Goal: Task Accomplishment & Management: Use online tool/utility

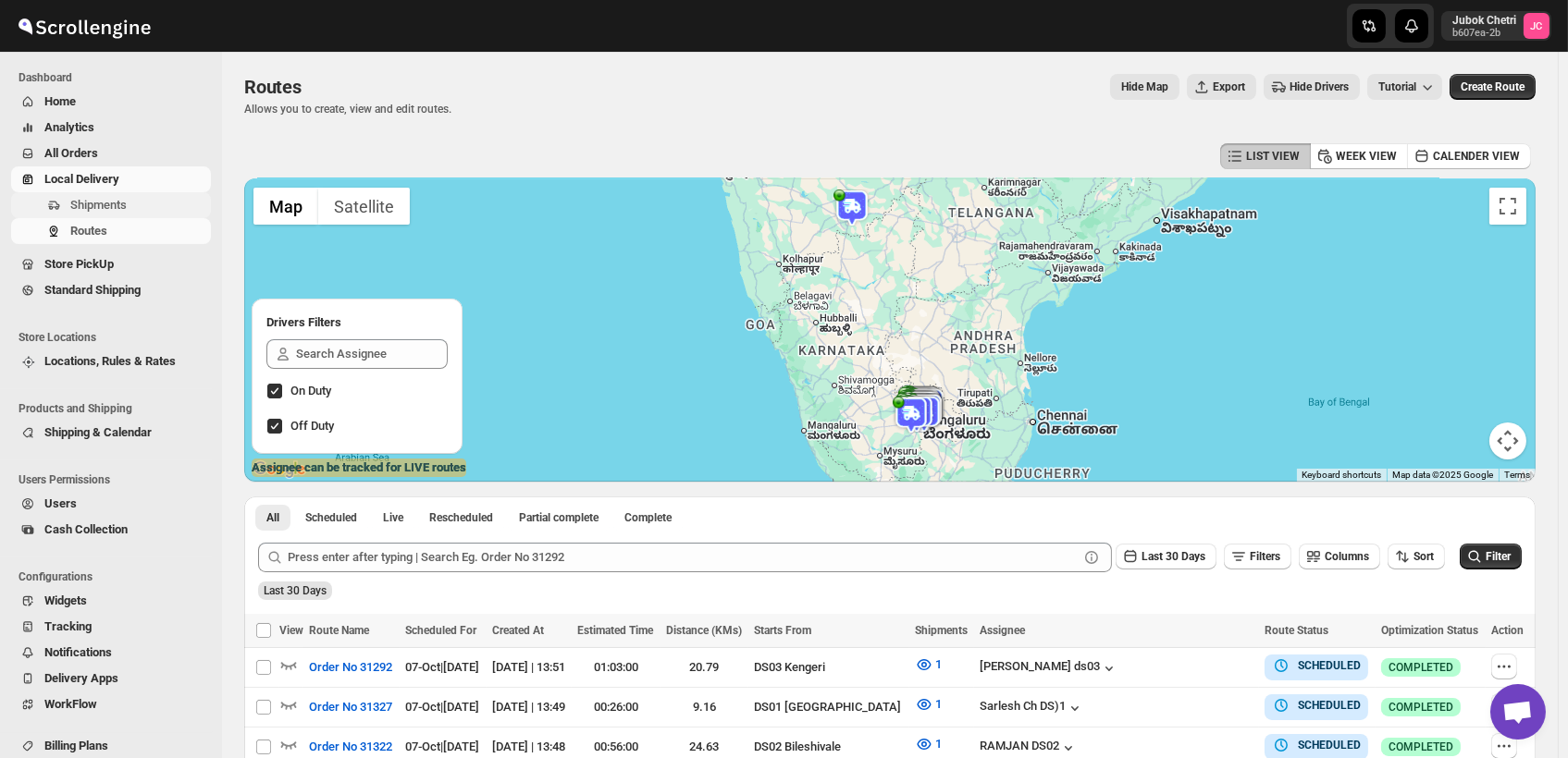
click at [86, 204] on span "Shipments" at bounding box center [98, 204] width 57 height 13
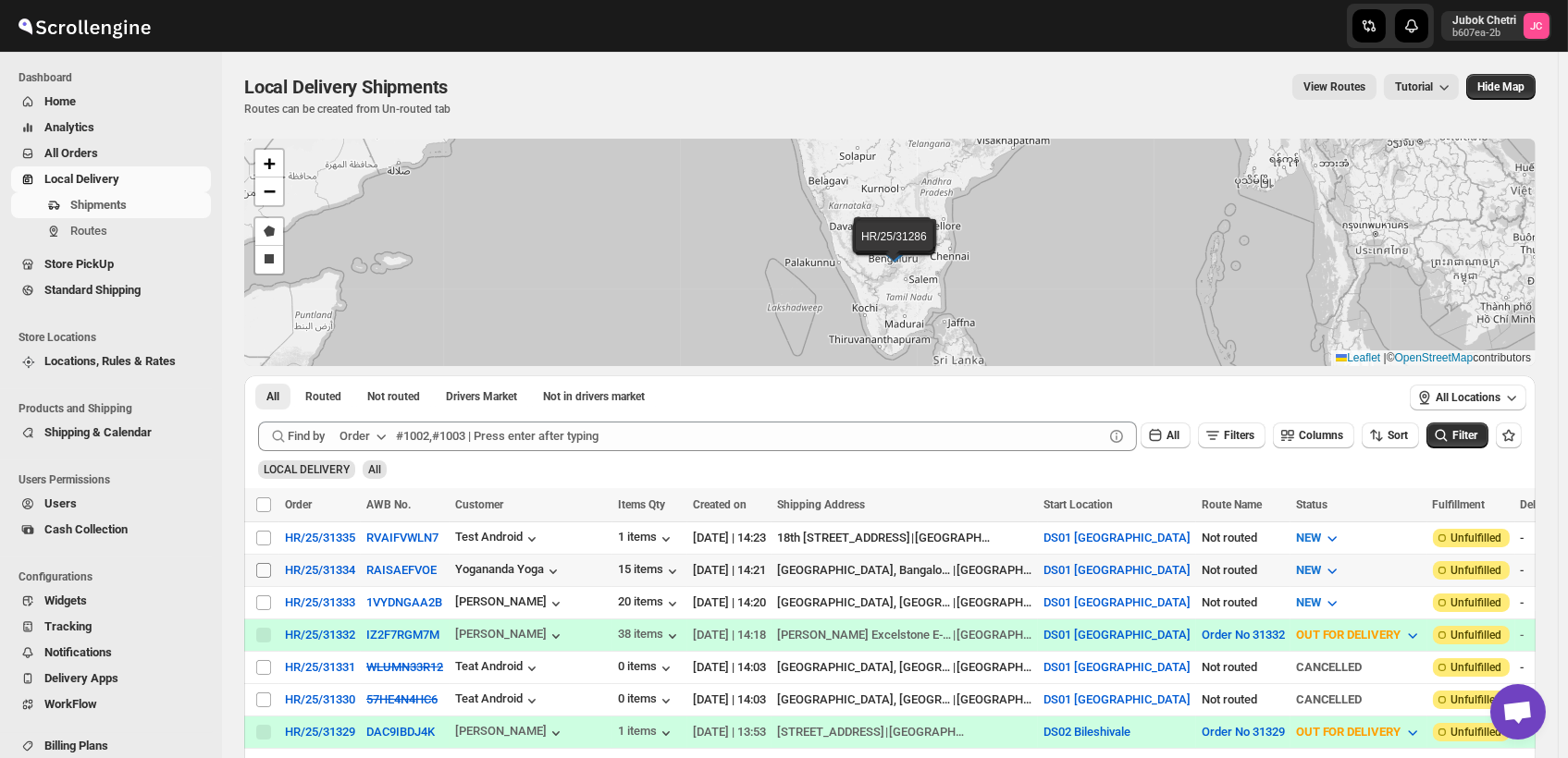
click at [260, 571] on input "Select shipment" at bounding box center [263, 570] width 14 height 14
checkbox input "true"
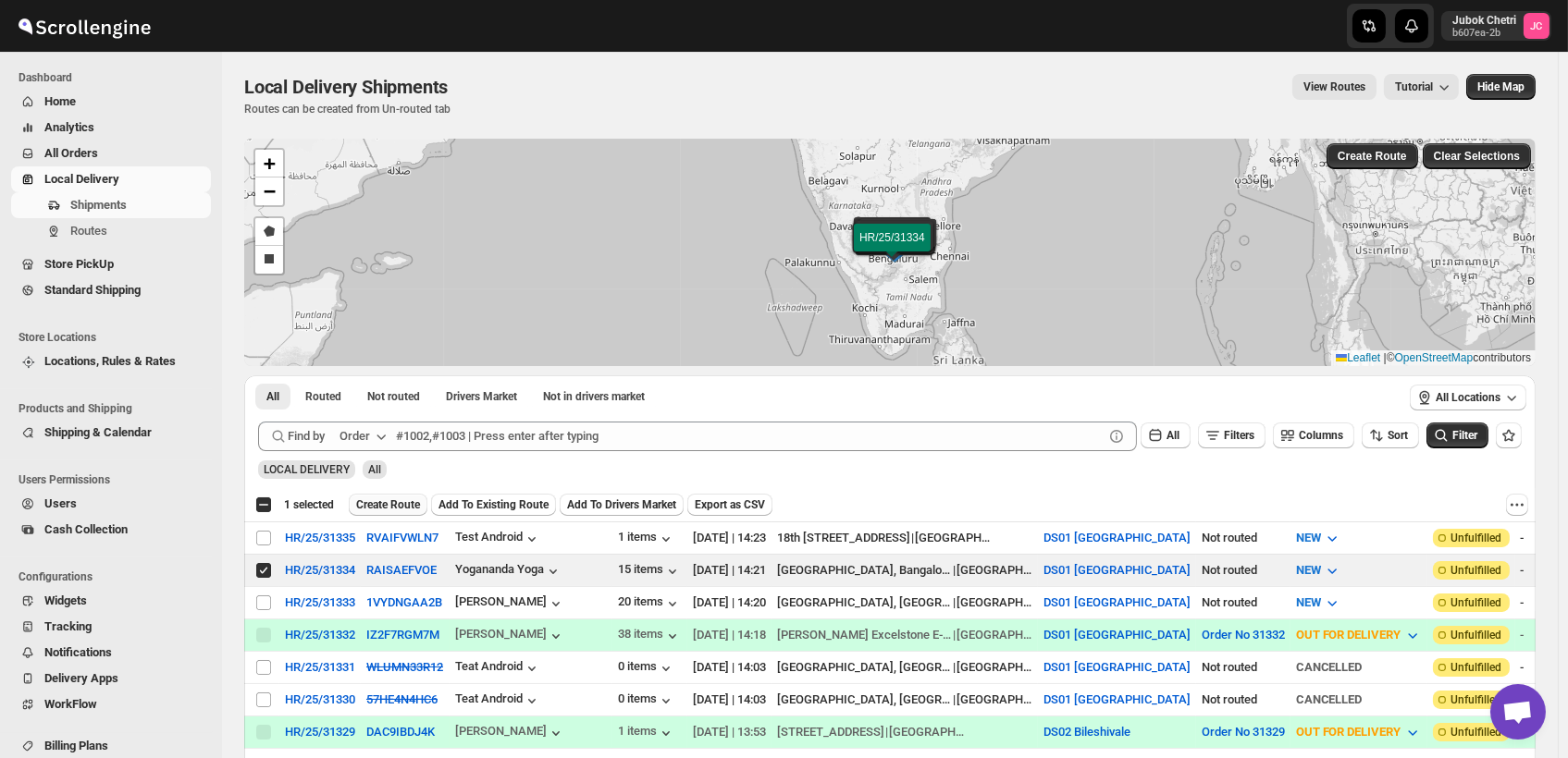
click at [387, 505] on span "Create Route" at bounding box center [388, 504] width 64 height 14
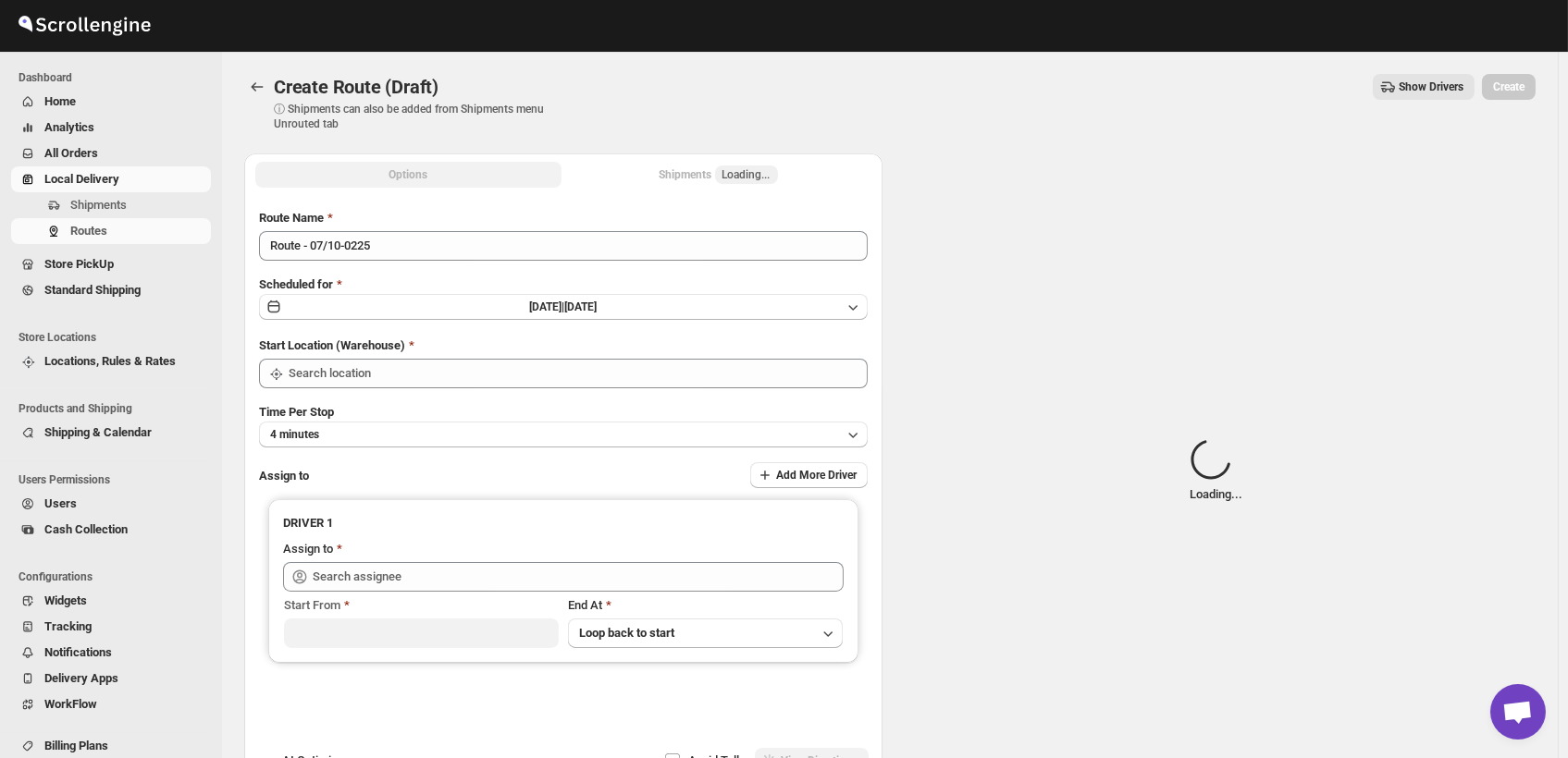
type input "DS01 [GEOGRAPHIC_DATA]"
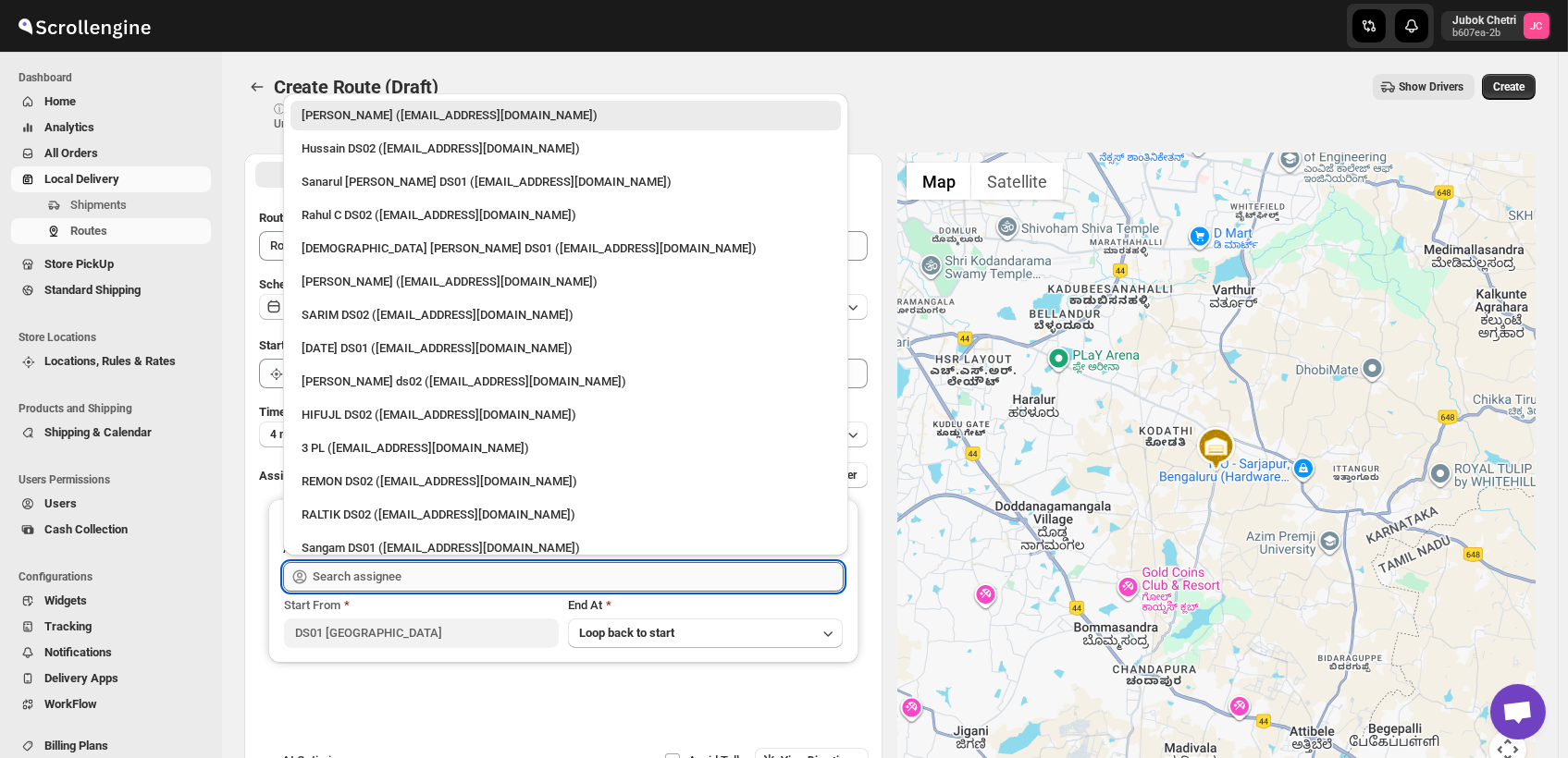
click at [462, 582] on input "text" at bounding box center [577, 577] width 531 height 30
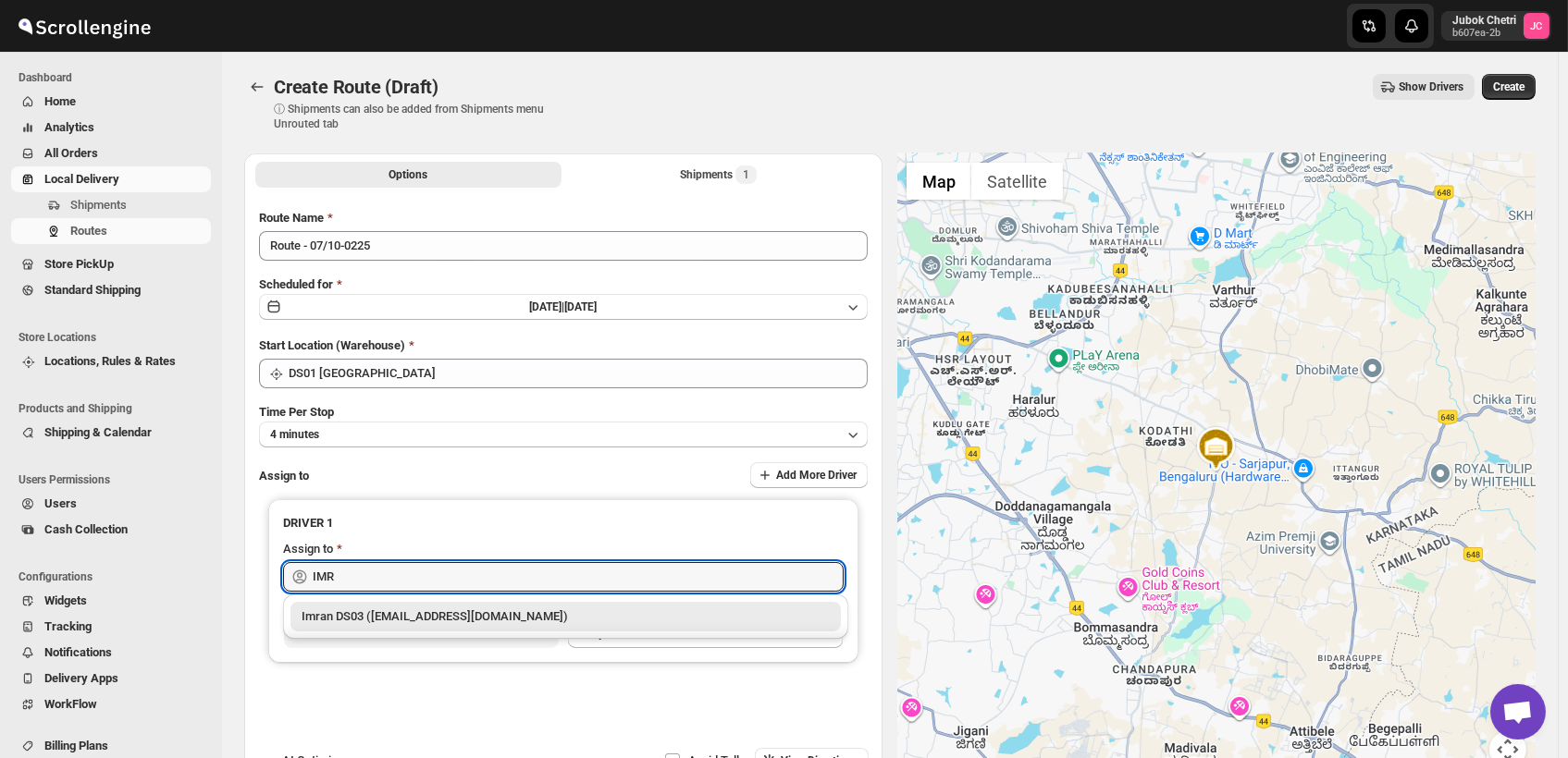
click at [467, 617] on div "Imran DS03 ([EMAIL_ADDRESS][DOMAIN_NAME])" at bounding box center [566, 616] width 528 height 18
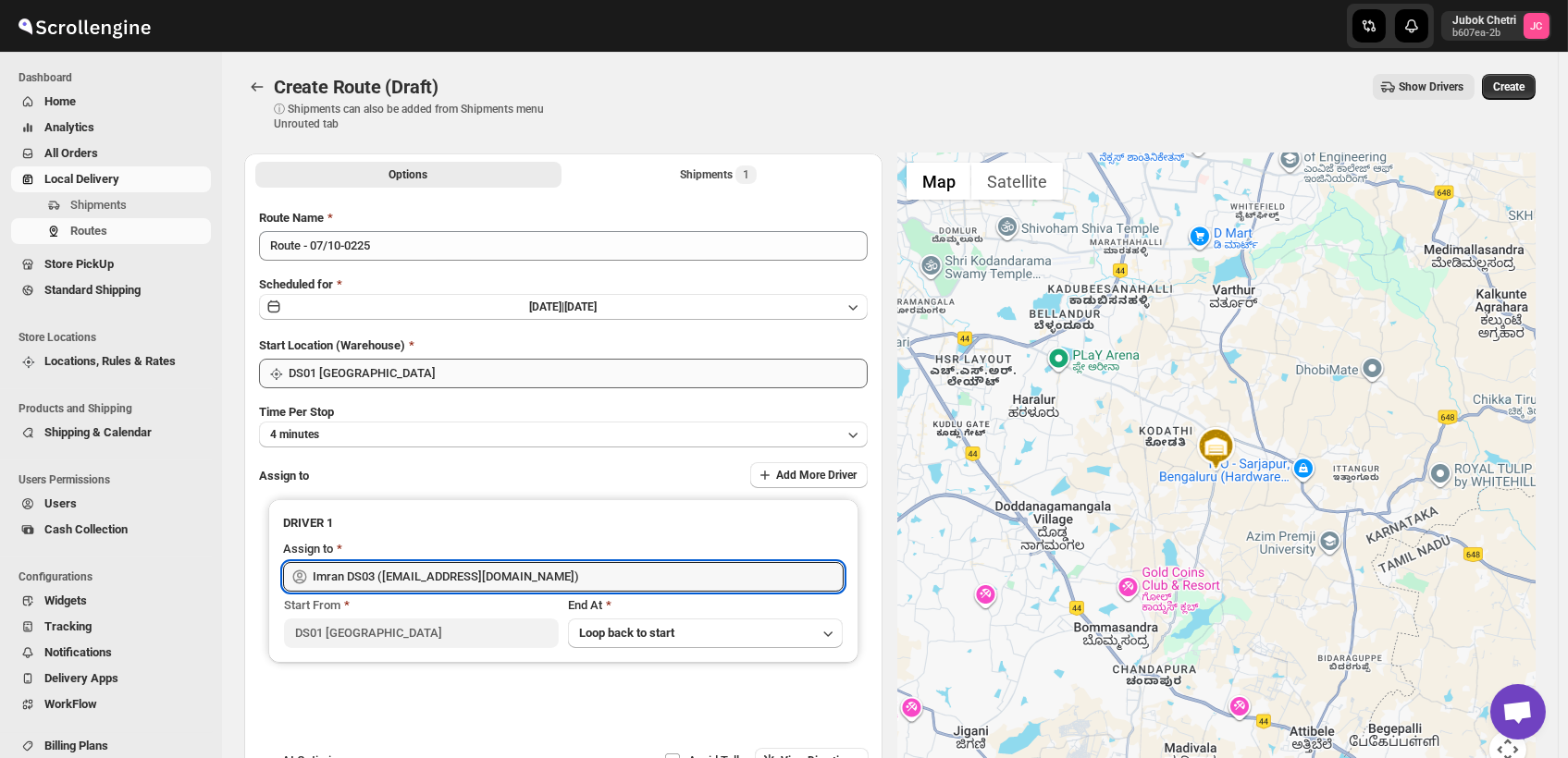
type input "Imran DS03 ([EMAIL_ADDRESS][DOMAIN_NAME])"
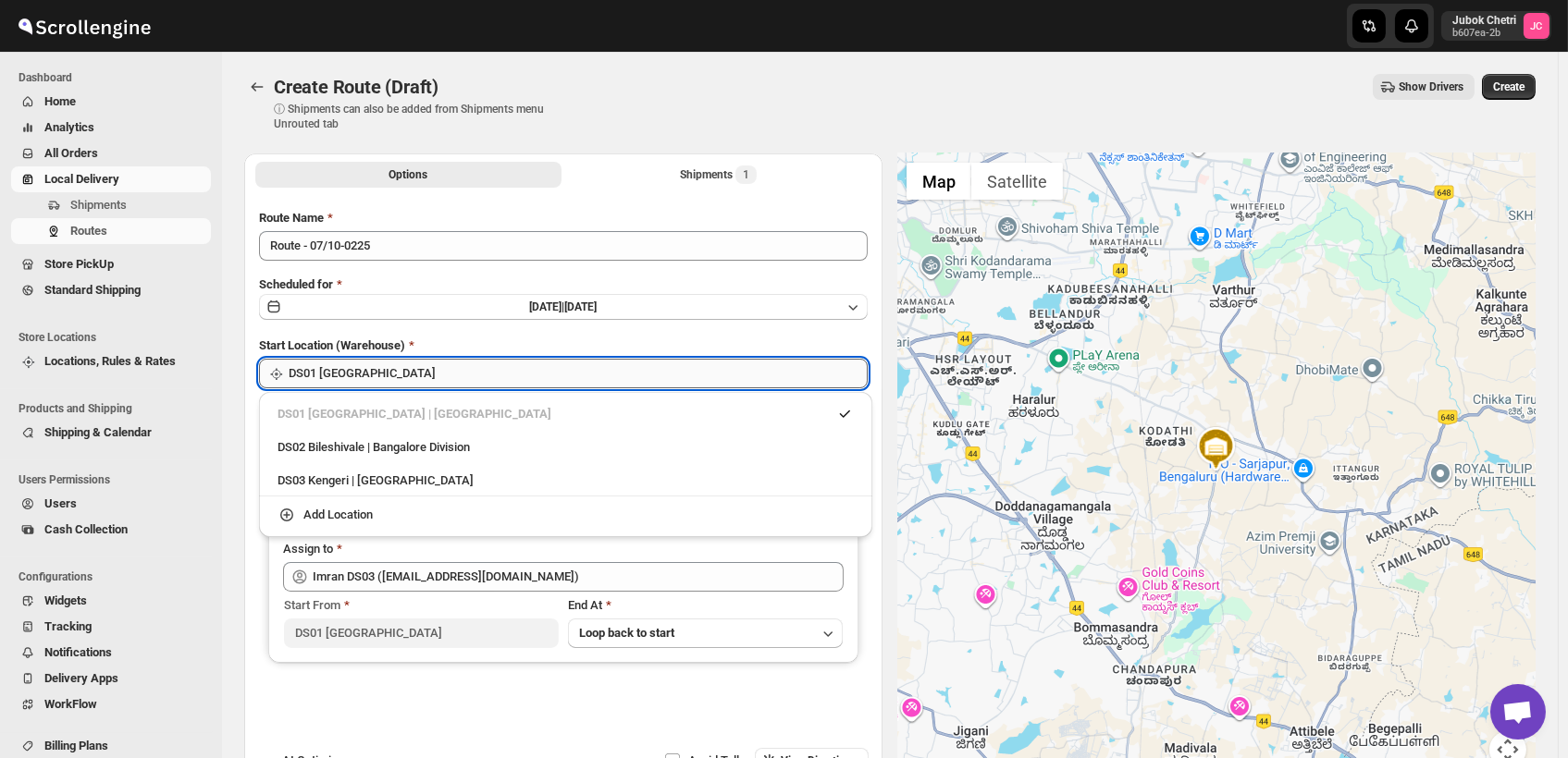
click at [417, 378] on input "DS01 [GEOGRAPHIC_DATA]" at bounding box center [577, 373] width 579 height 30
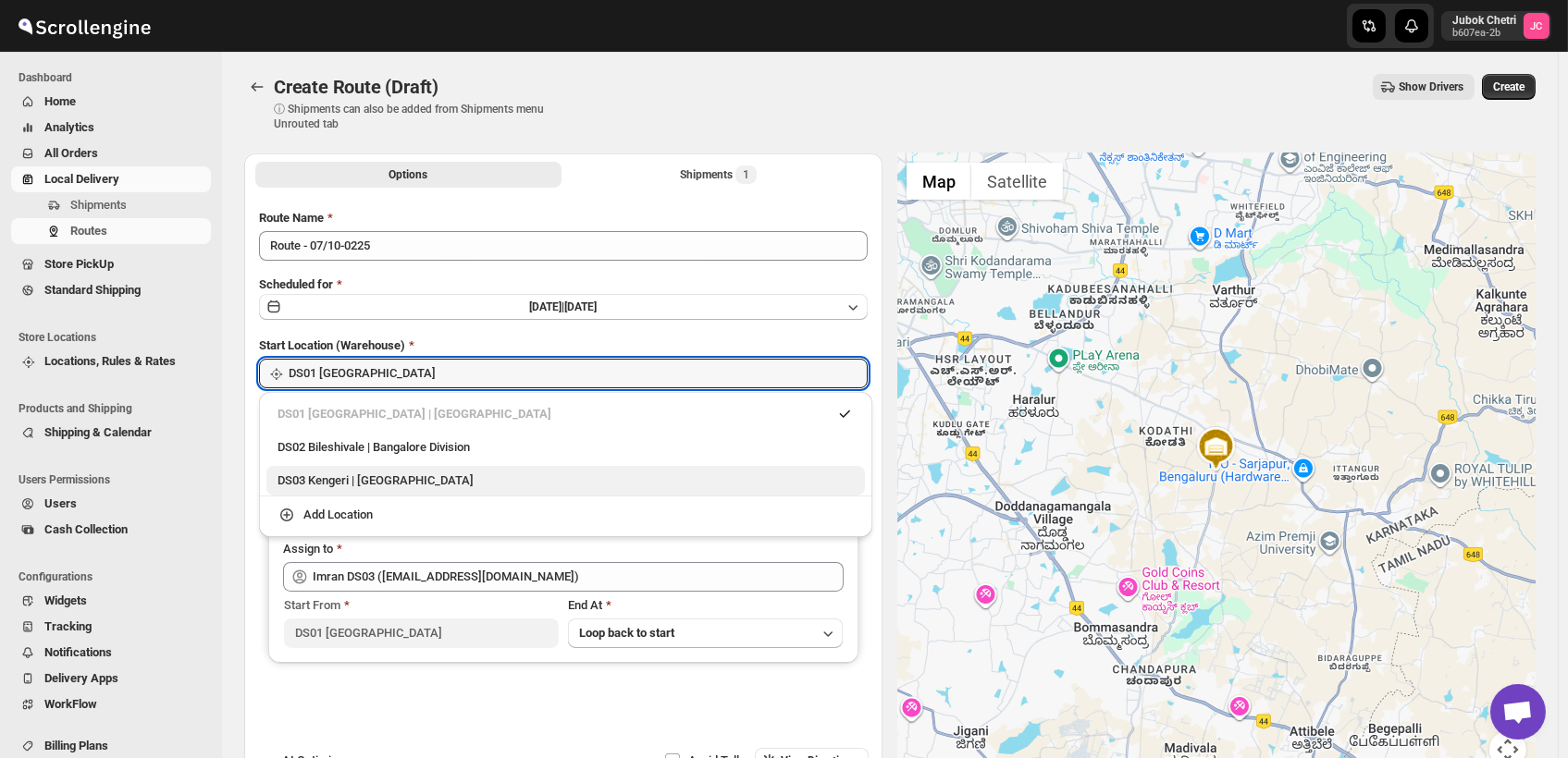
click at [384, 478] on div "DS03 Kengeri | [GEOGRAPHIC_DATA]" at bounding box center [566, 481] width 576 height 18
type input "DS03 Kengeri"
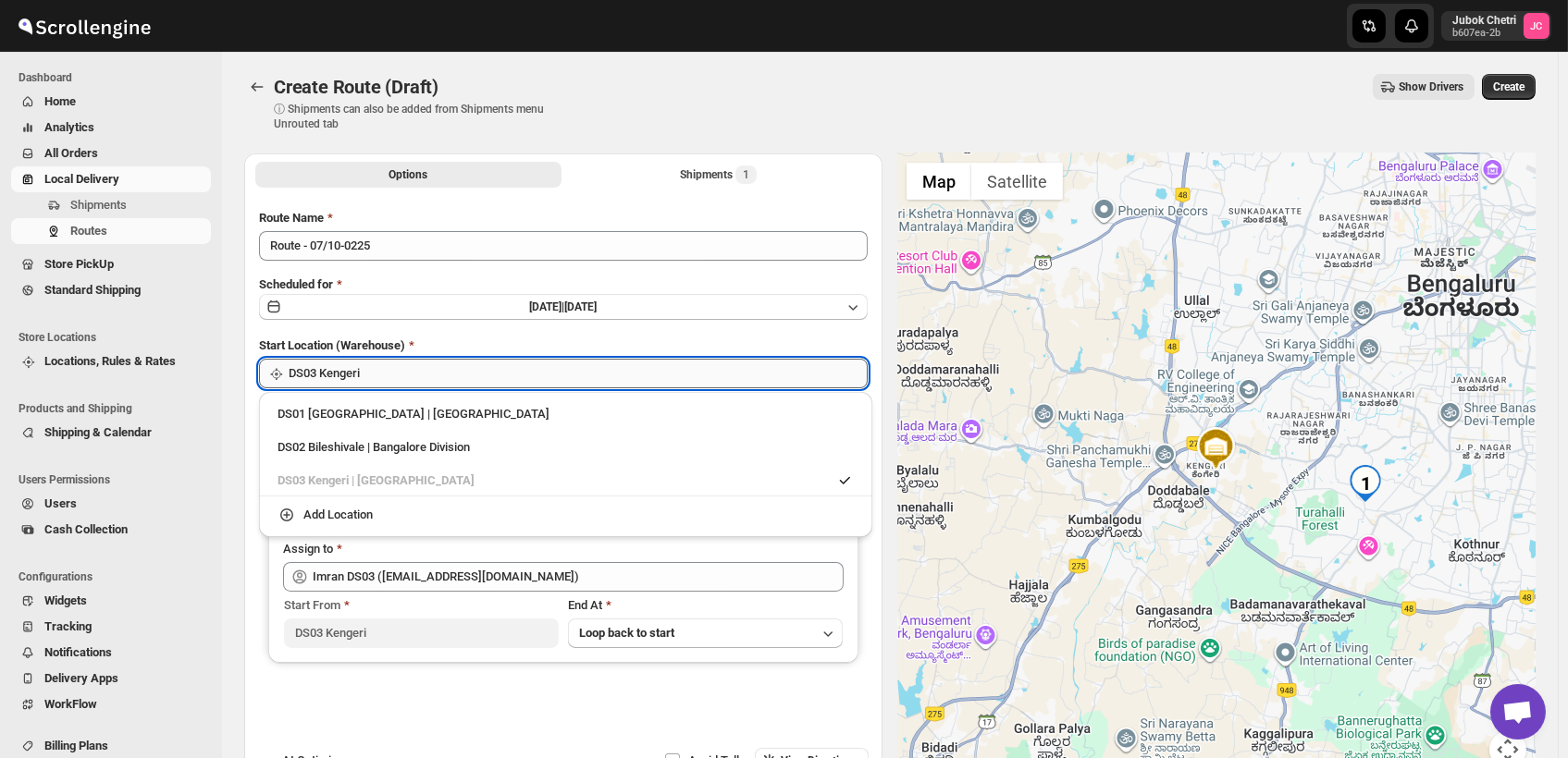
click at [572, 372] on input "DS03 Kengeri" at bounding box center [577, 373] width 579 height 30
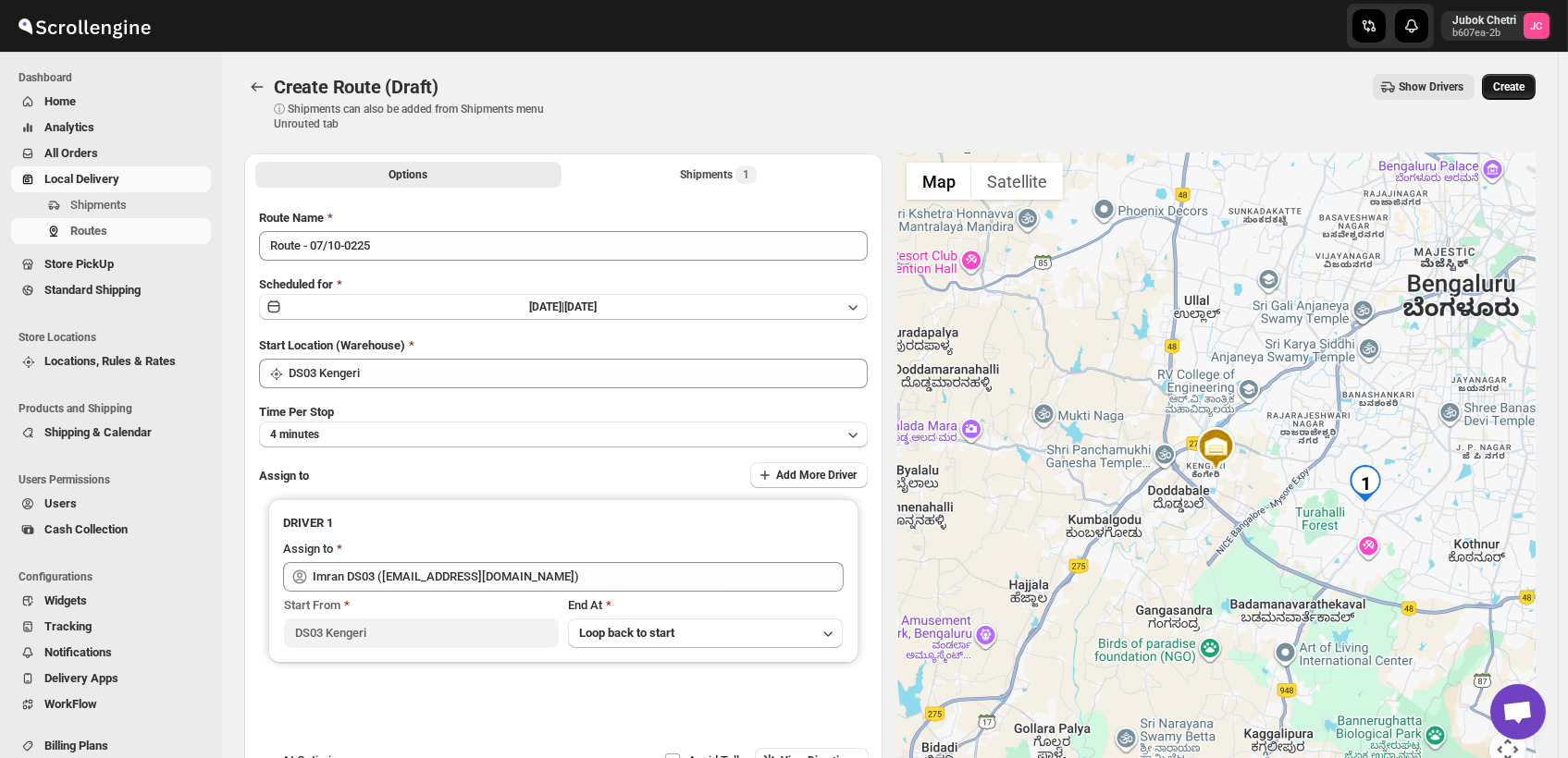
click at [1517, 81] on span "Create" at bounding box center [1508, 87] width 32 height 14
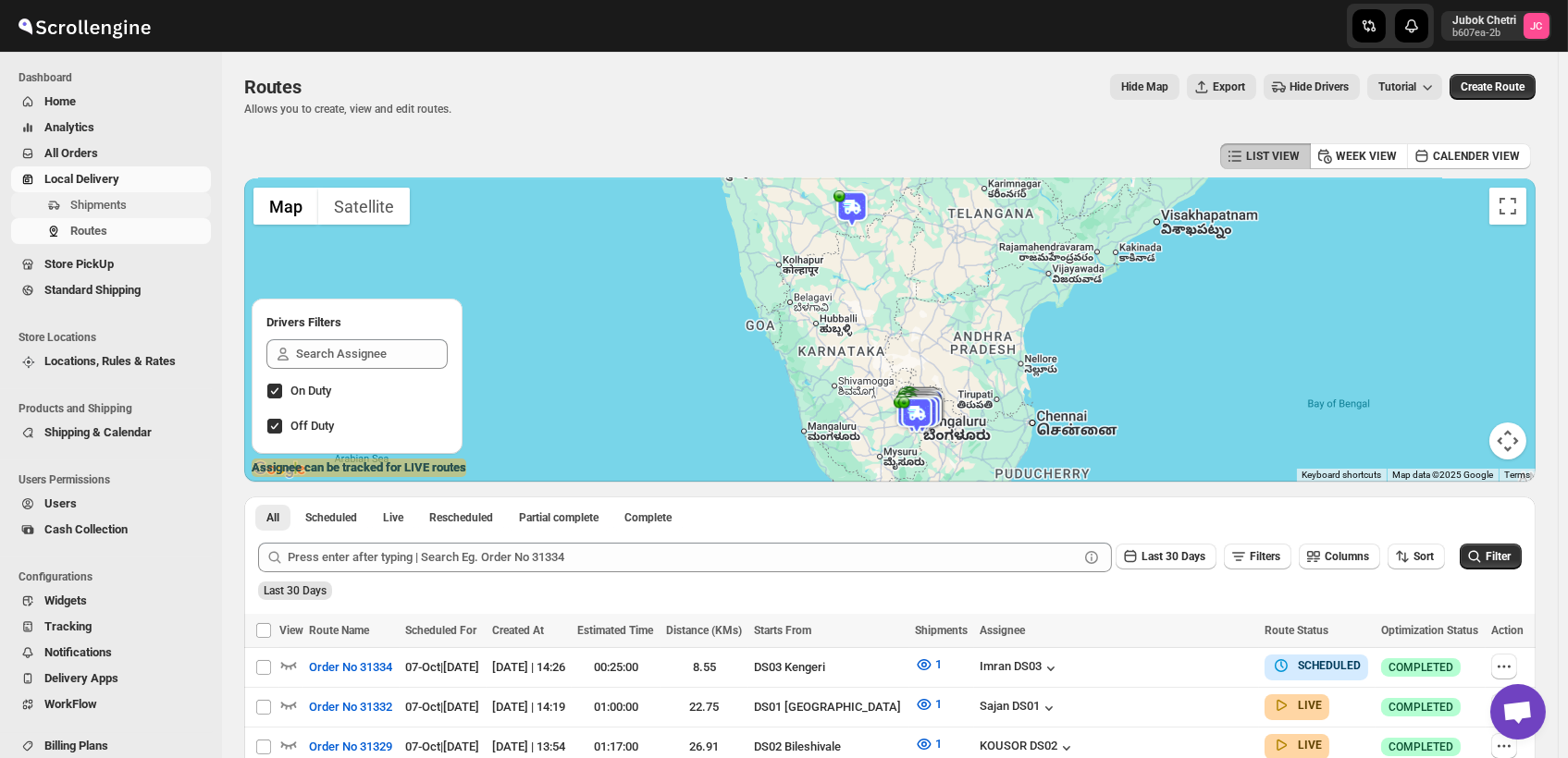
click at [105, 201] on span "Shipments" at bounding box center [98, 204] width 57 height 13
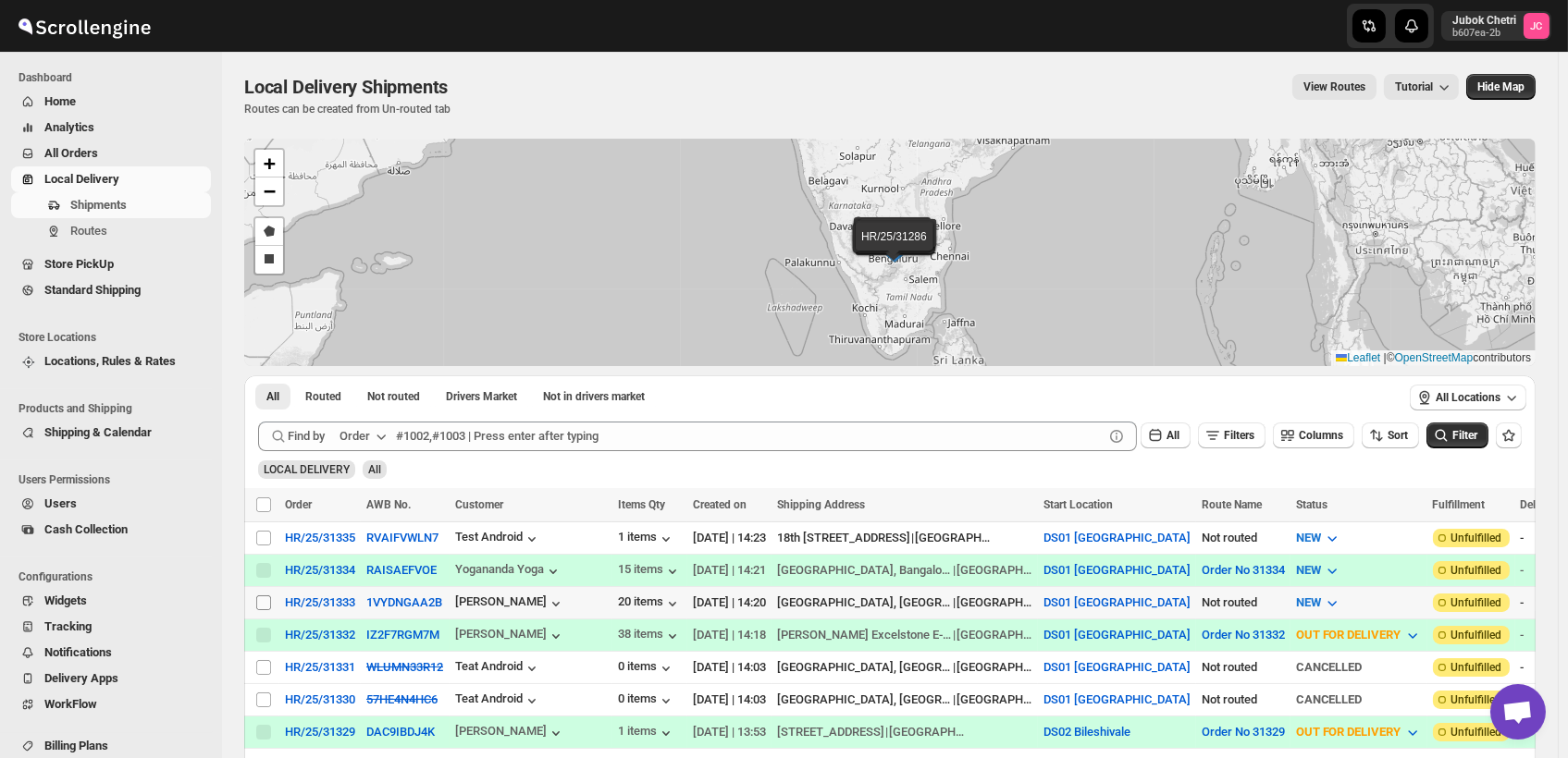
click at [262, 601] on input "Select shipment" at bounding box center [263, 602] width 14 height 14
checkbox input "true"
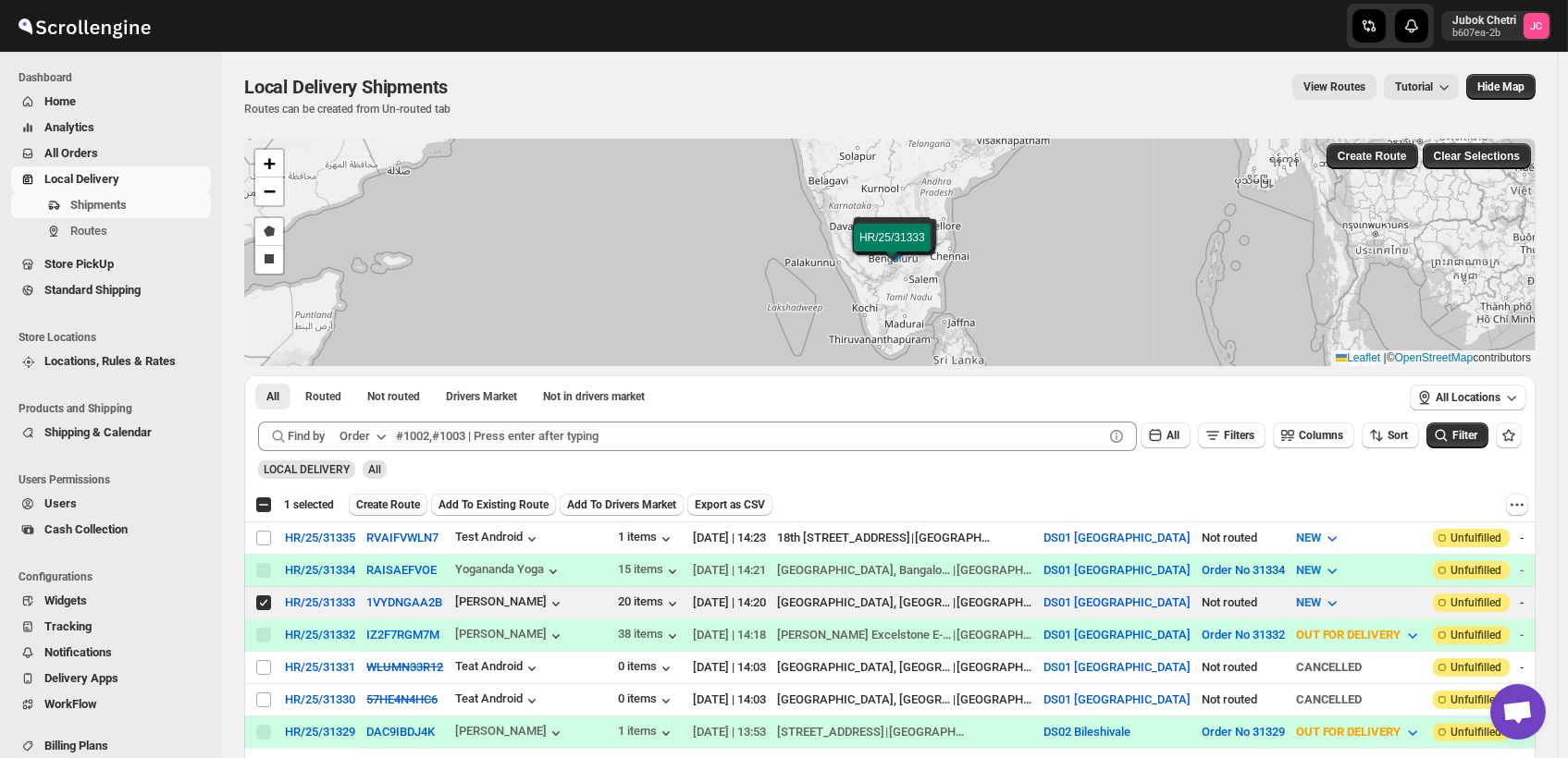
click at [378, 501] on span "Create Route" at bounding box center [388, 504] width 64 height 14
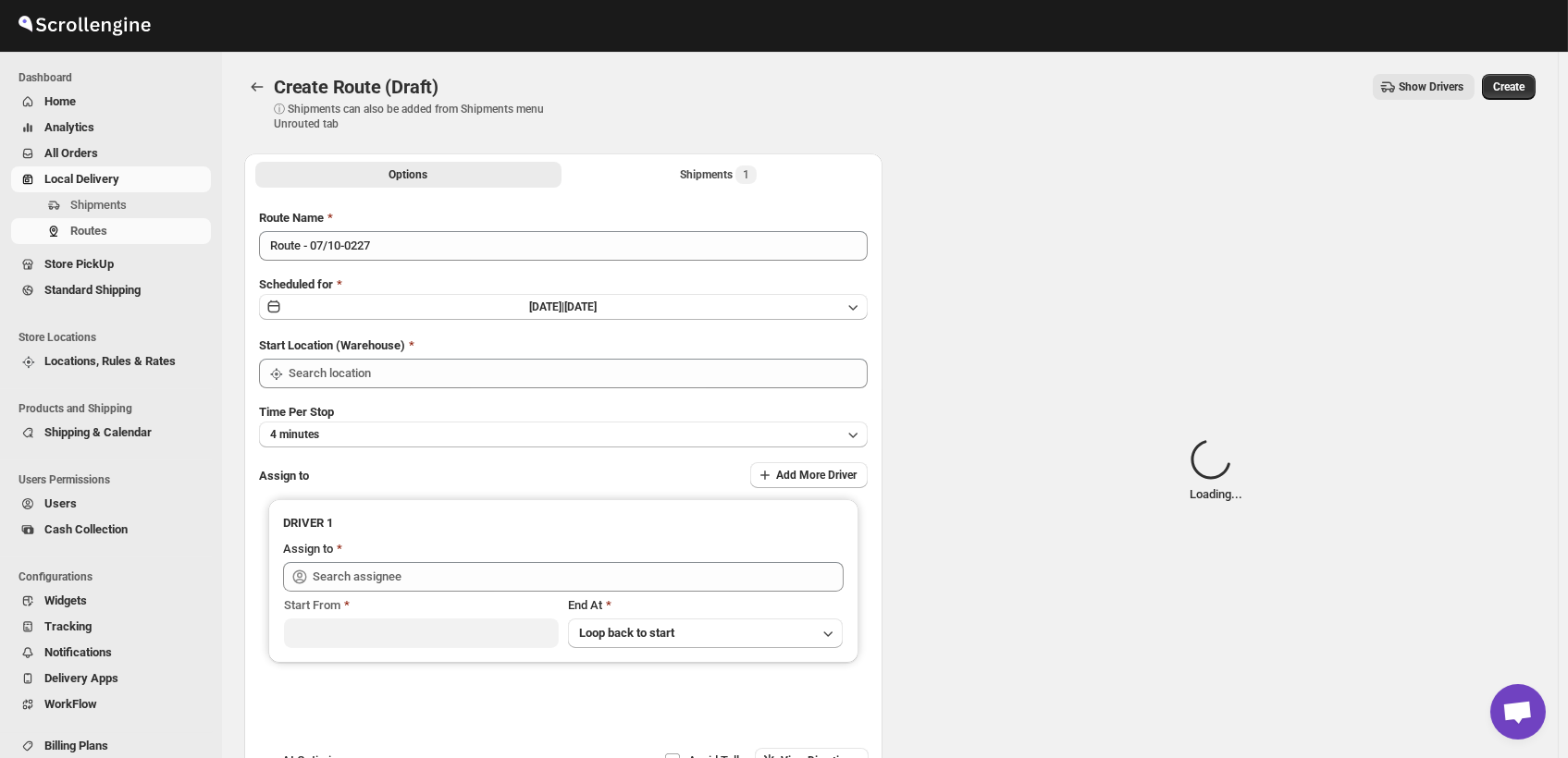
type input "DS01 [GEOGRAPHIC_DATA]"
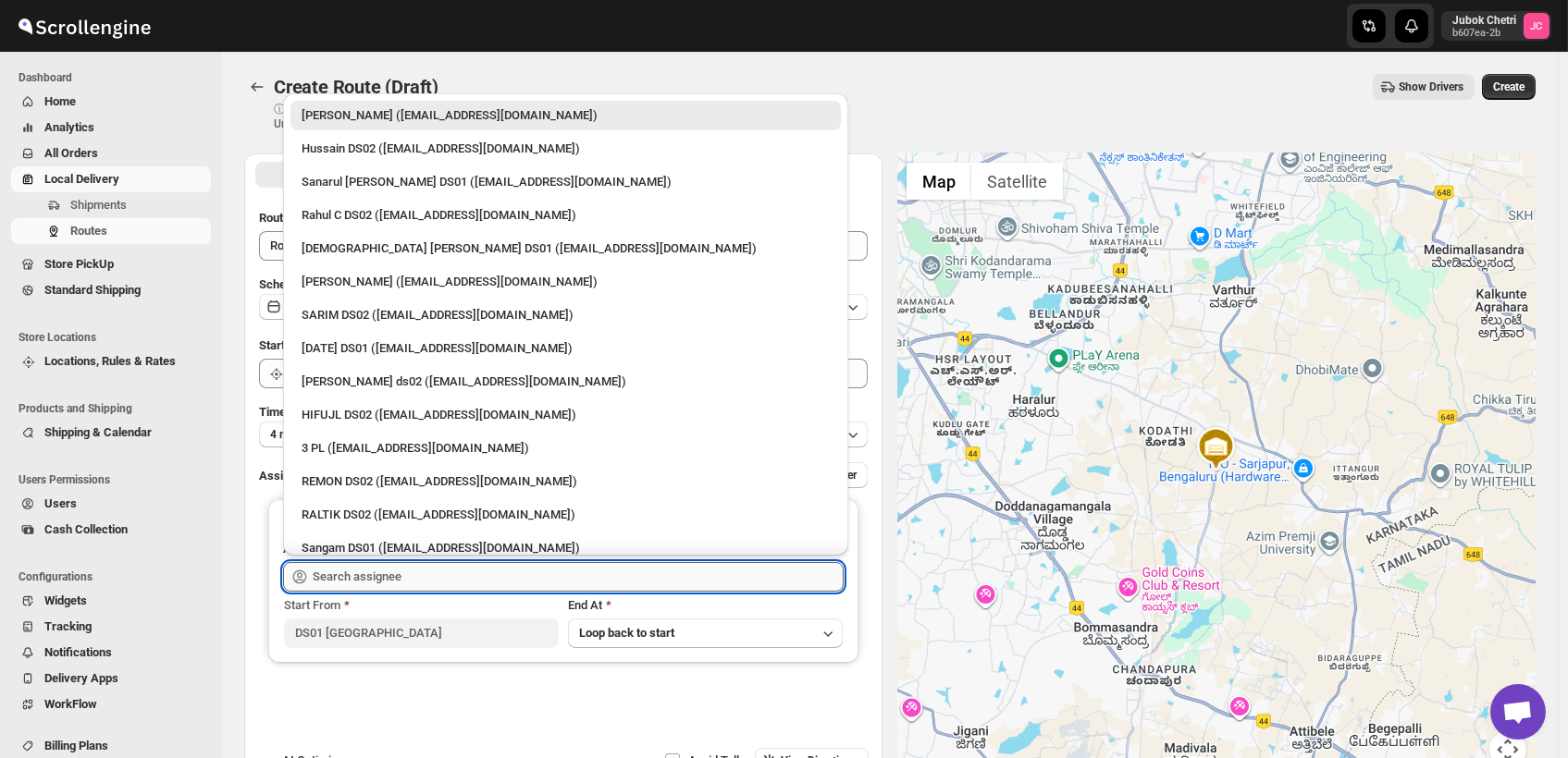
click at [430, 575] on input "text" at bounding box center [577, 577] width 531 height 30
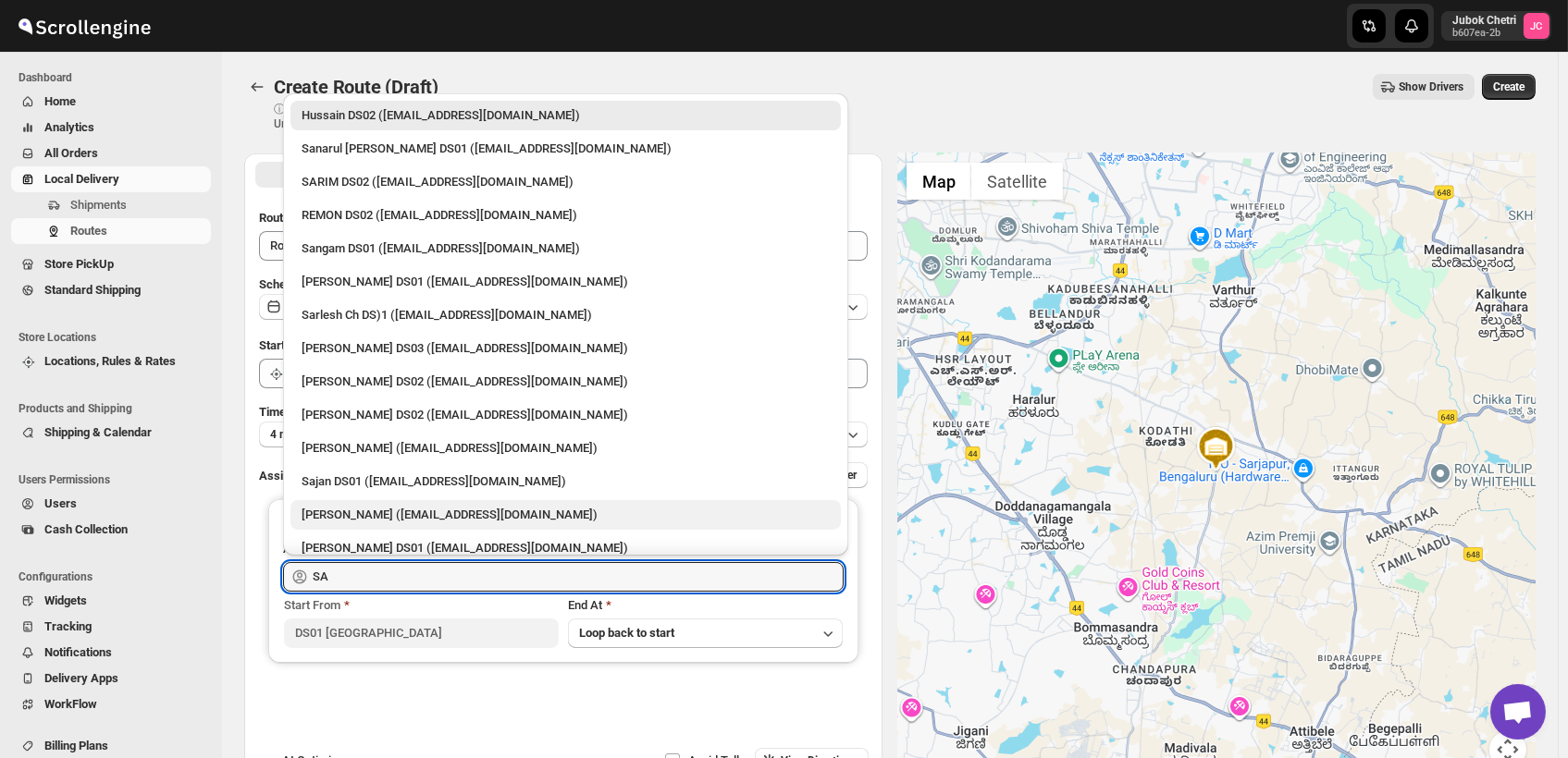
click at [427, 511] on div "[PERSON_NAME] ([EMAIL_ADDRESS][DOMAIN_NAME])" at bounding box center [566, 514] width 528 height 18
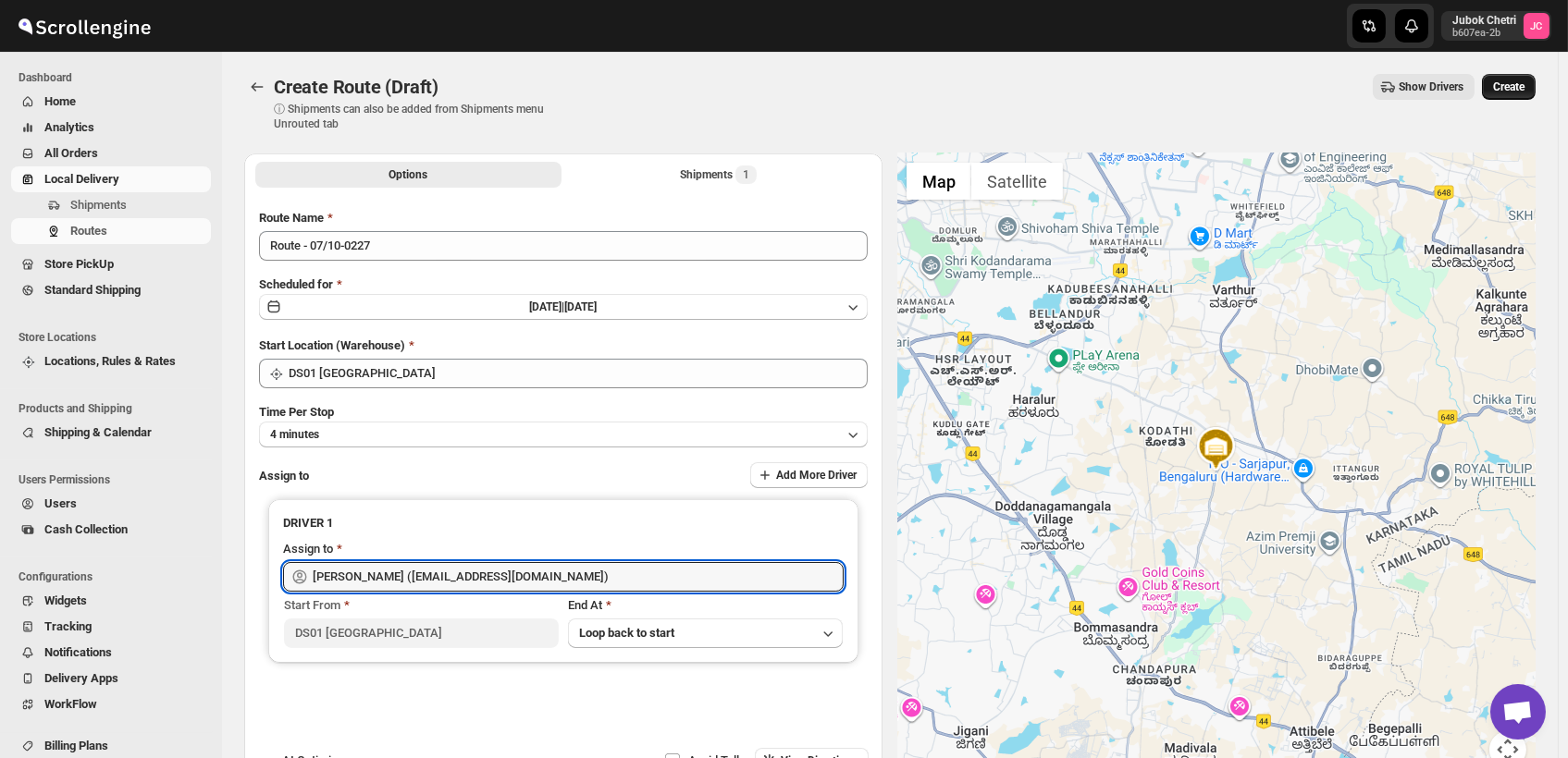
type input "[PERSON_NAME] ([EMAIL_ADDRESS][DOMAIN_NAME])"
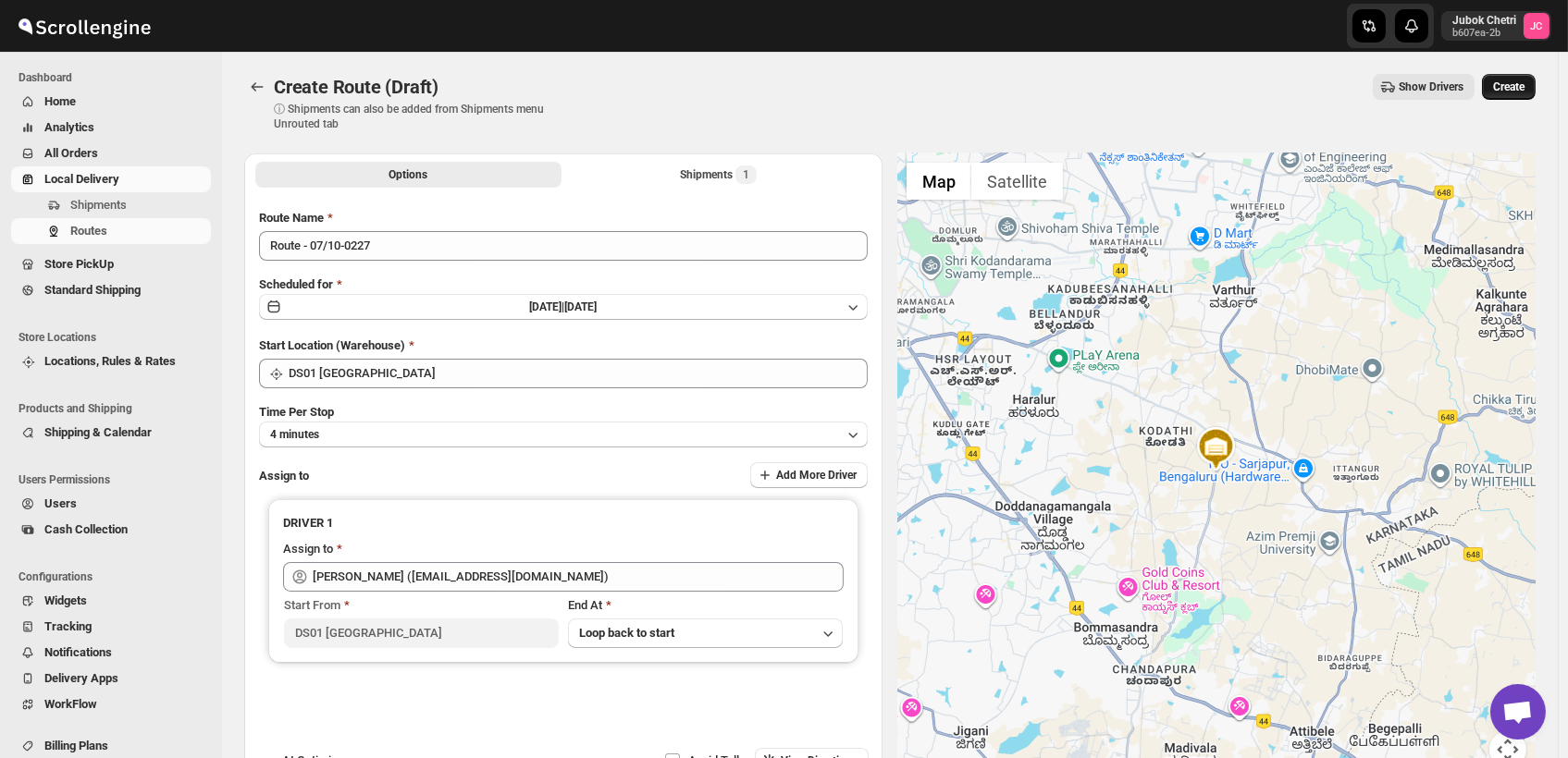
click at [1522, 87] on span "Create" at bounding box center [1508, 87] width 32 height 14
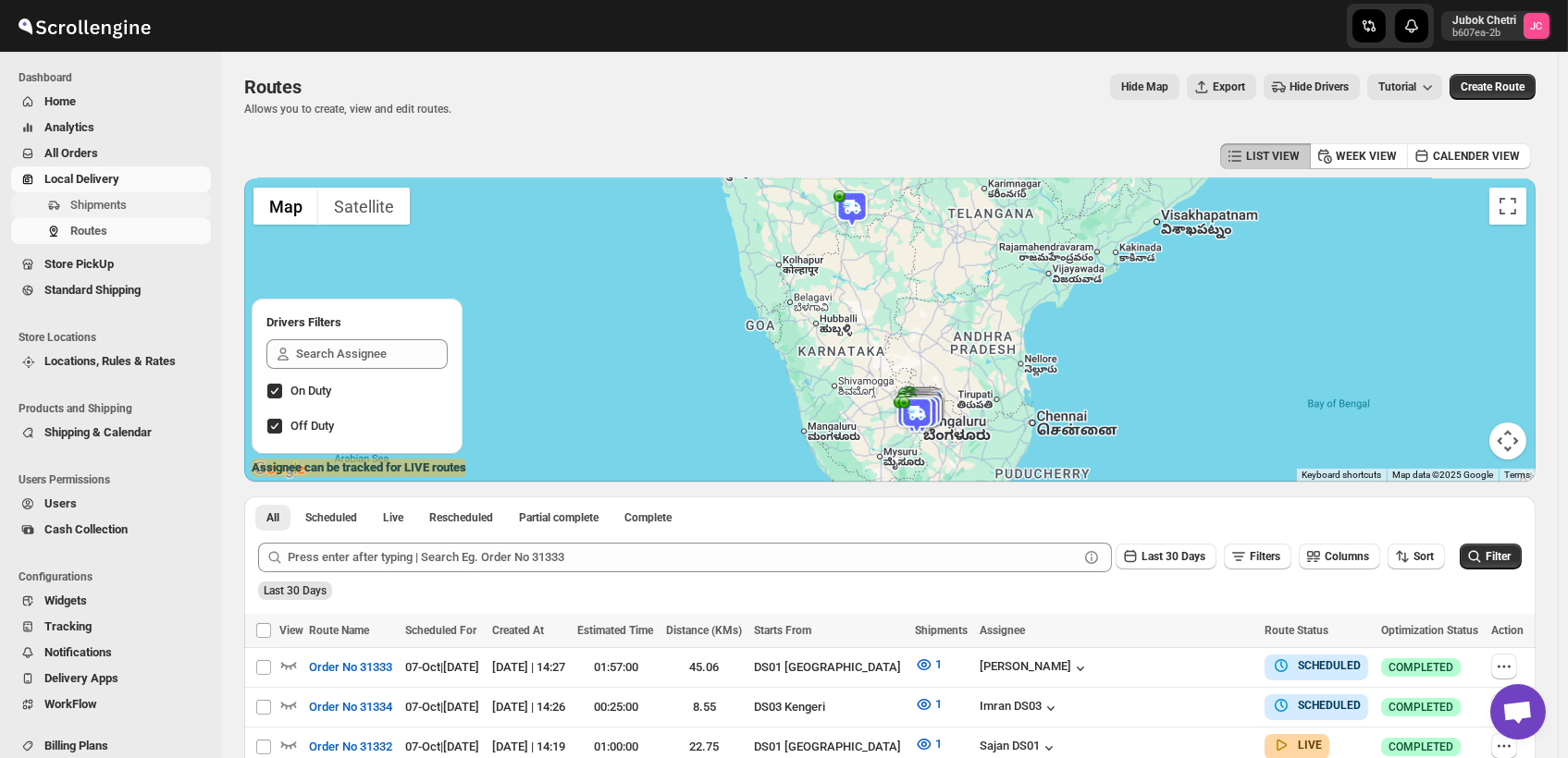
click at [108, 202] on span "Shipments" at bounding box center [98, 204] width 57 height 13
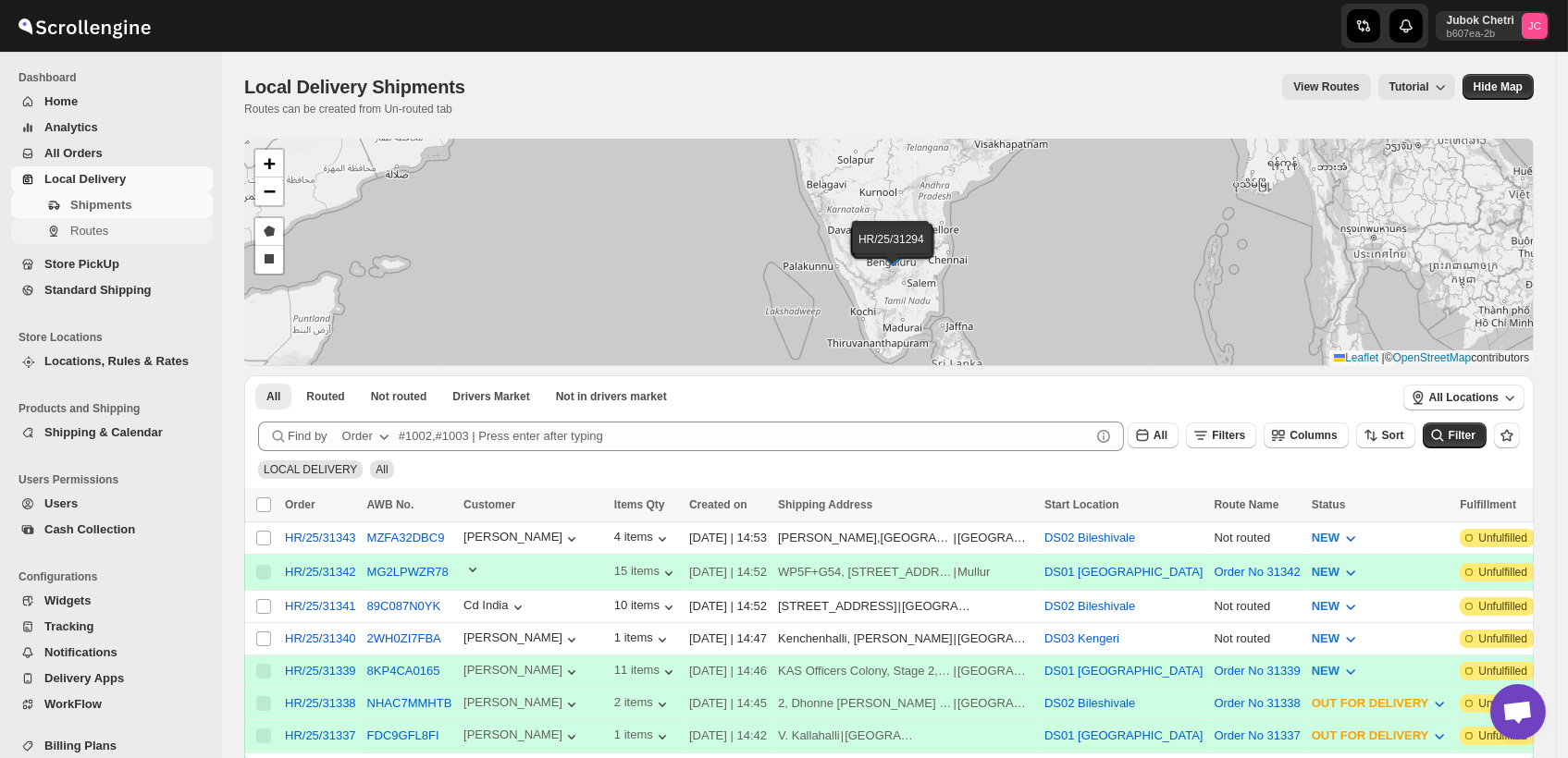
click at [89, 234] on span "Routes" at bounding box center [89, 230] width 38 height 13
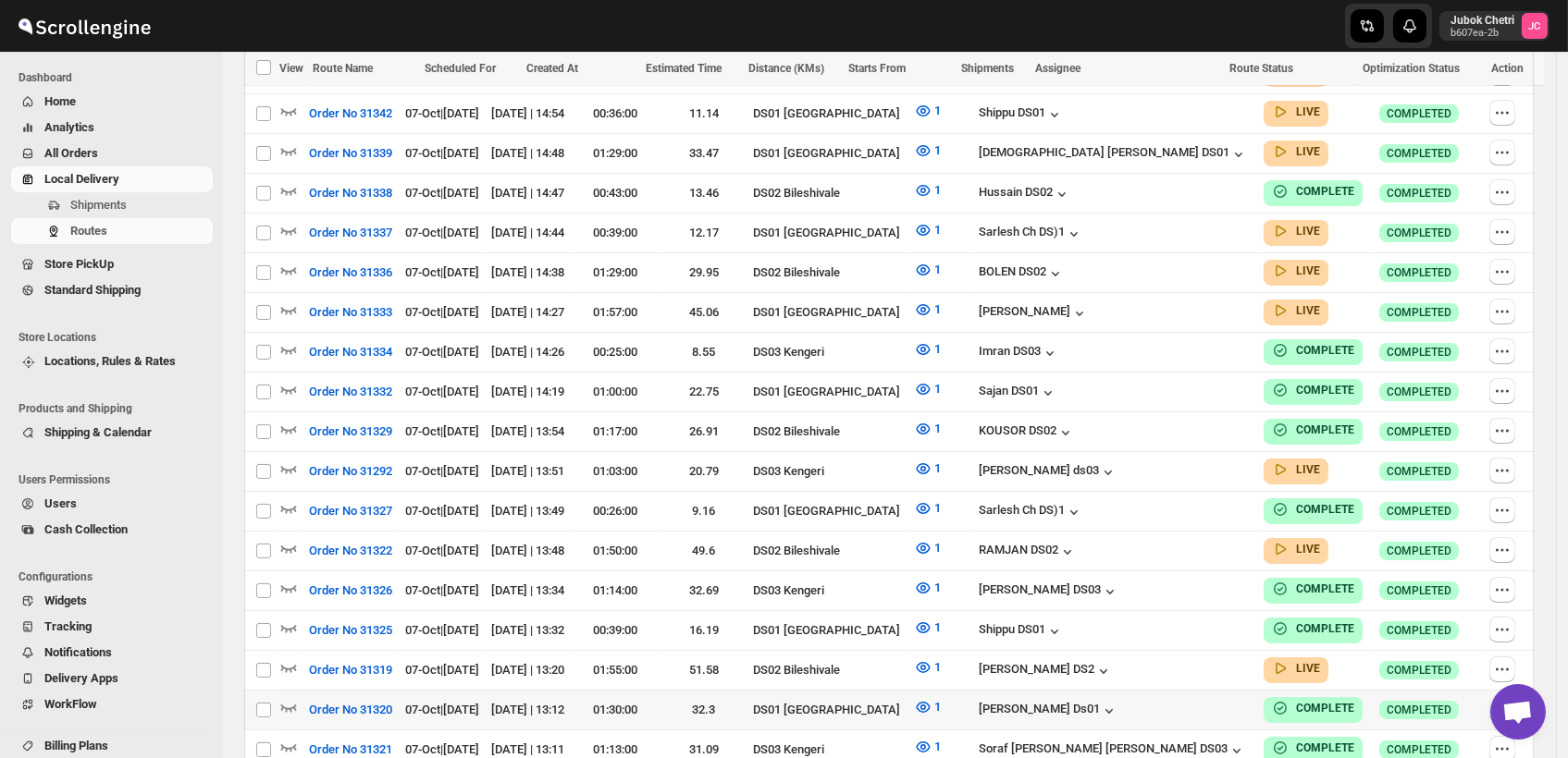
scroll to position [673, 0]
click at [287, 459] on icon "button" at bounding box center [288, 468] width 18 height 18
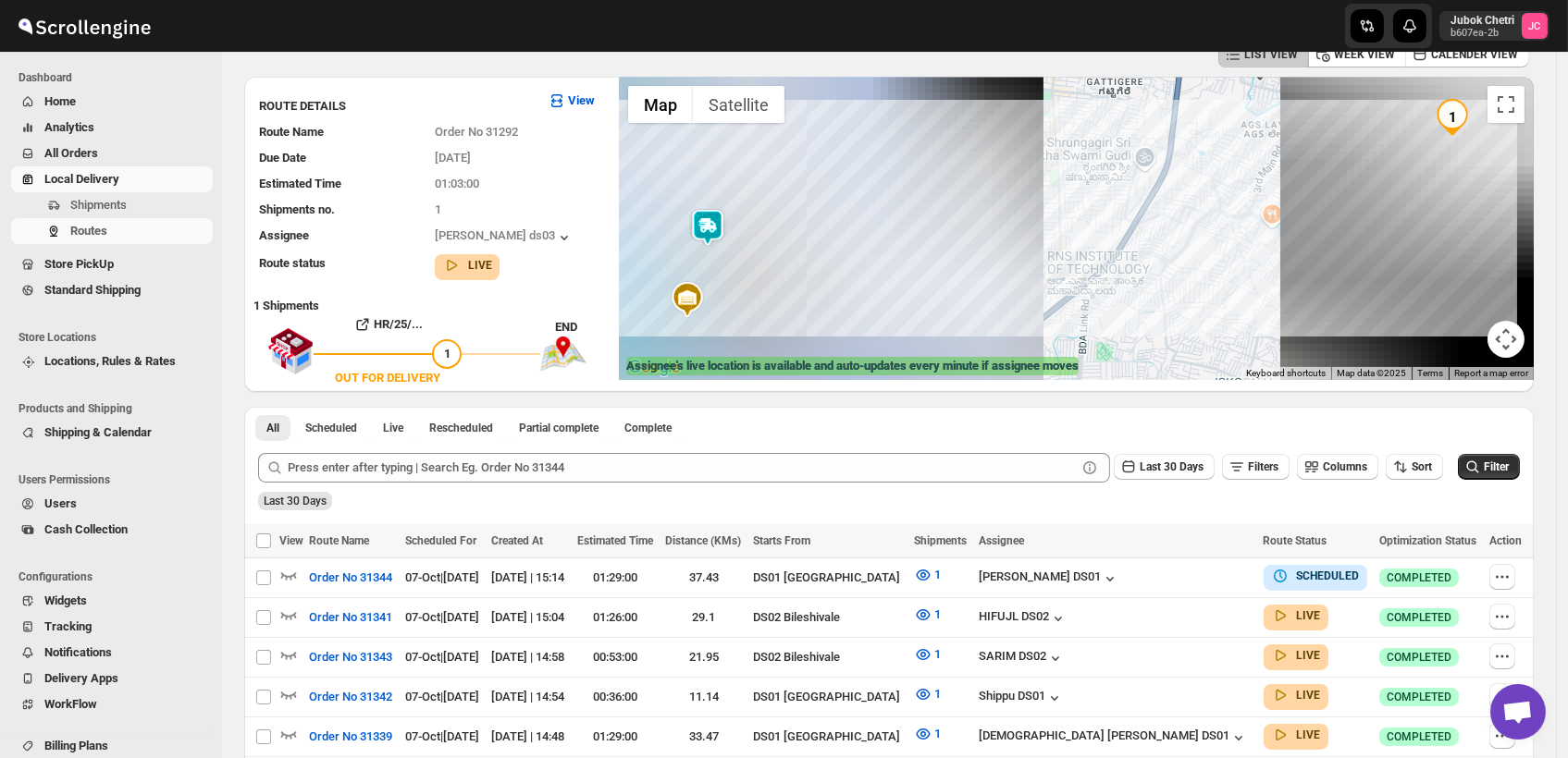
scroll to position [0, 0]
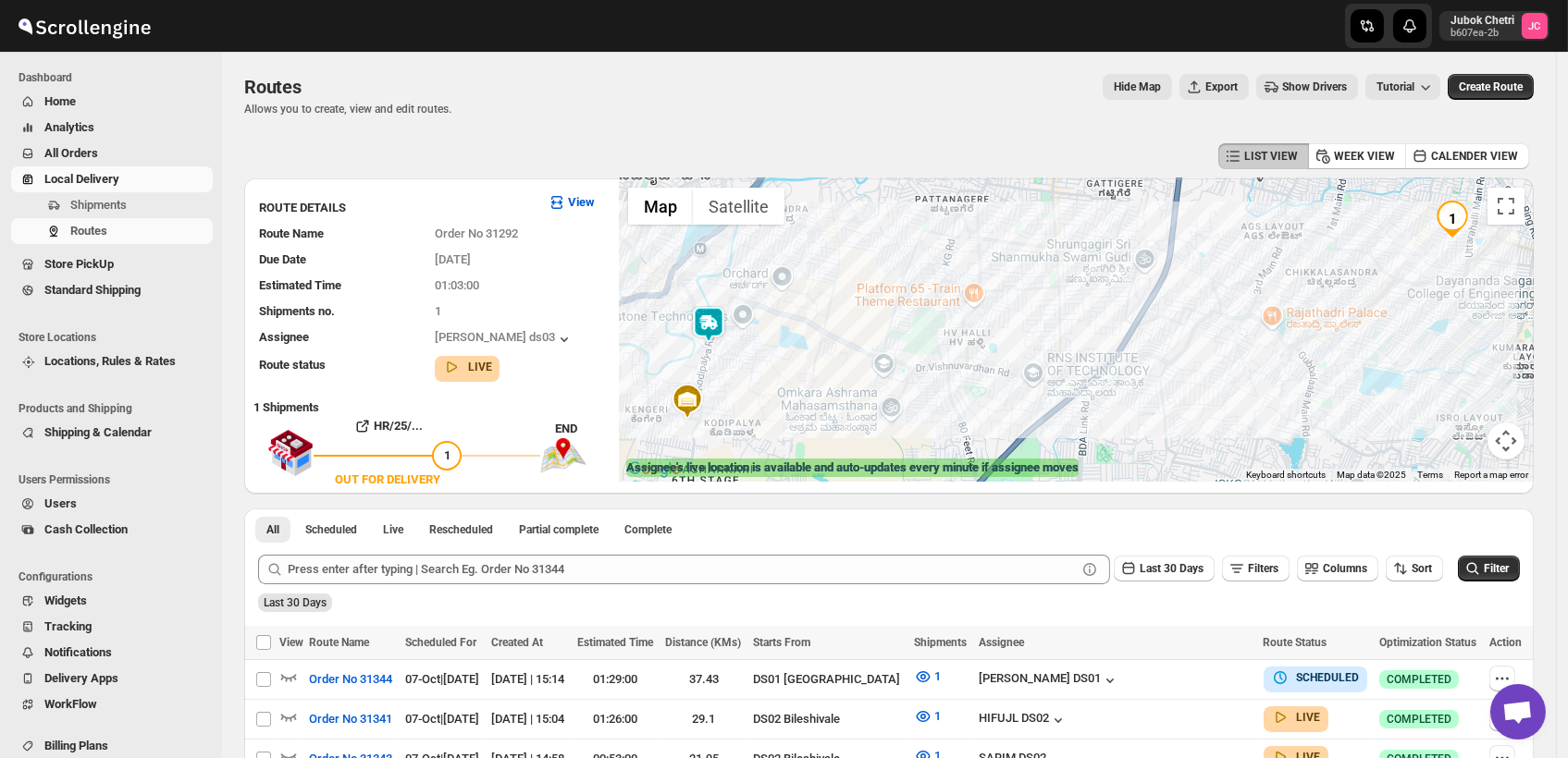
click at [719, 330] on img at bounding box center [708, 325] width 37 height 37
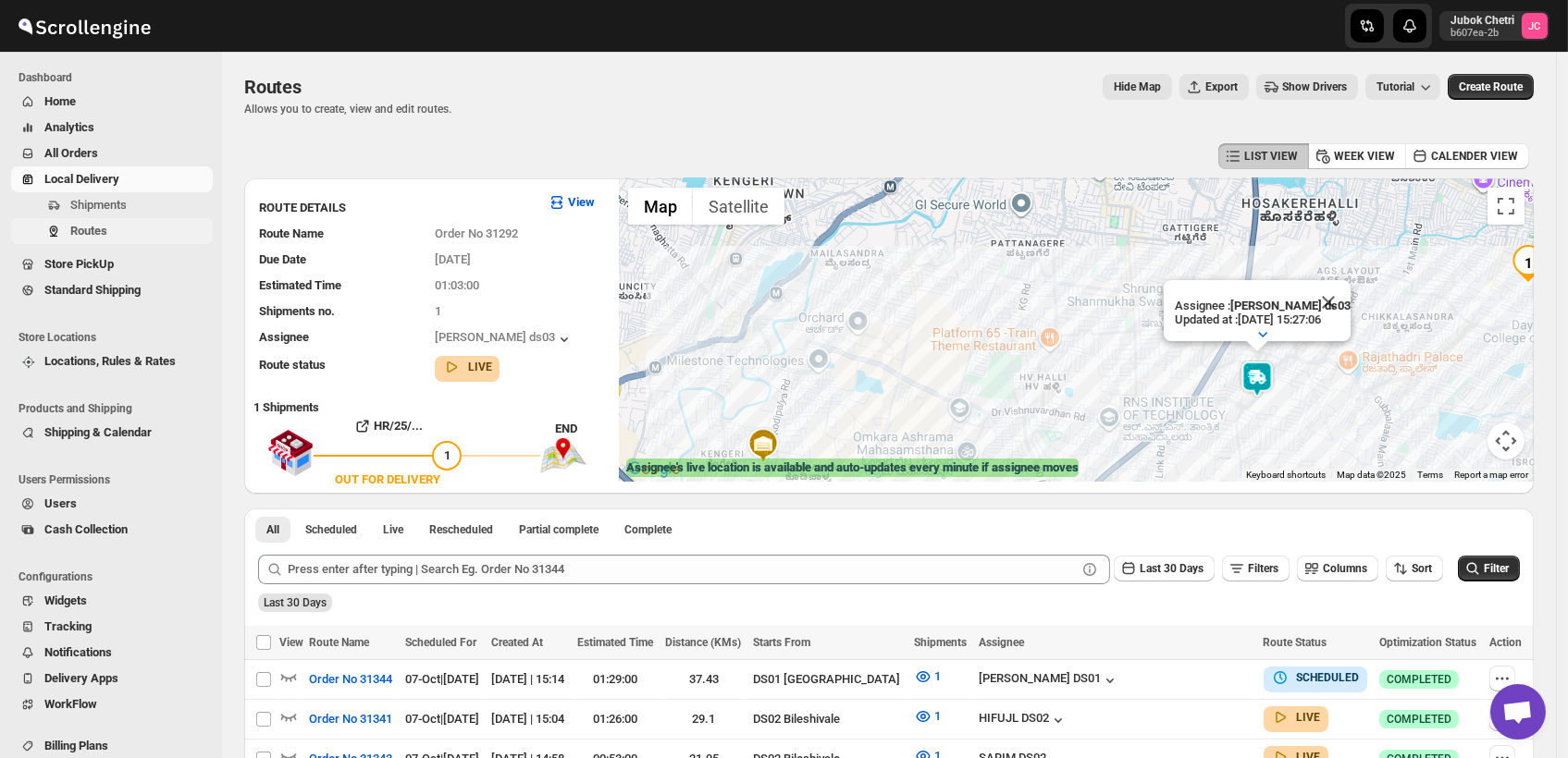
click at [98, 230] on span "Routes" at bounding box center [89, 230] width 37 height 13
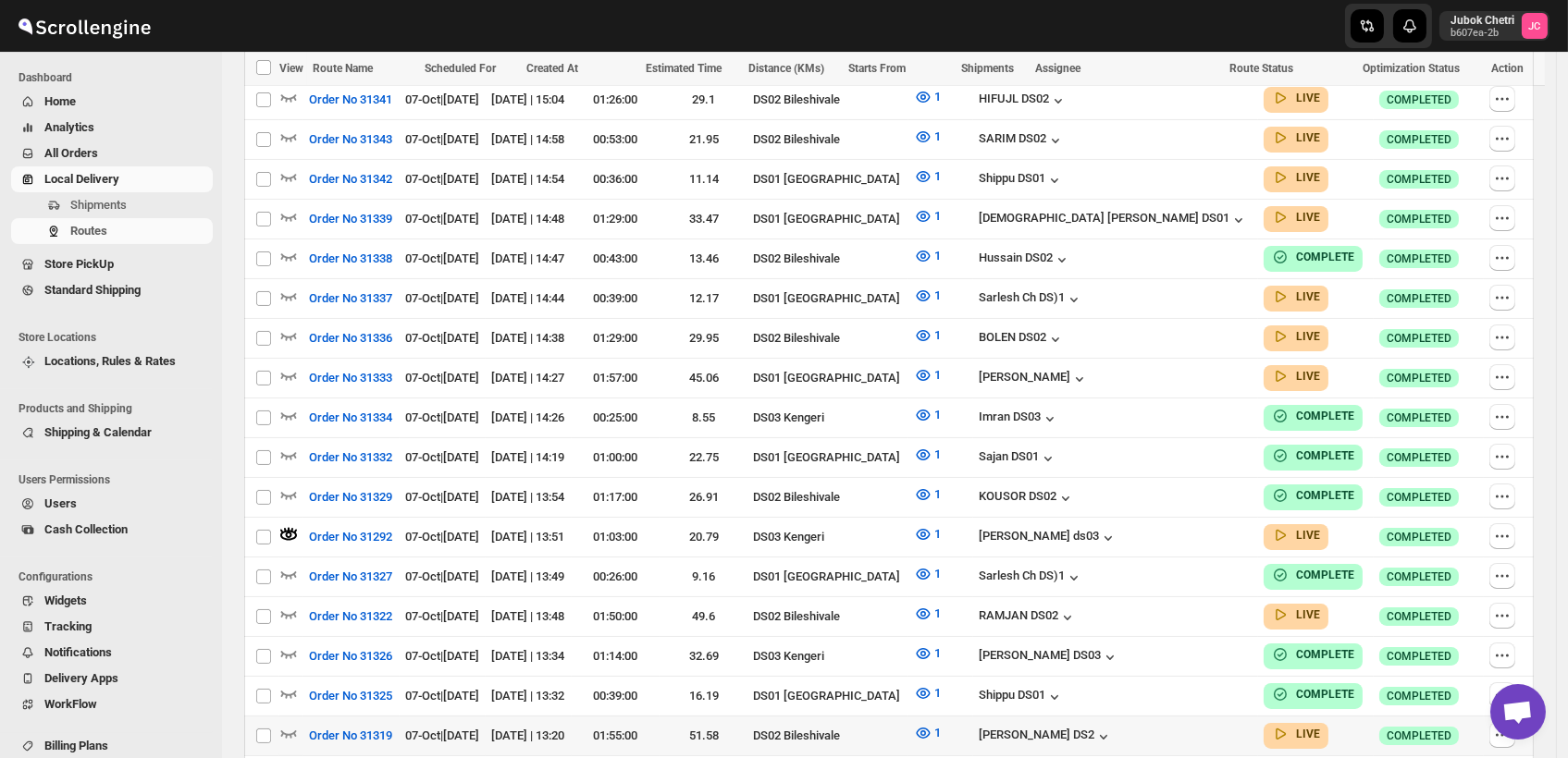
scroll to position [620, 0]
click at [289, 529] on icon "button" at bounding box center [288, 534] width 16 height 11
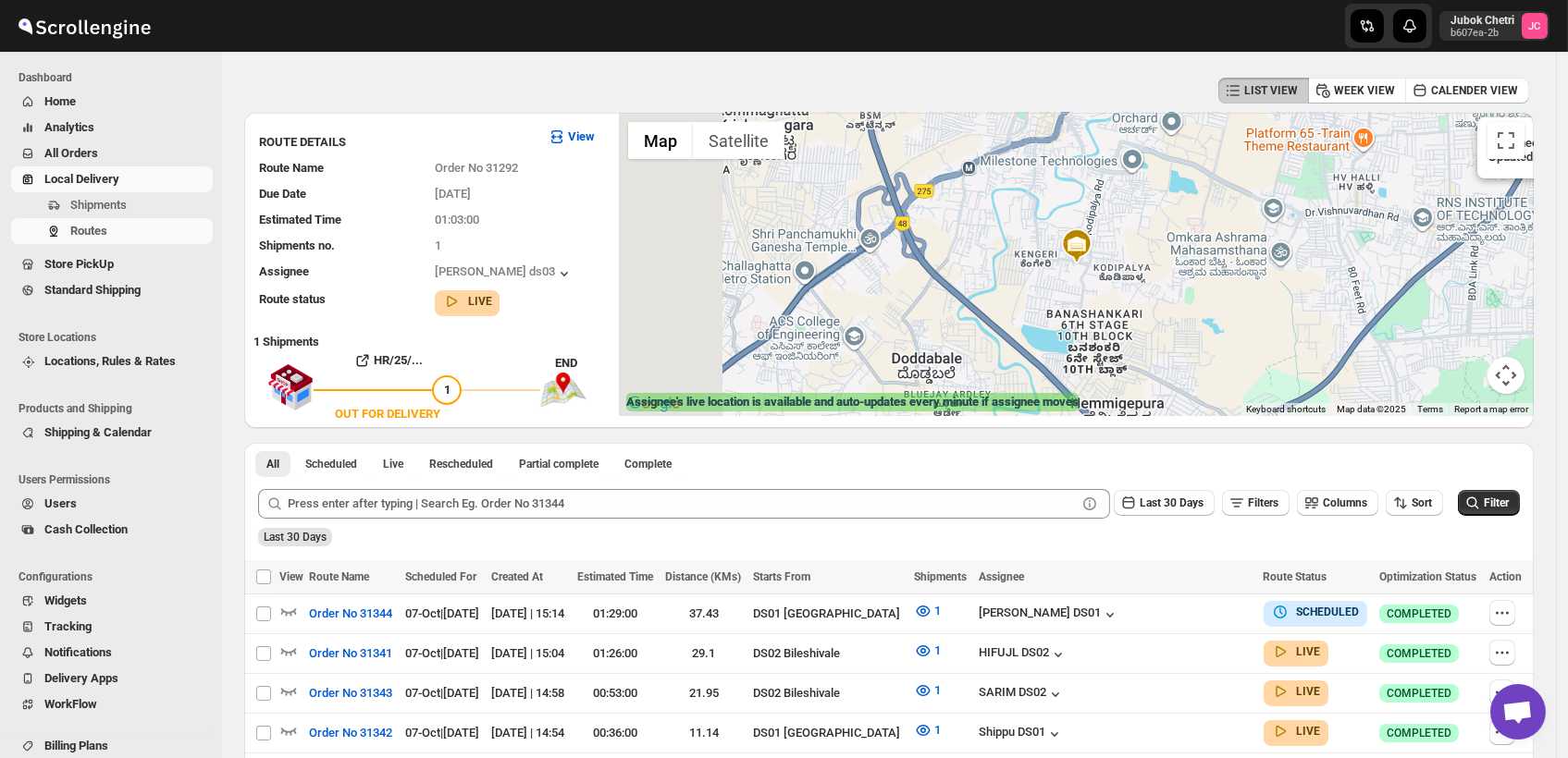
scroll to position [0, 0]
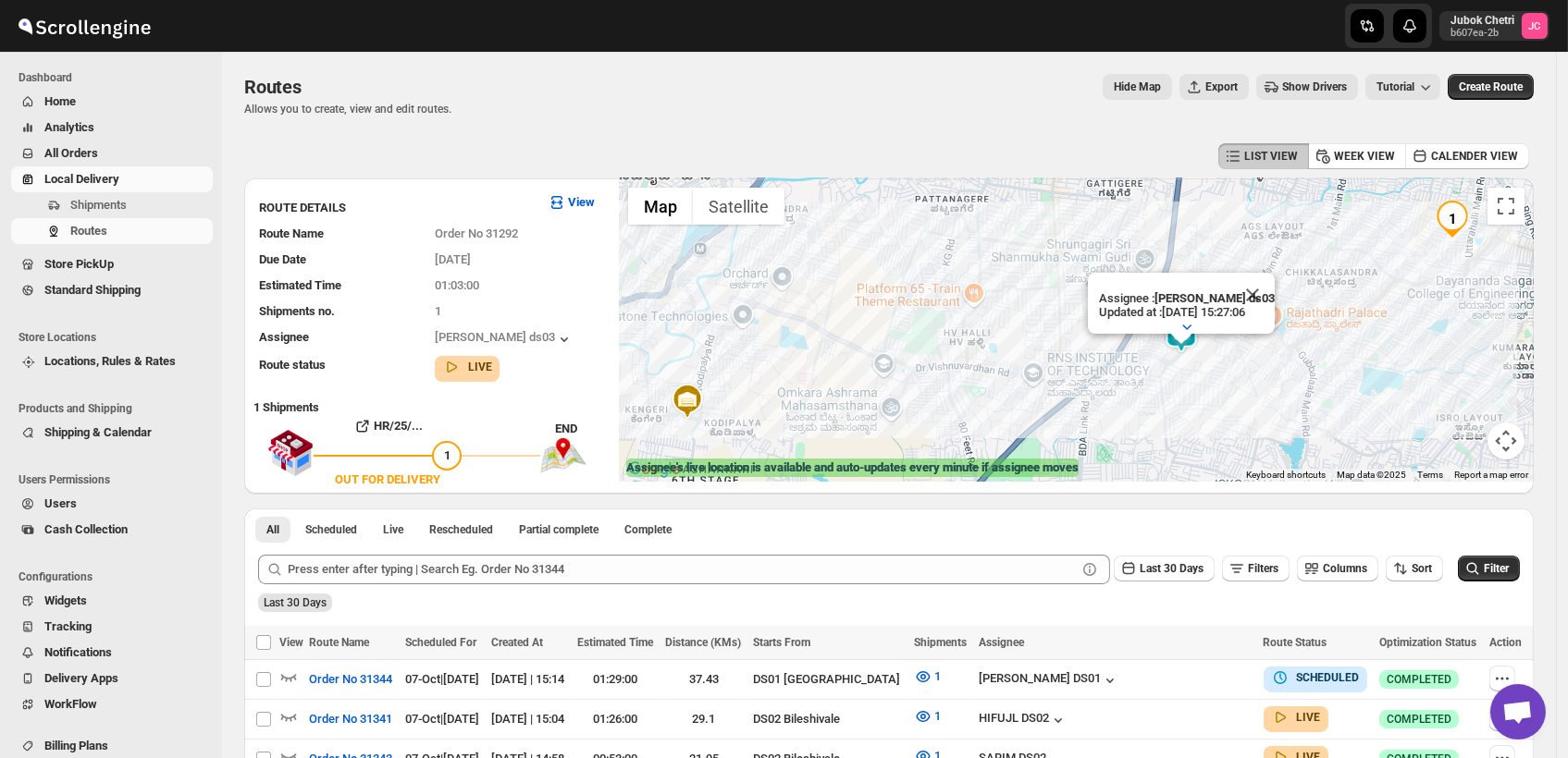
click at [1189, 335] on div at bounding box center [1181, 340] width 23 height 12
click at [1274, 274] on button "Close" at bounding box center [1253, 295] width 44 height 44
click at [1189, 331] on img at bounding box center [1182, 334] width 37 height 37
click at [91, 237] on span "Routes" at bounding box center [89, 230] width 37 height 13
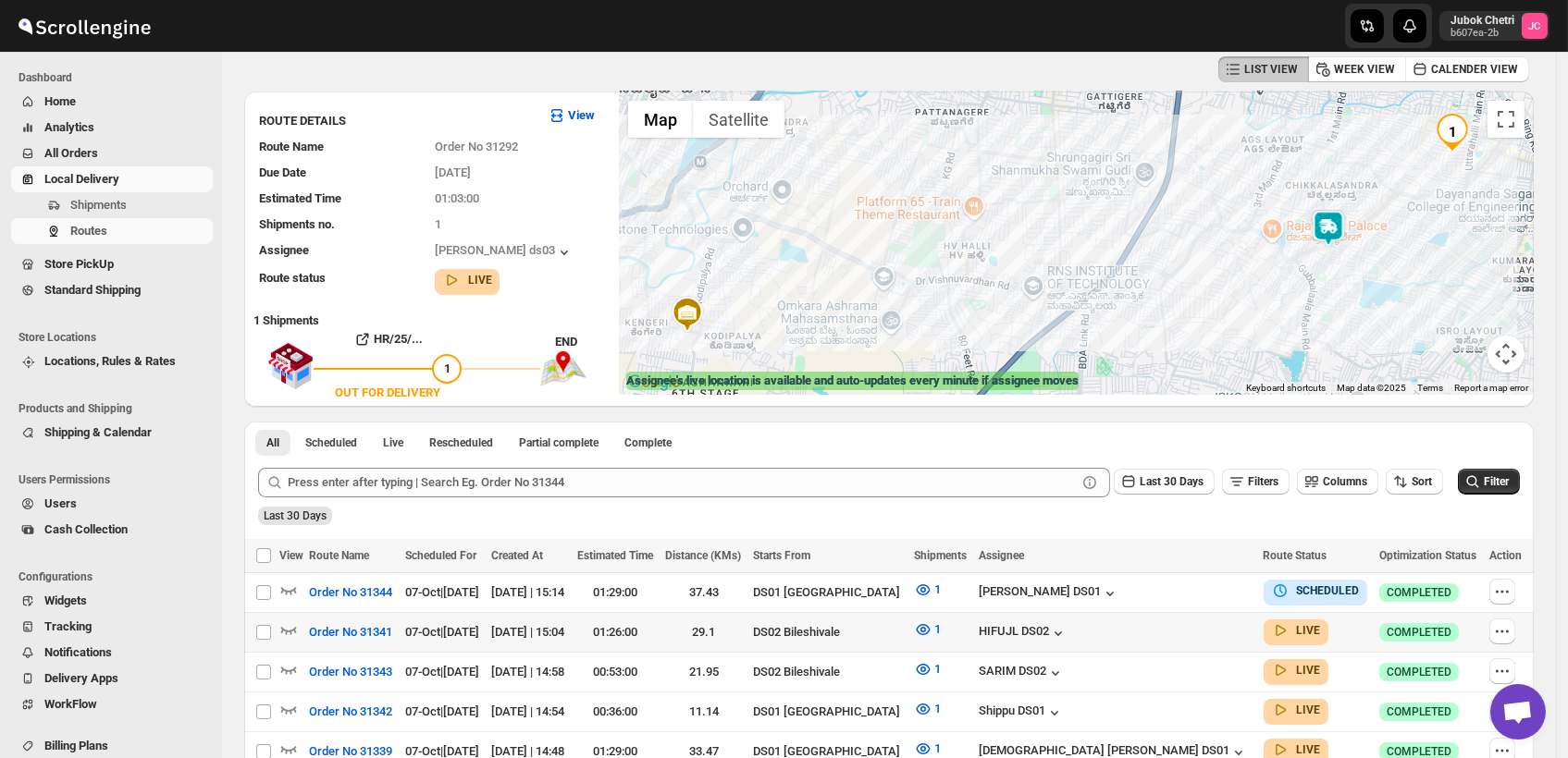
scroll to position [86, 0]
click at [89, 231] on span "Routes" at bounding box center [89, 230] width 37 height 13
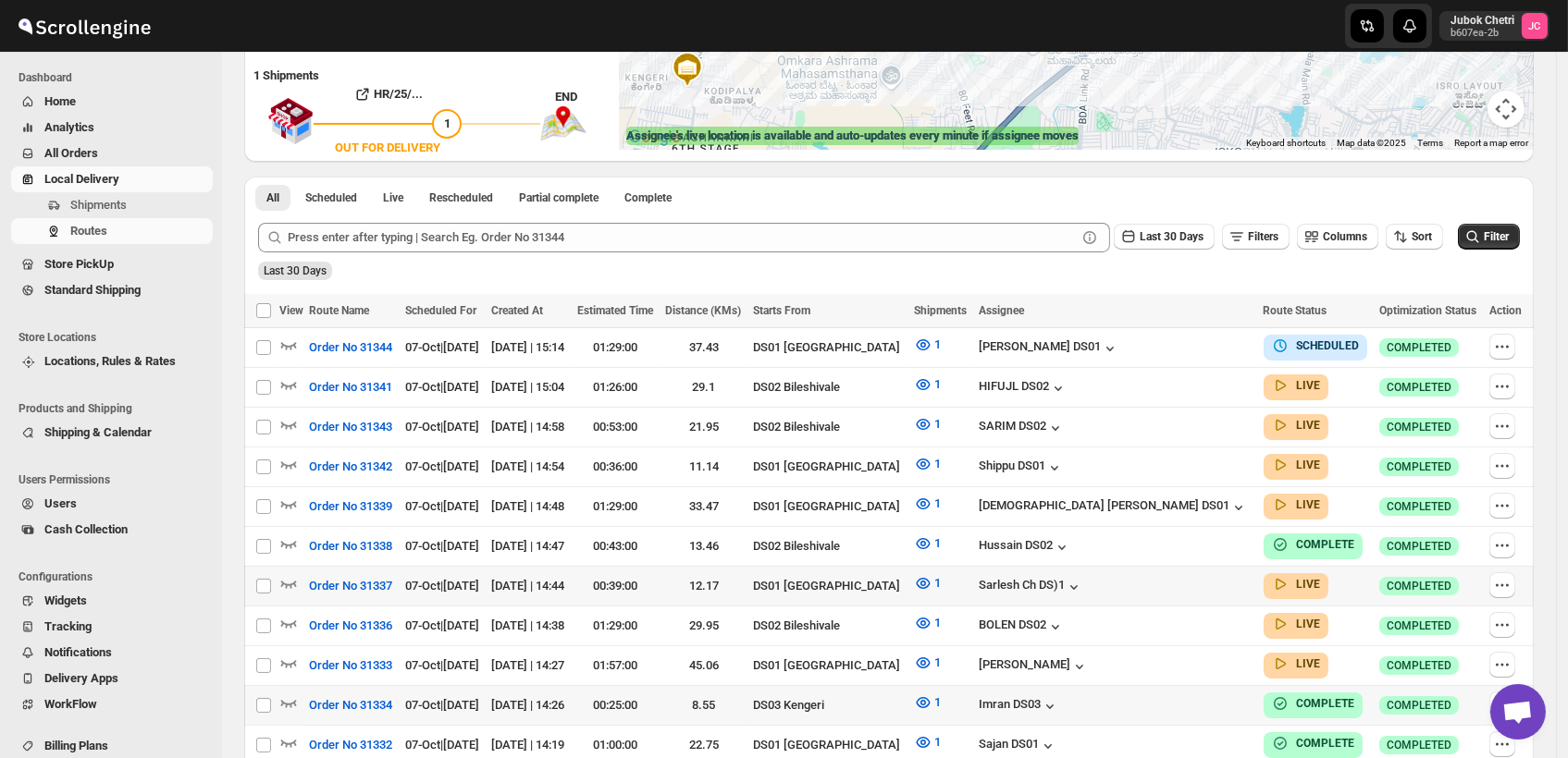
scroll to position [335, 0]
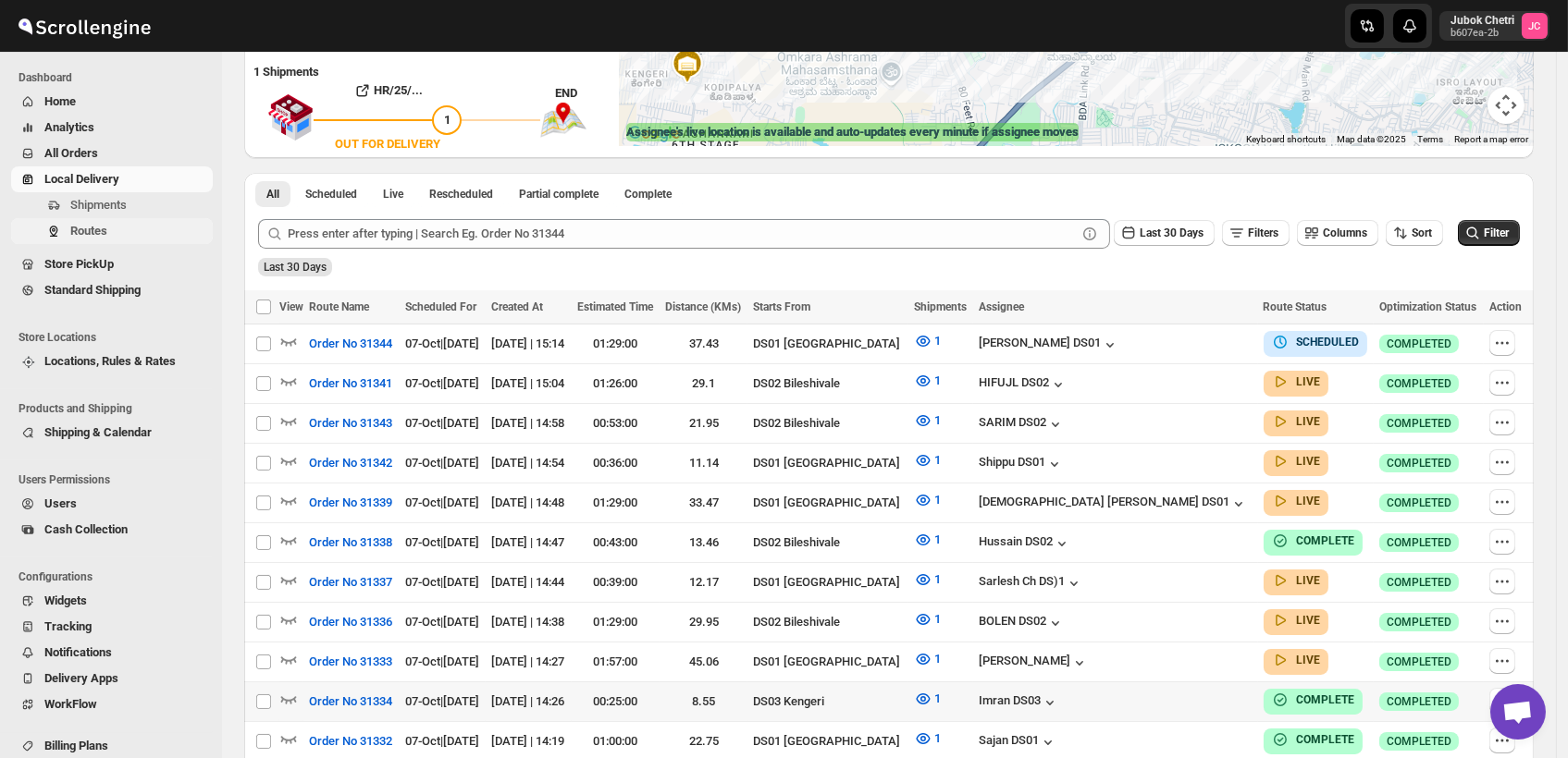
click at [96, 226] on span "Routes" at bounding box center [89, 230] width 37 height 13
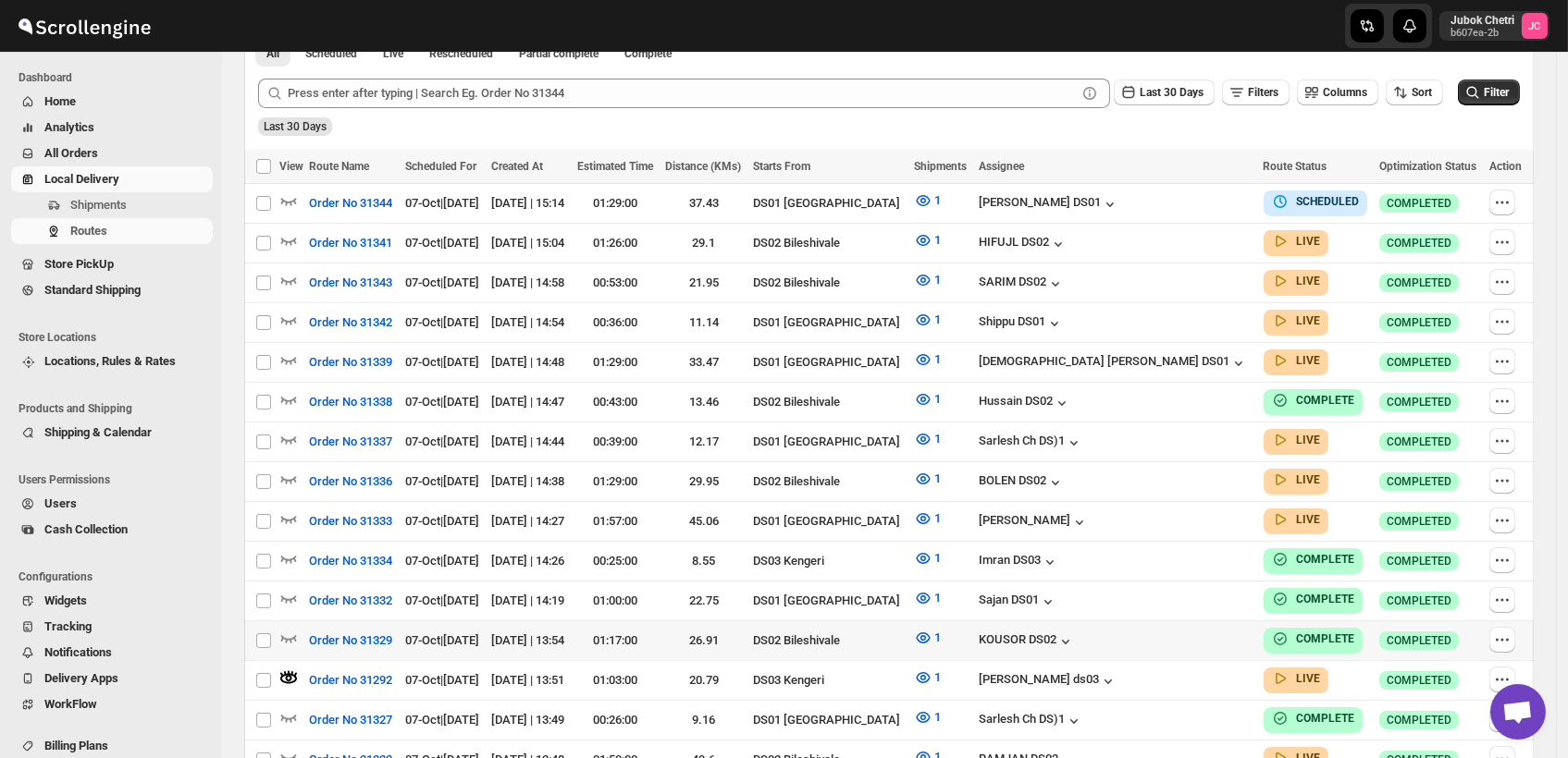
scroll to position [479, 0]
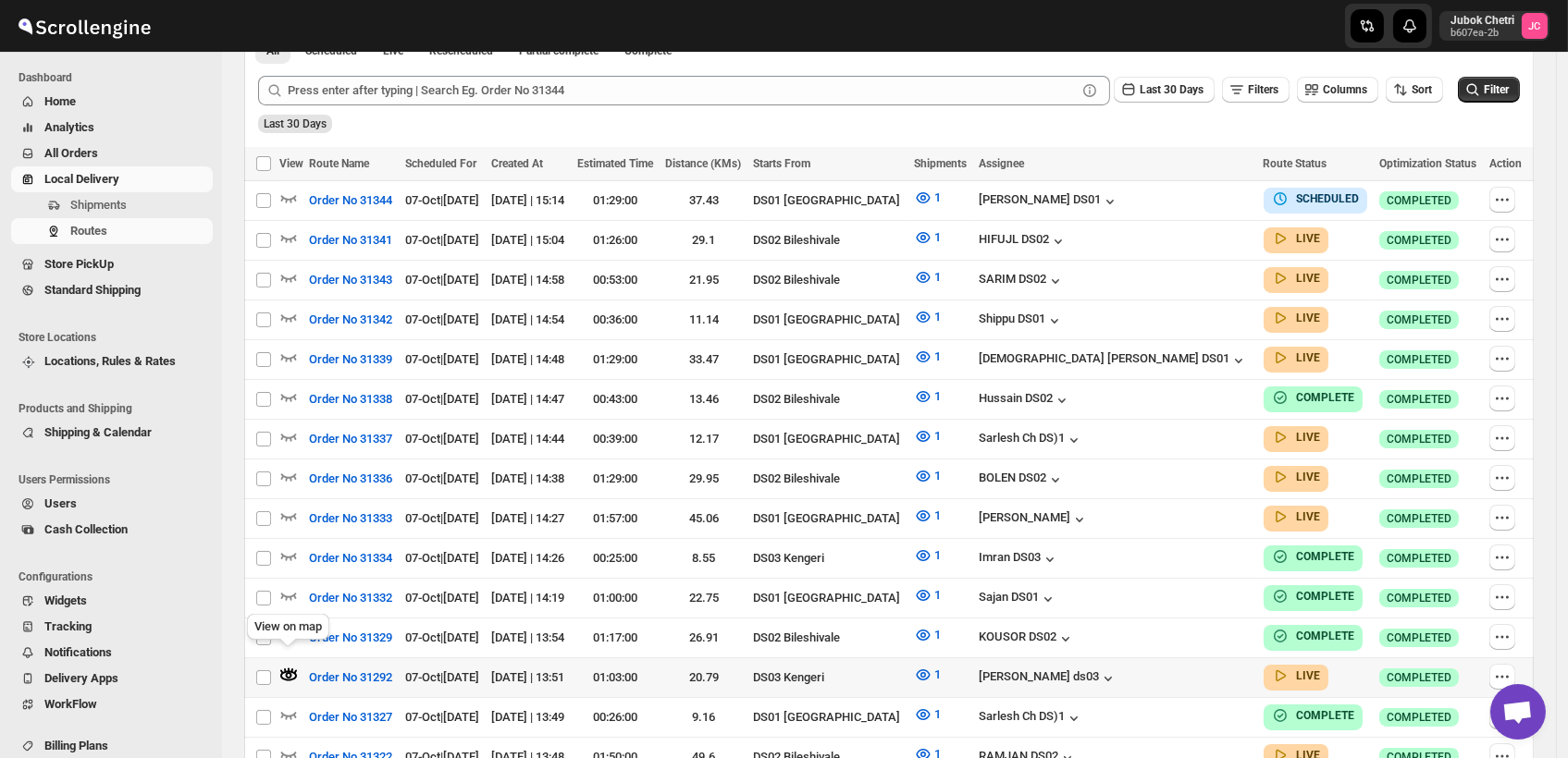
click at [287, 672] on icon "button" at bounding box center [289, 675] width 7 height 7
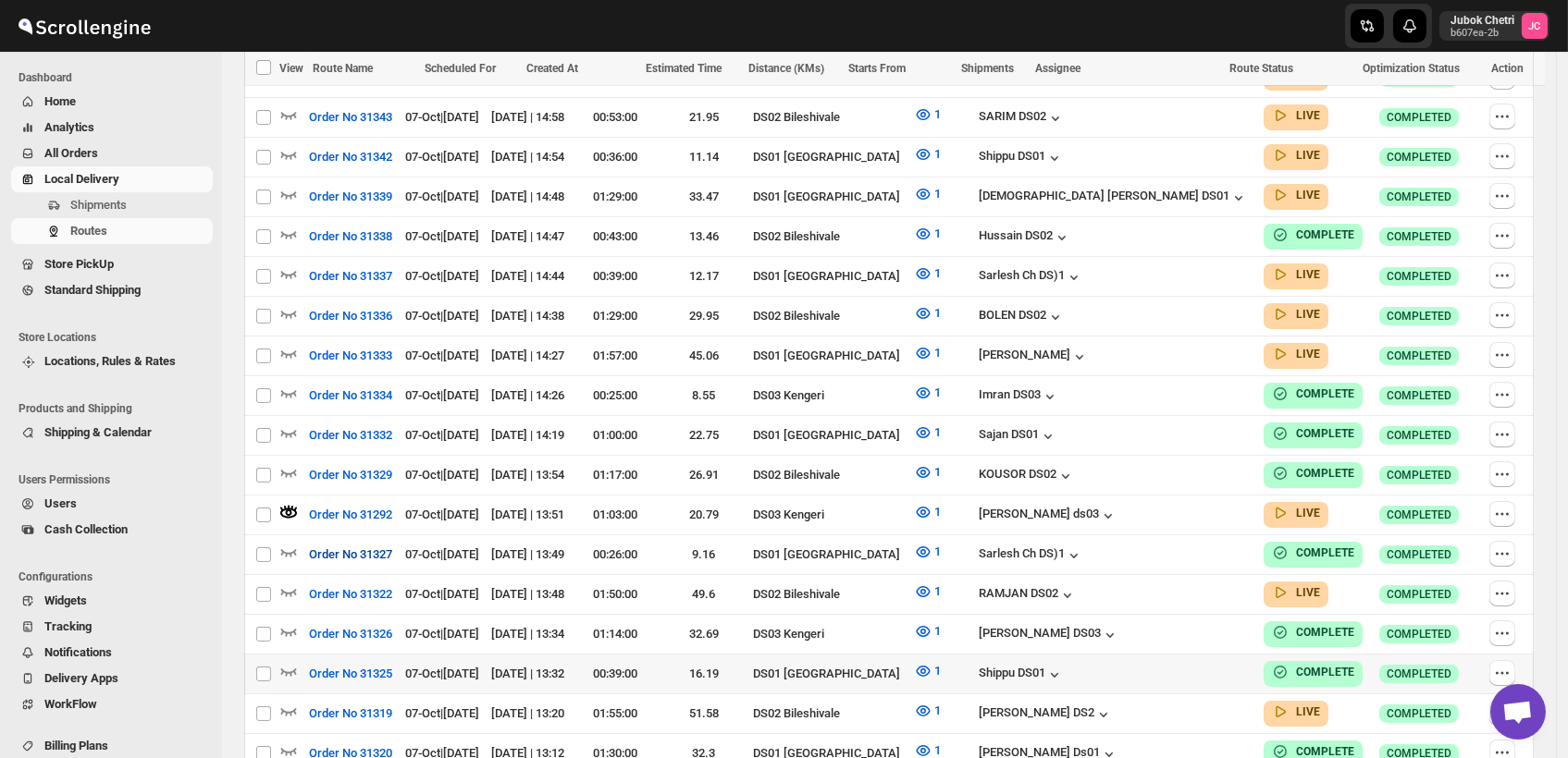
scroll to position [643, 0]
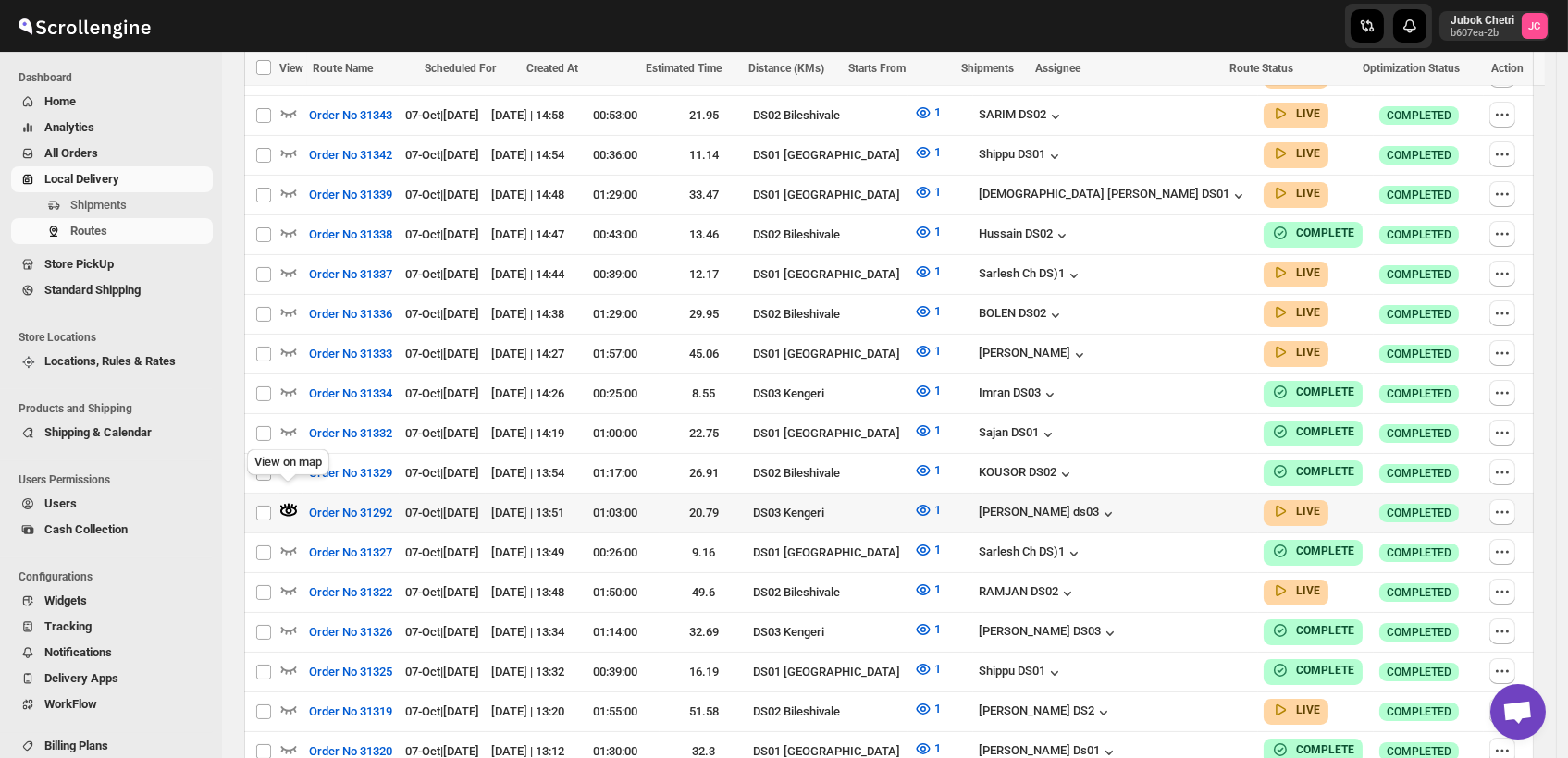
click at [286, 504] on icon "button" at bounding box center [285, 506] width 3 height 5
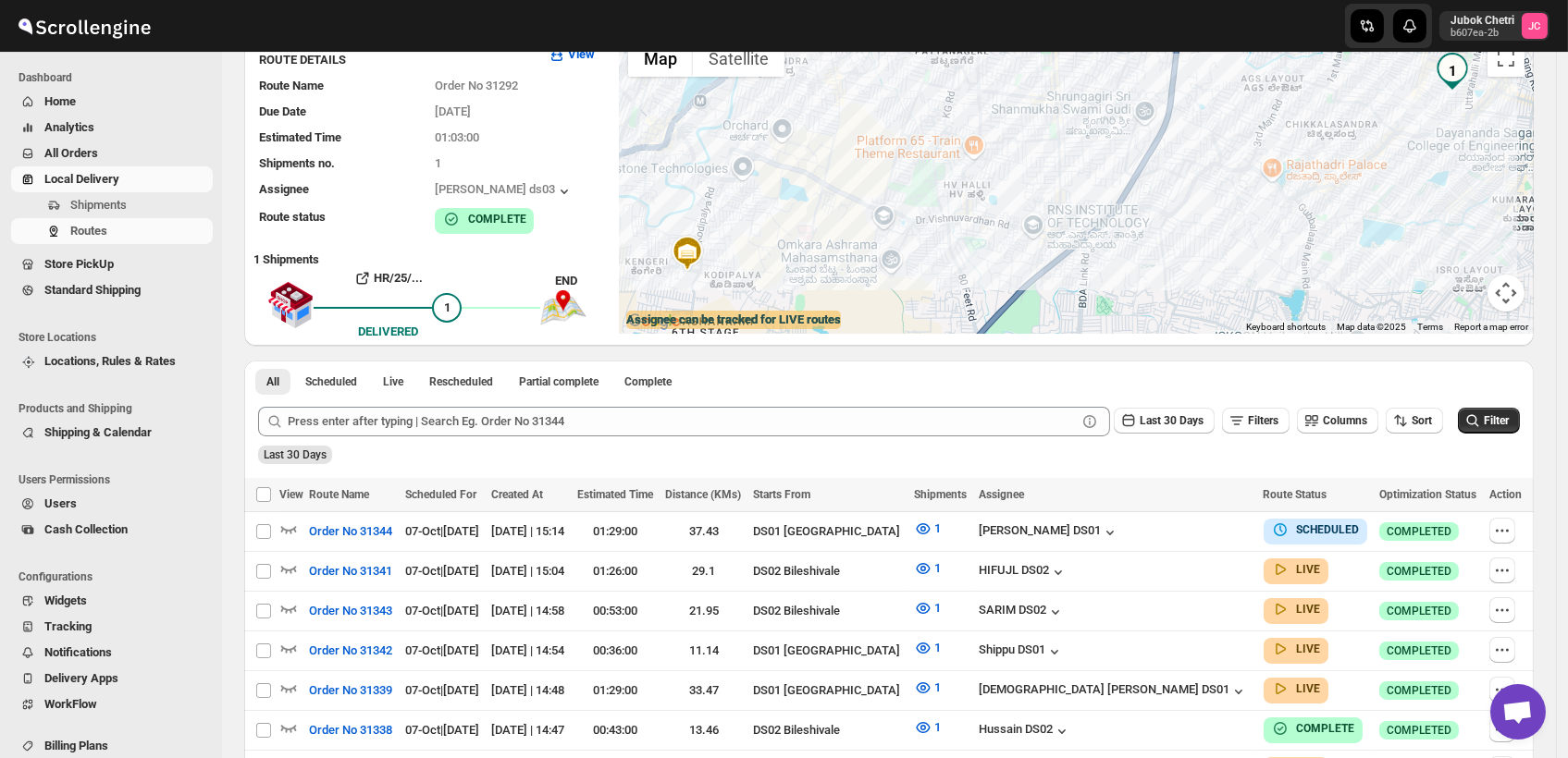
scroll to position [0, 0]
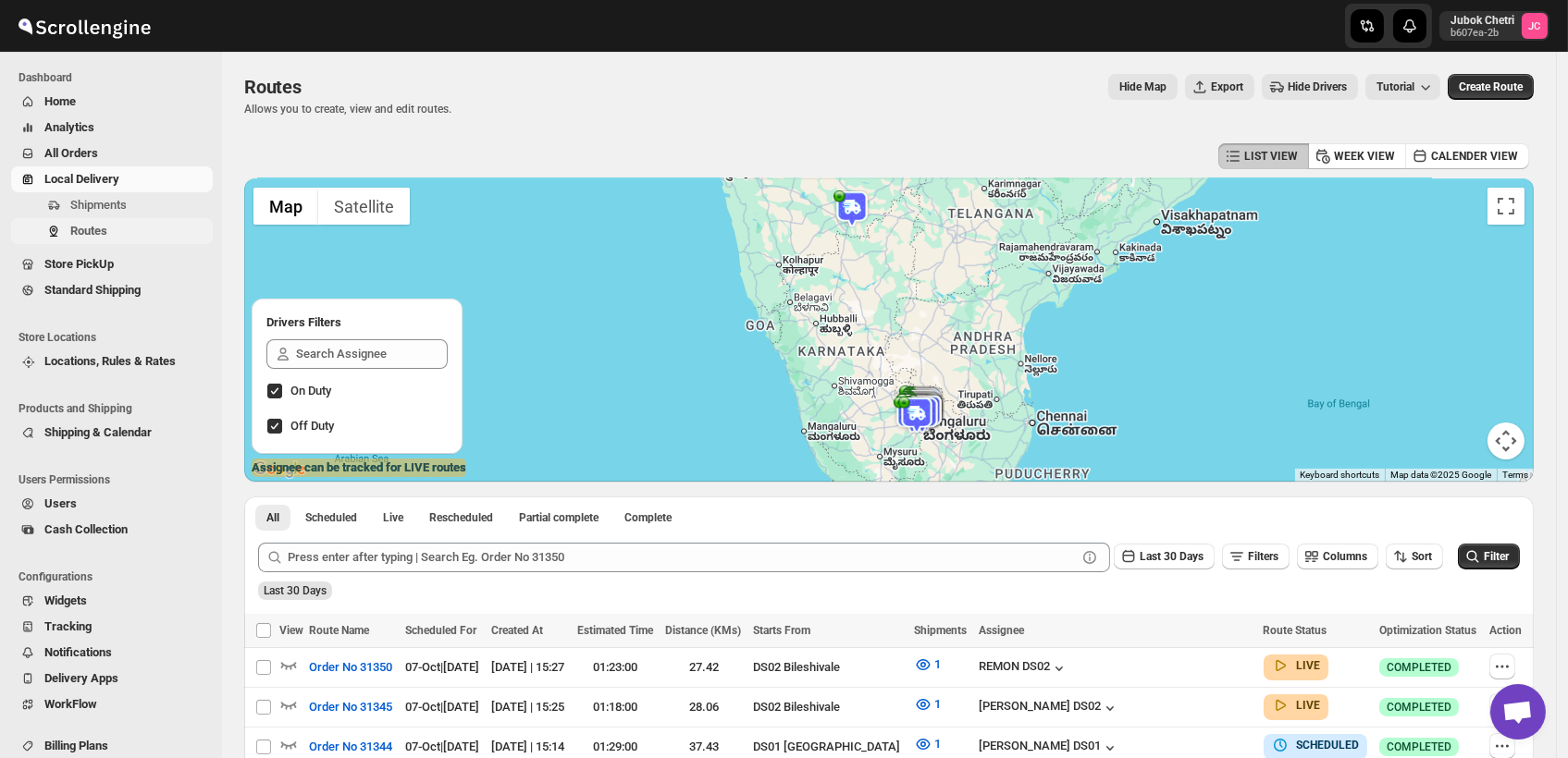
click at [127, 233] on span "Routes" at bounding box center [140, 230] width 139 height 18
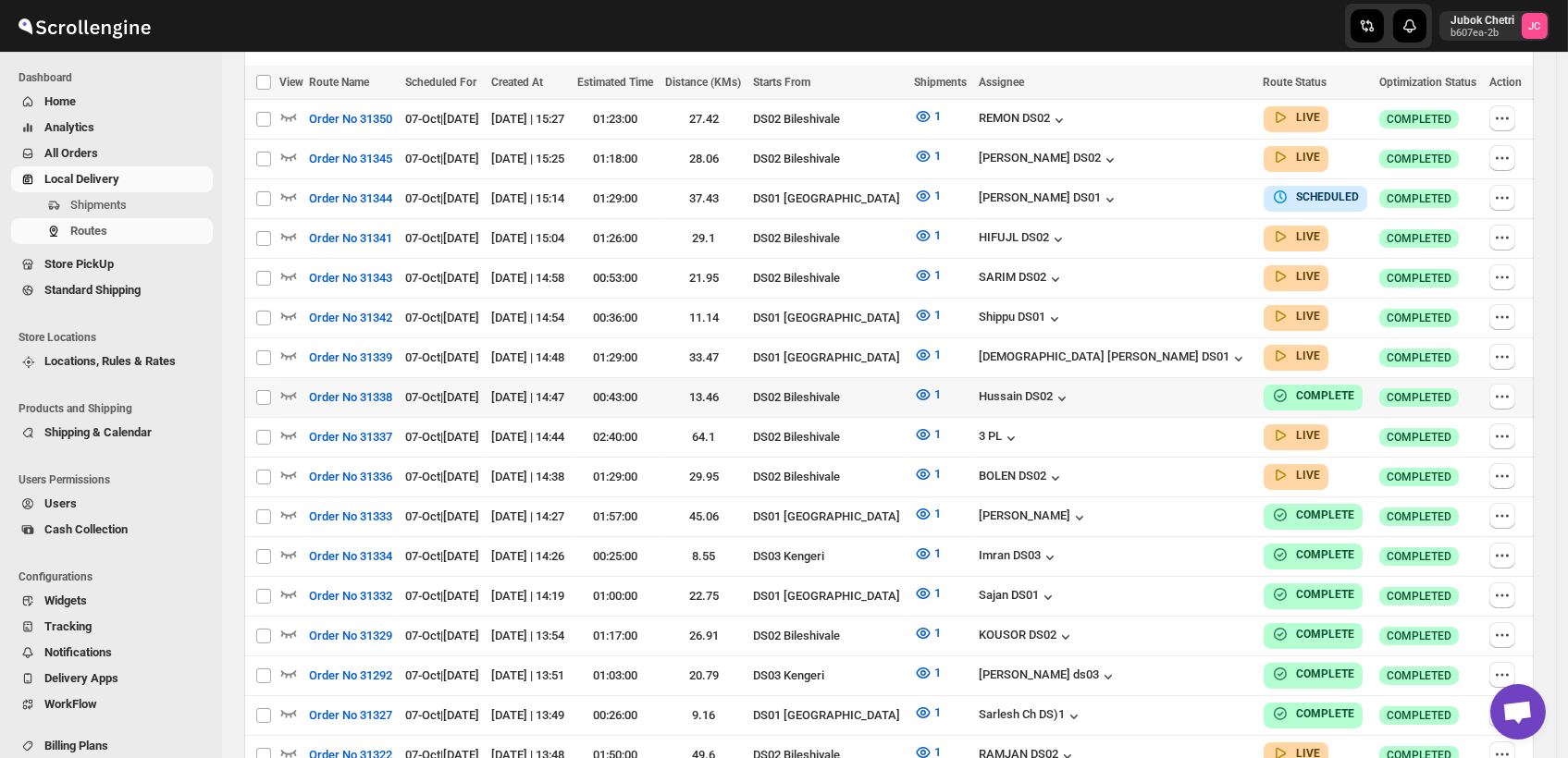
scroll to position [553, 0]
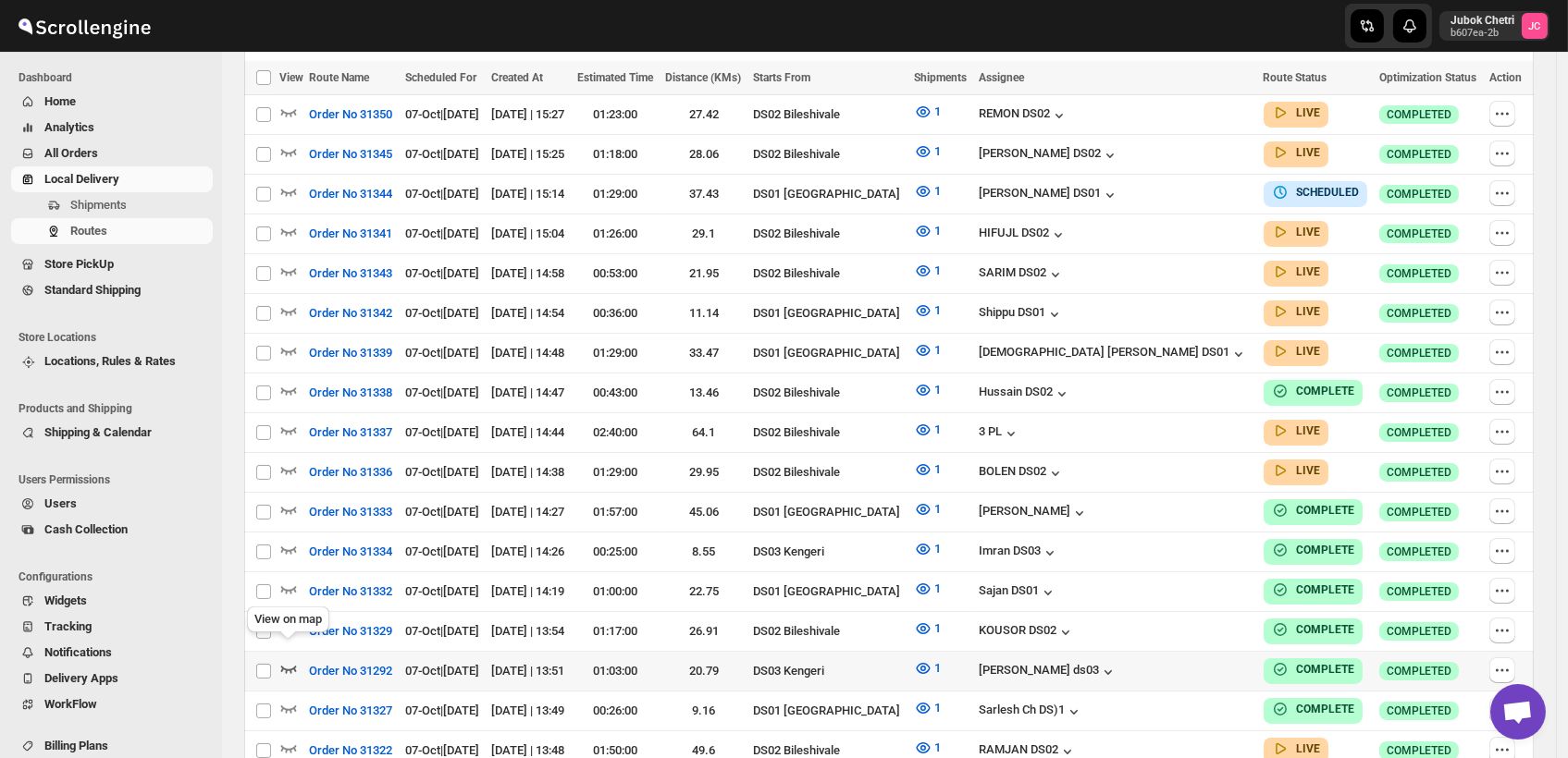
click at [288, 659] on icon "button" at bounding box center [288, 667] width 18 height 18
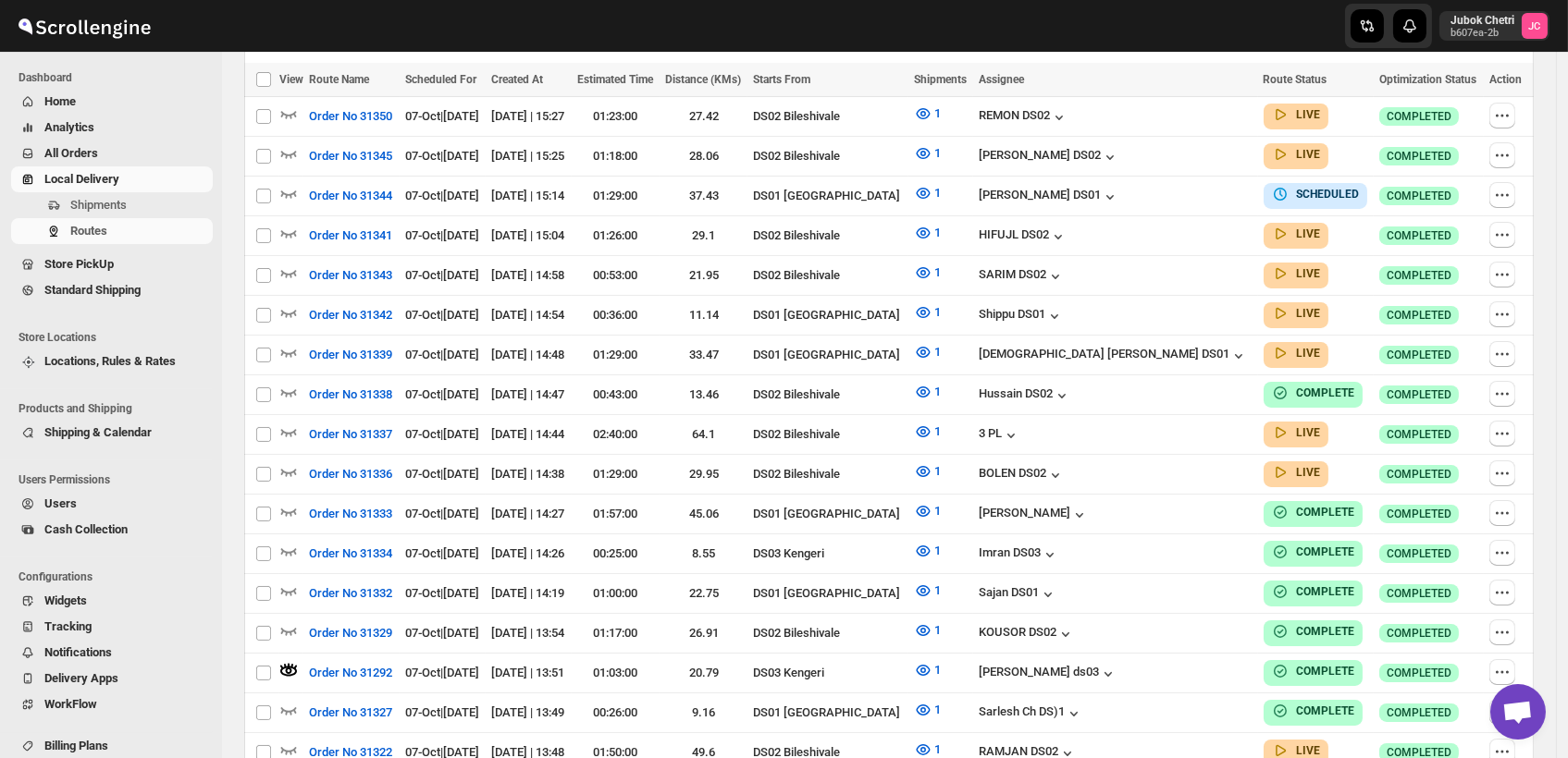
scroll to position [0, 0]
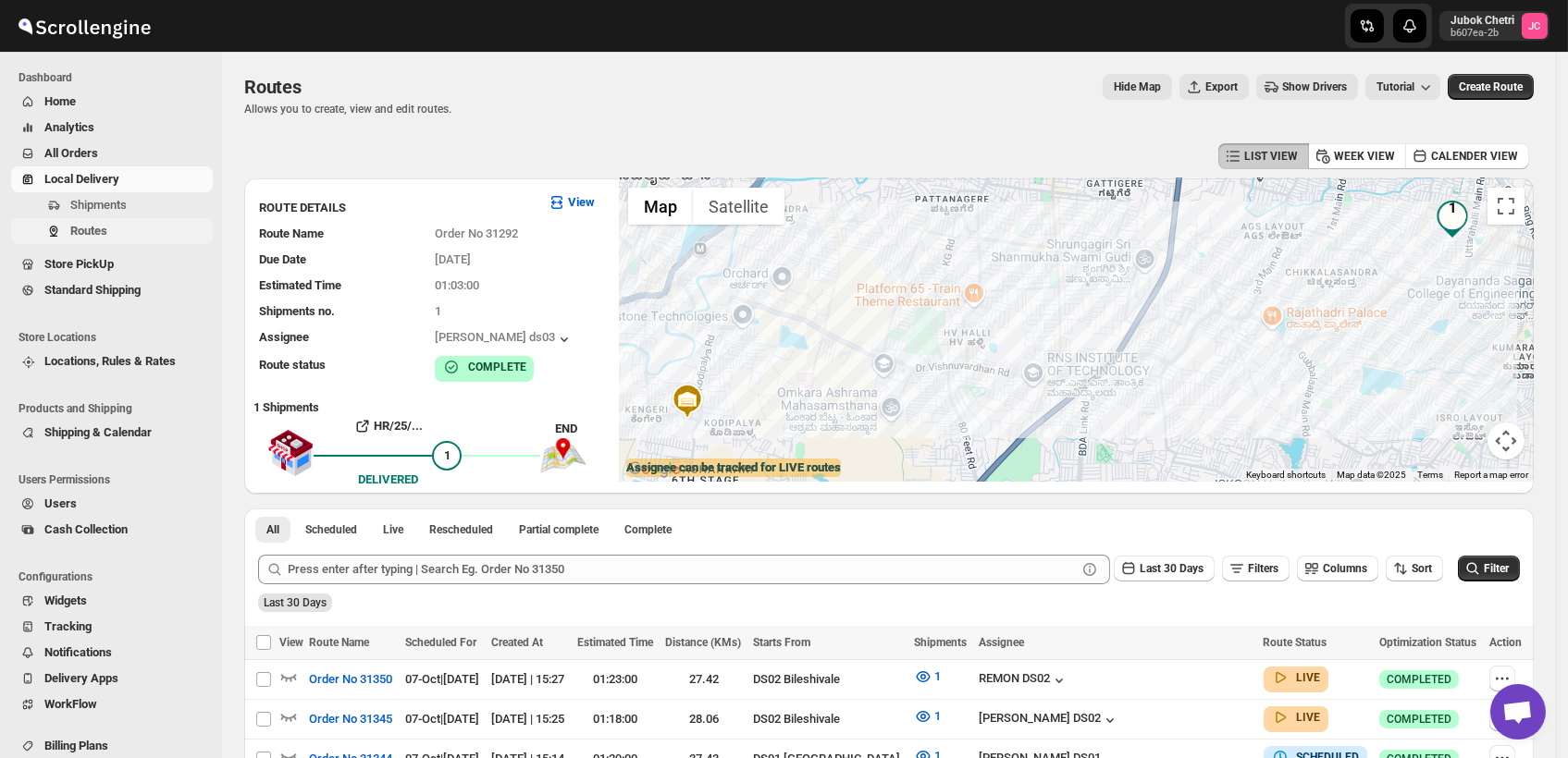
click at [90, 232] on span "Routes" at bounding box center [89, 230] width 37 height 13
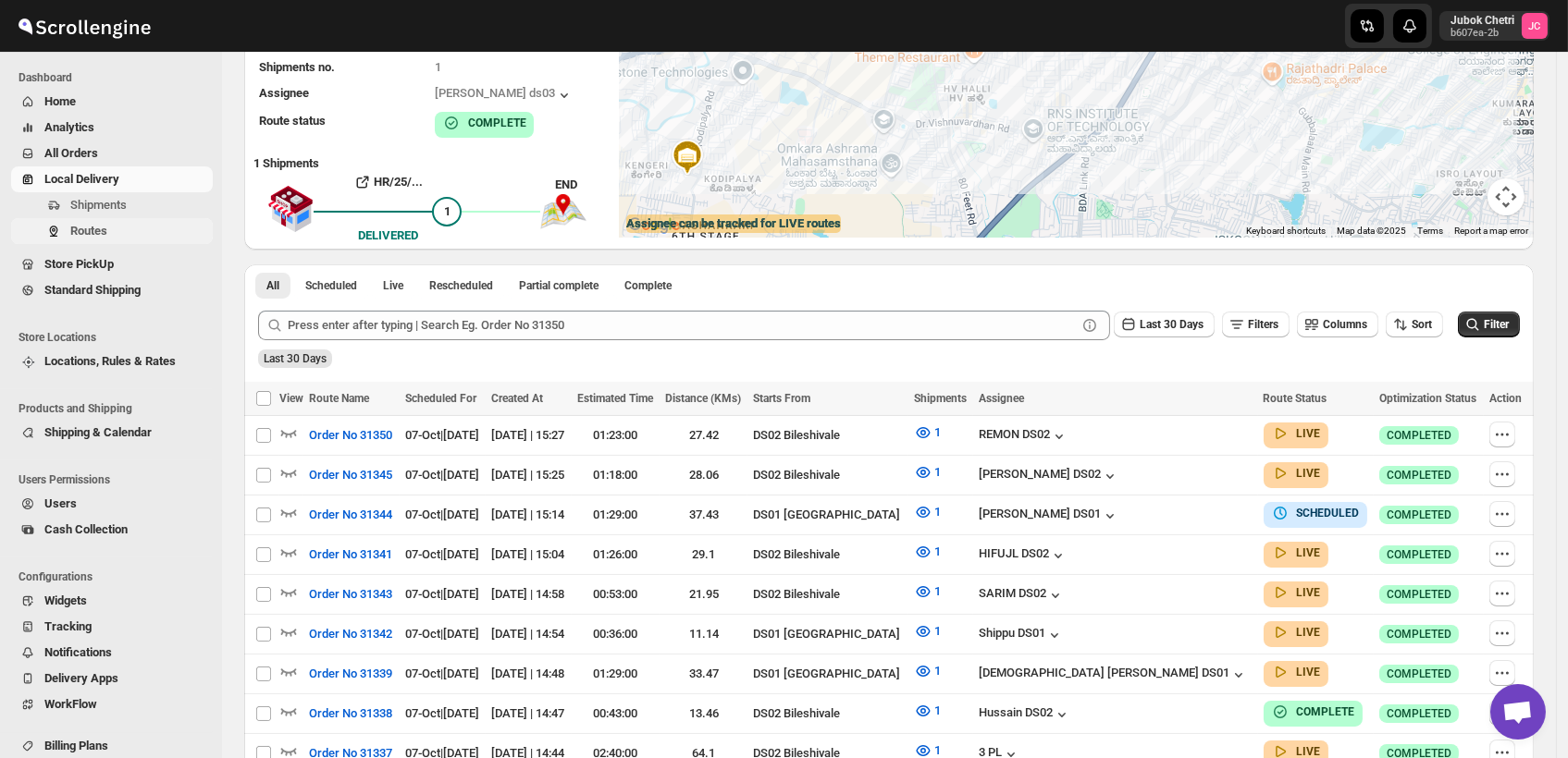
click at [156, 236] on span "Routes" at bounding box center [140, 230] width 139 height 18
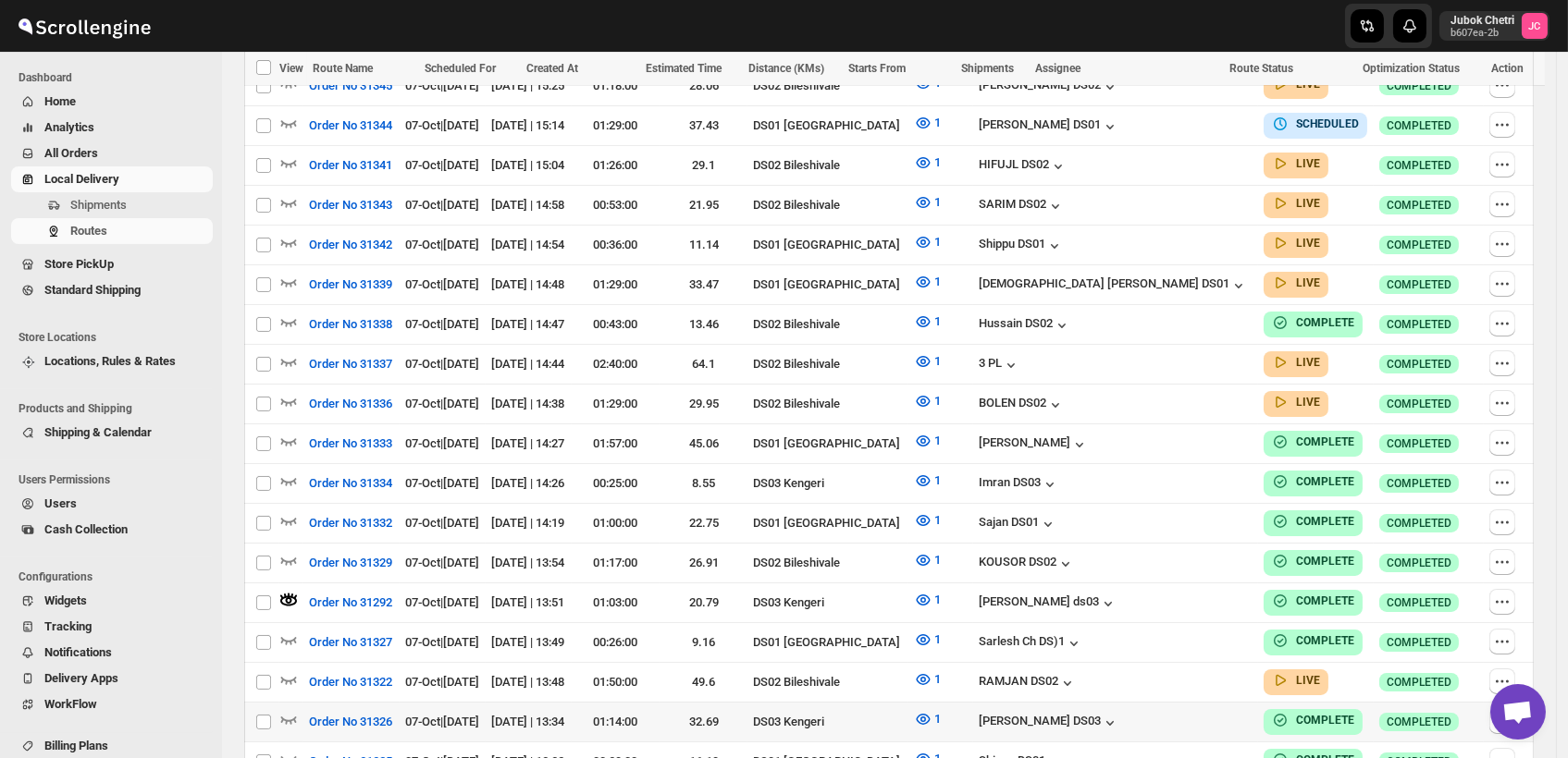
scroll to position [643, 0]
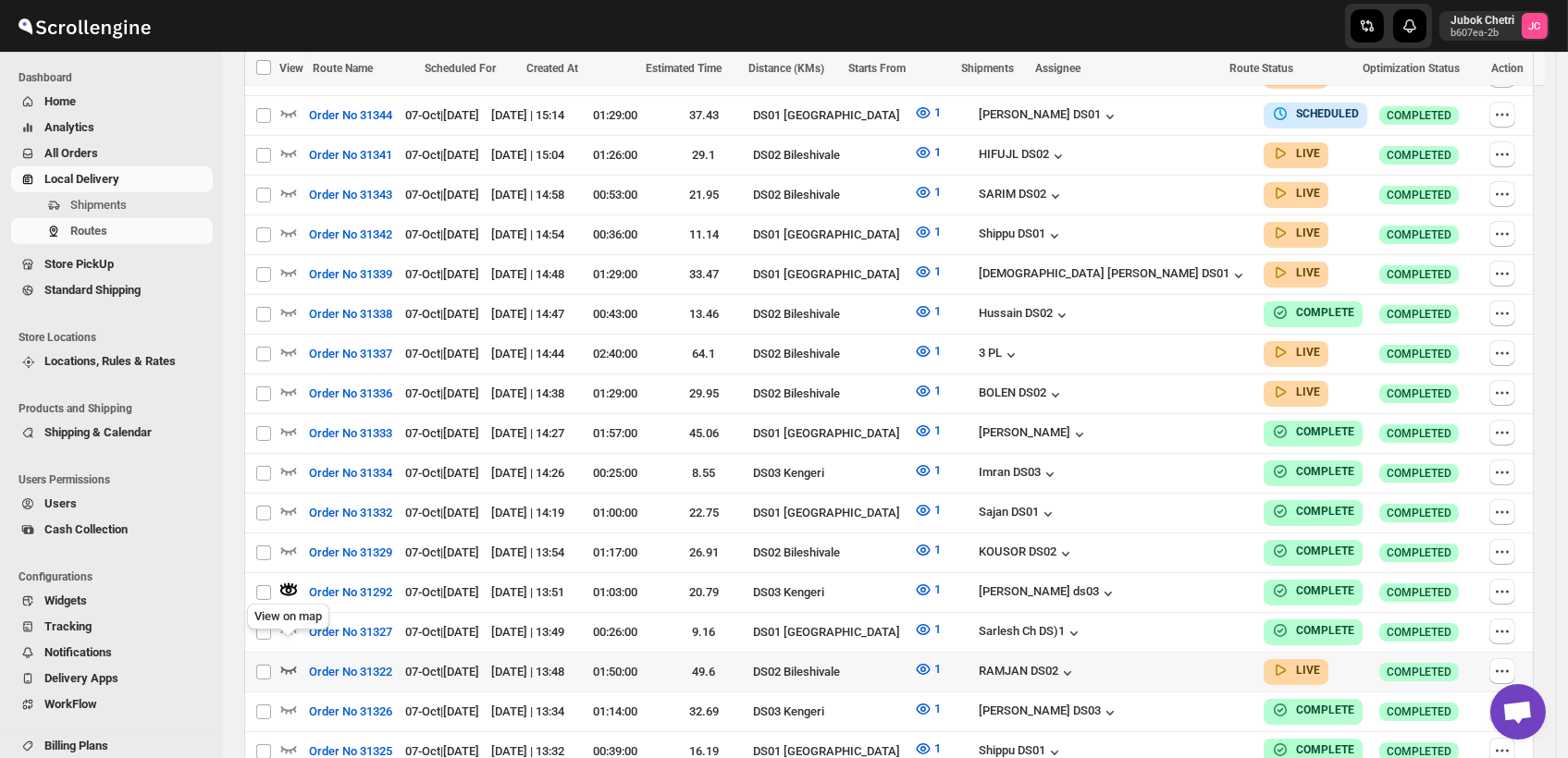
click at [285, 660] on icon "button" at bounding box center [288, 668] width 18 height 18
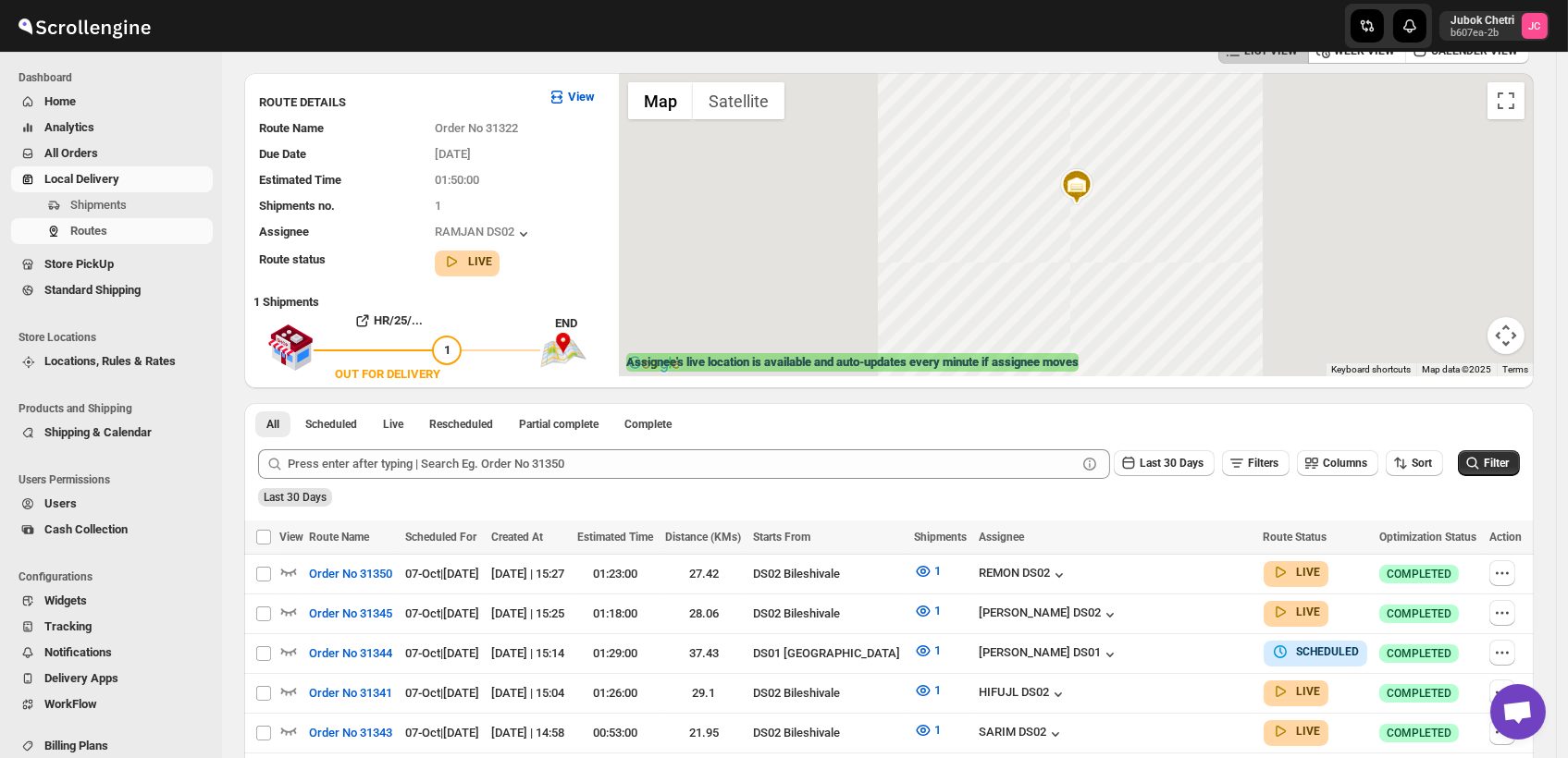
scroll to position [0, 0]
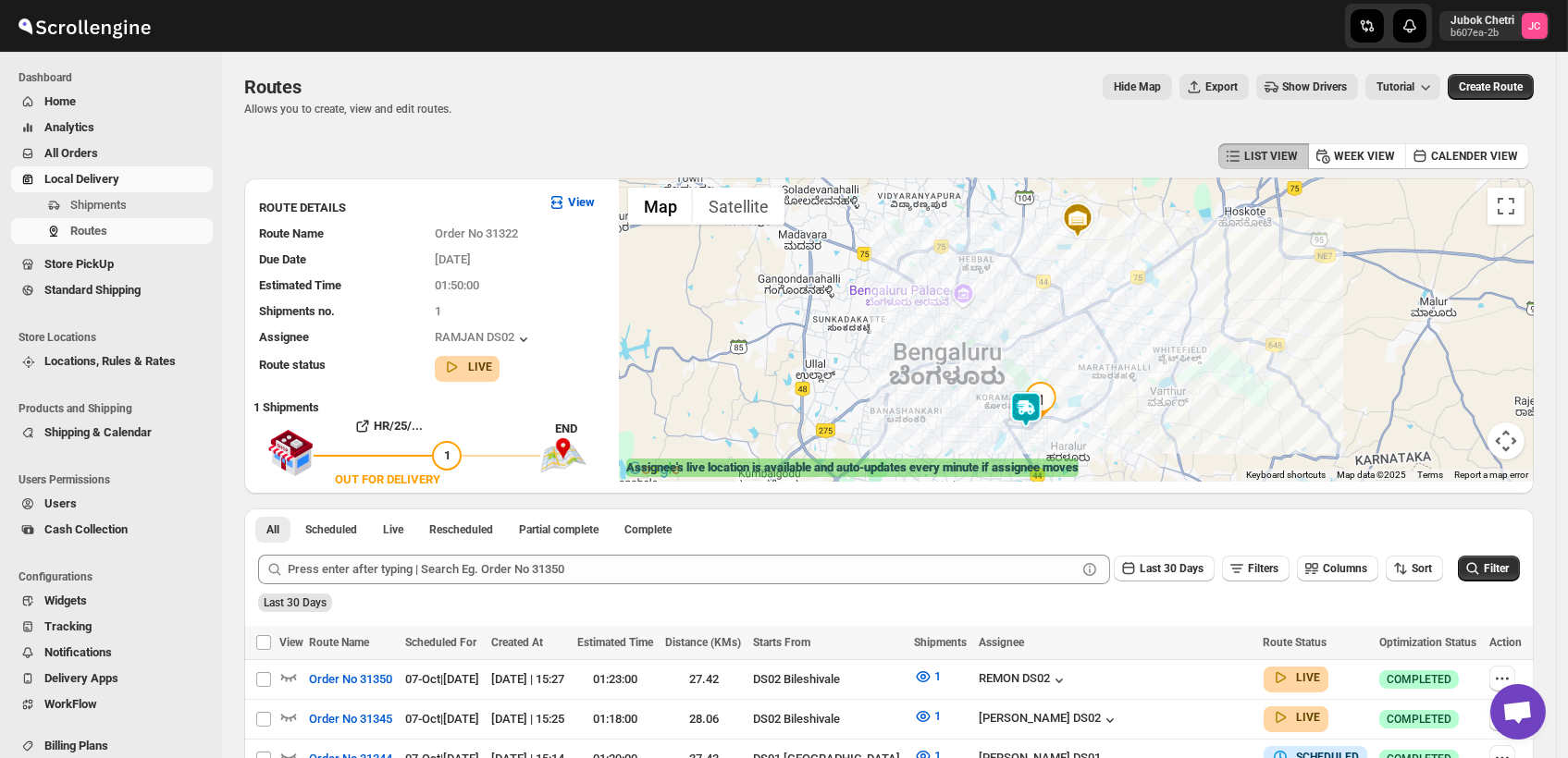
click at [1036, 417] on img at bounding box center [1025, 409] width 37 height 37
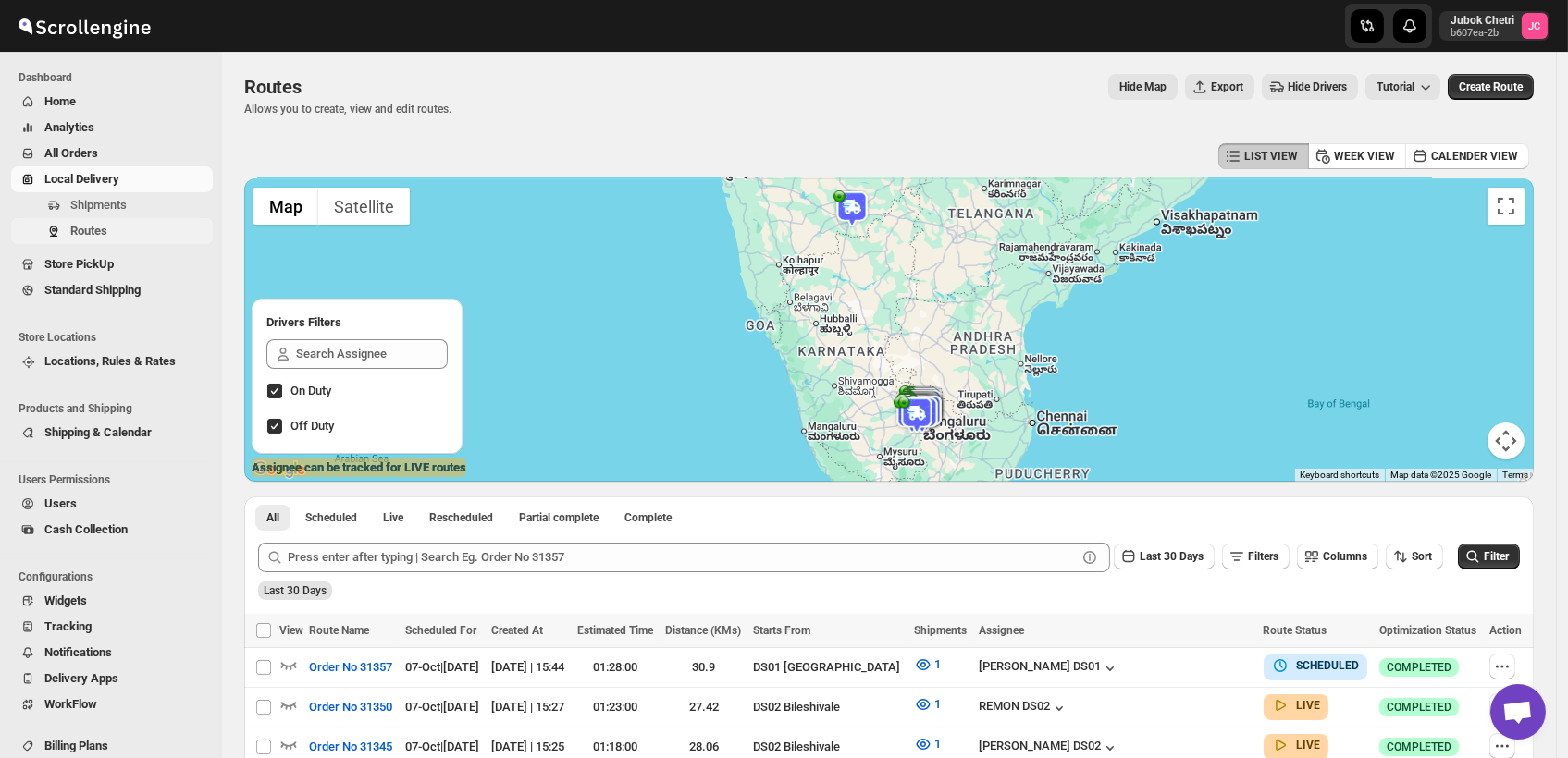
click at [116, 231] on span "Routes" at bounding box center [140, 230] width 139 height 18
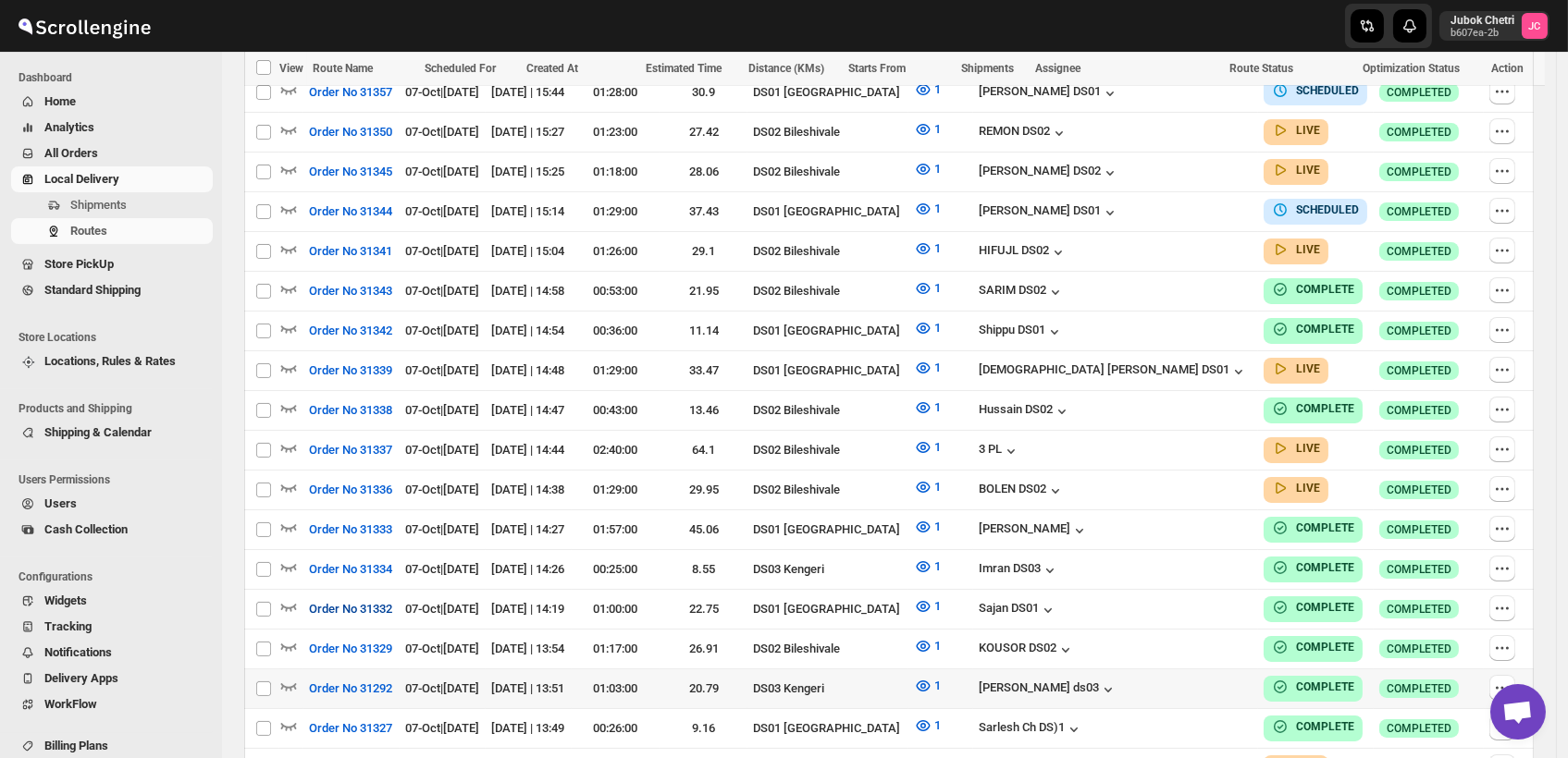
scroll to position [582, 0]
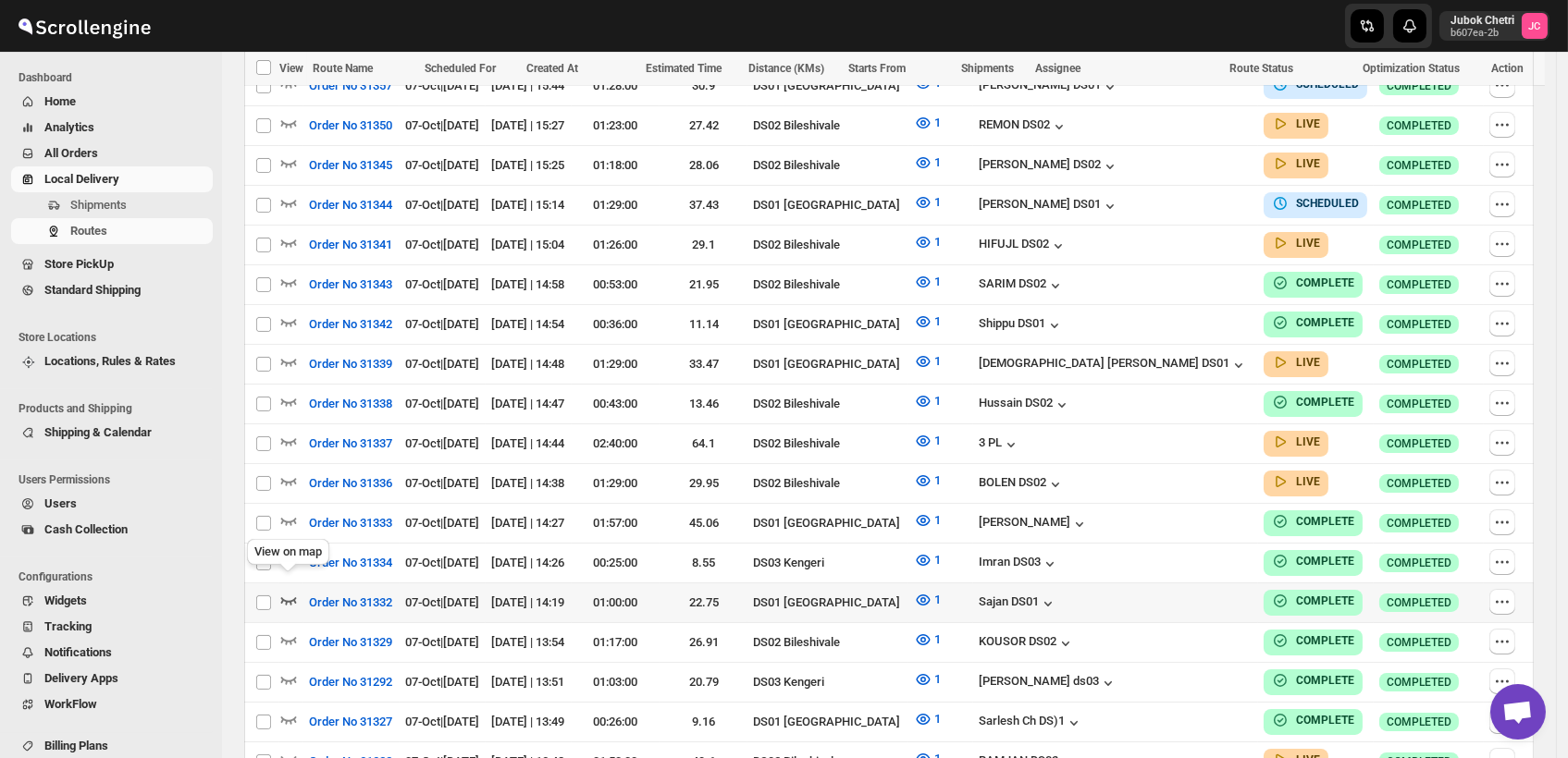
click at [295, 590] on icon "button" at bounding box center [288, 599] width 18 height 18
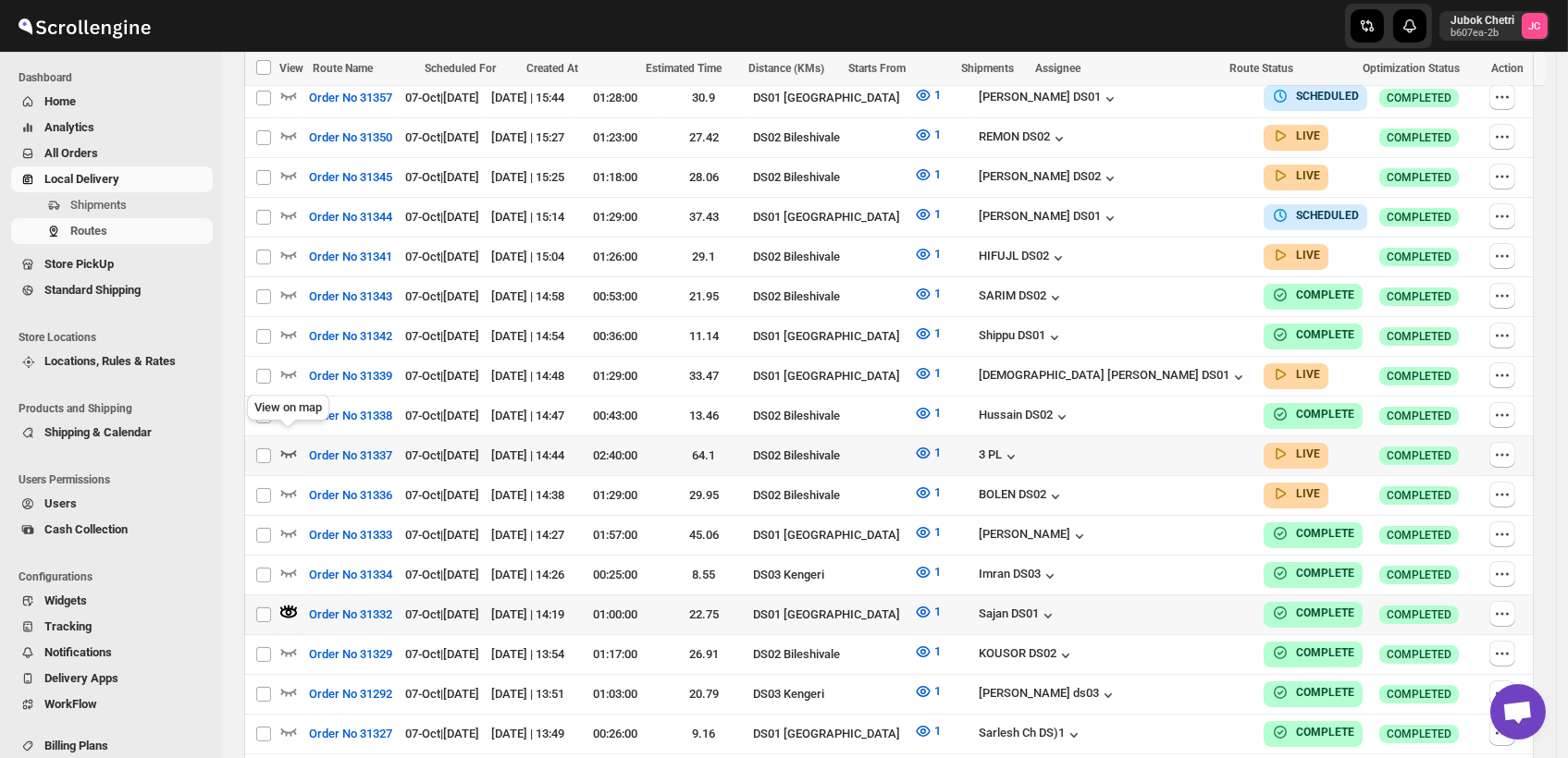
click at [288, 444] on icon "button" at bounding box center [288, 453] width 18 height 18
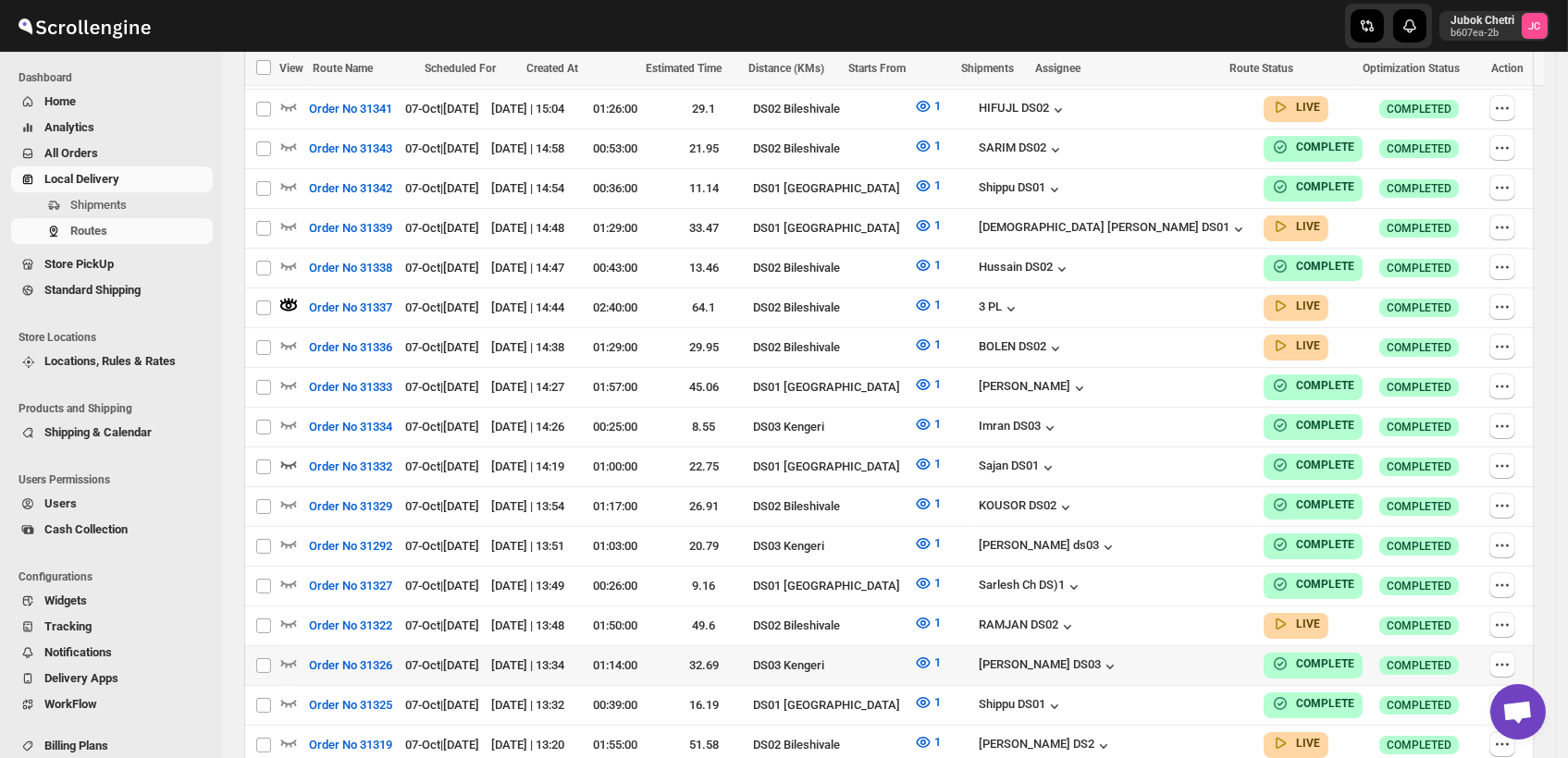
scroll to position [746, 0]
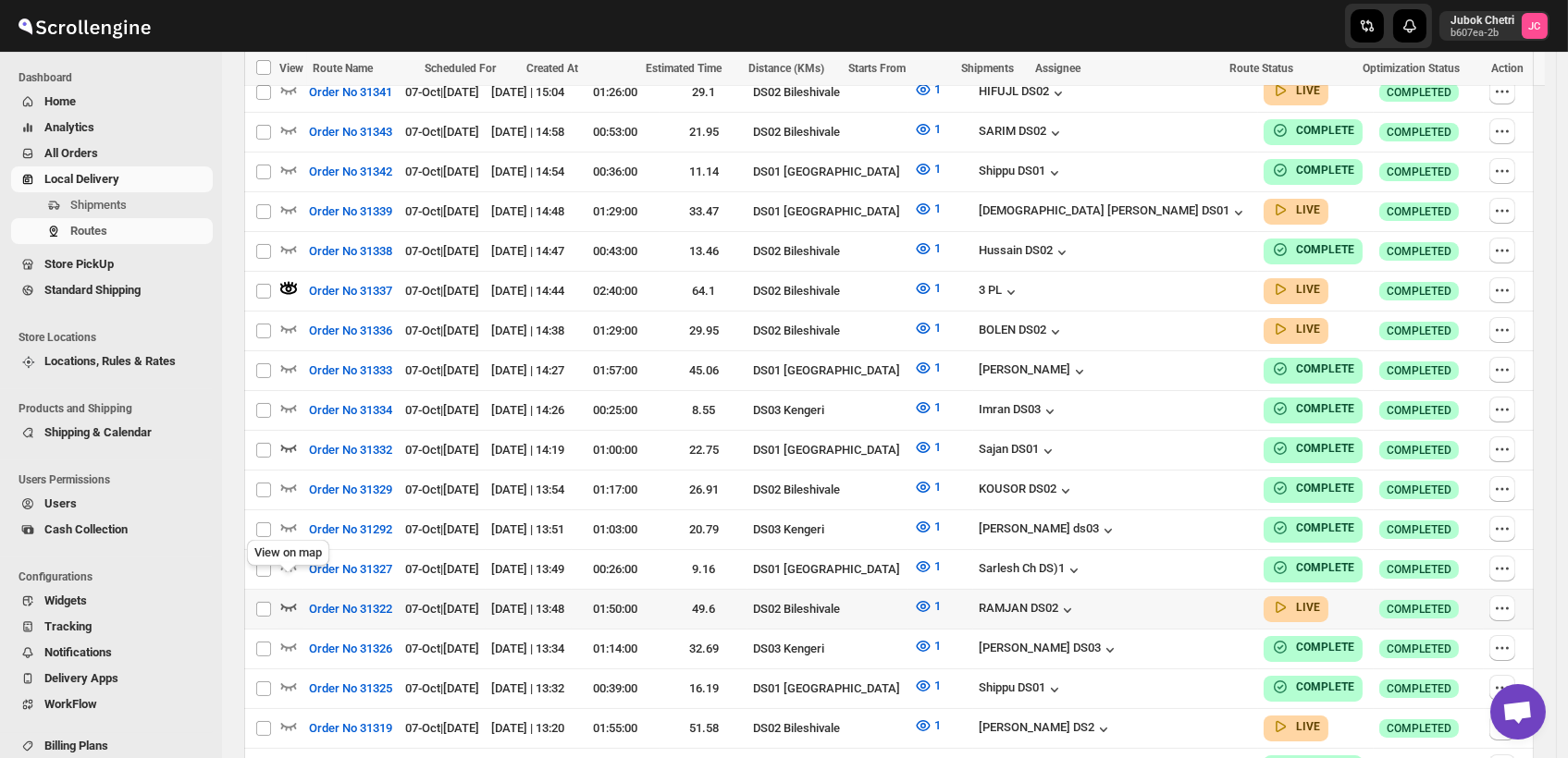
click at [281, 604] on icon "button" at bounding box center [289, 608] width 15 height 8
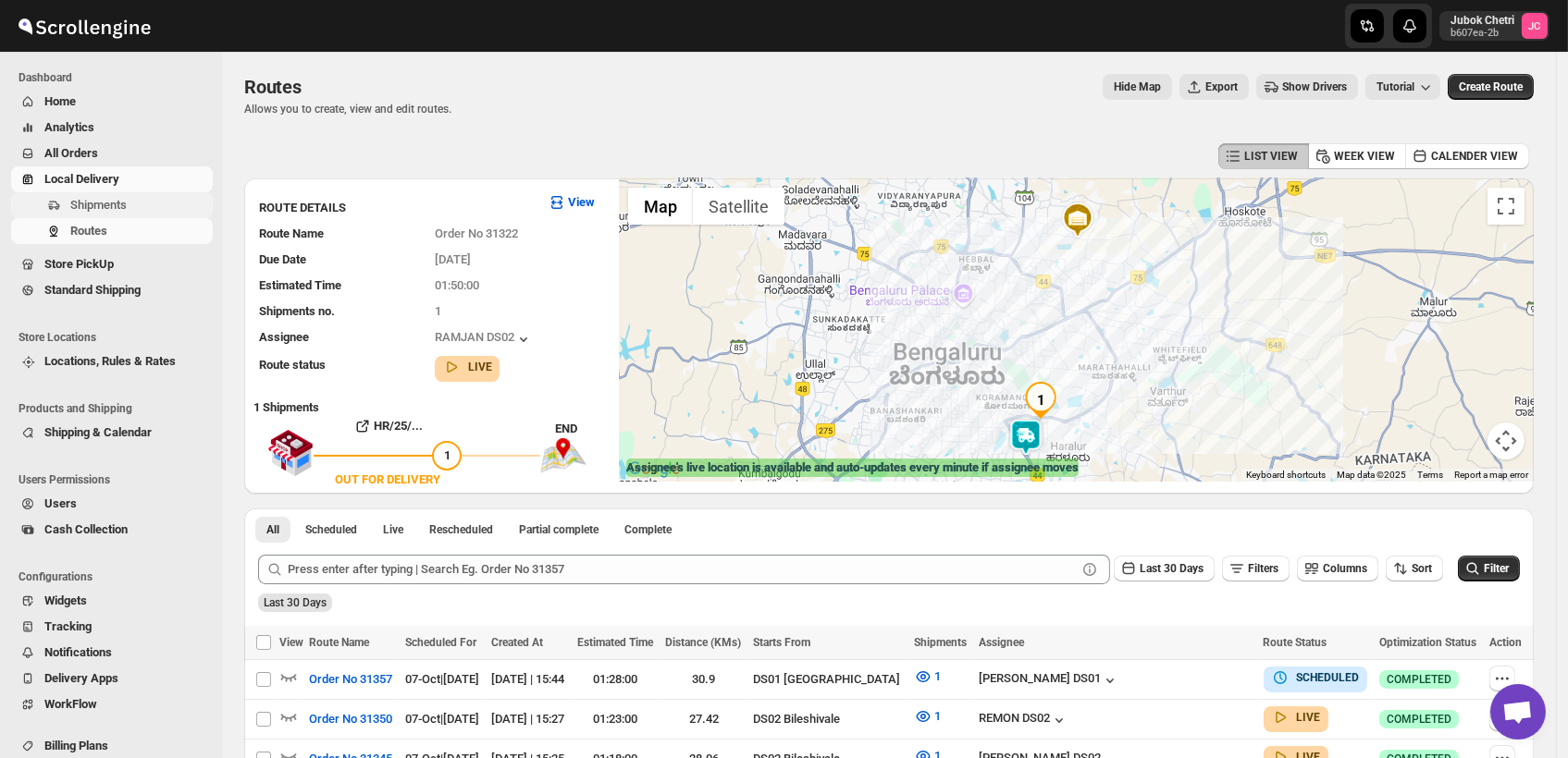
click at [128, 207] on span "Shipments" at bounding box center [140, 204] width 139 height 18
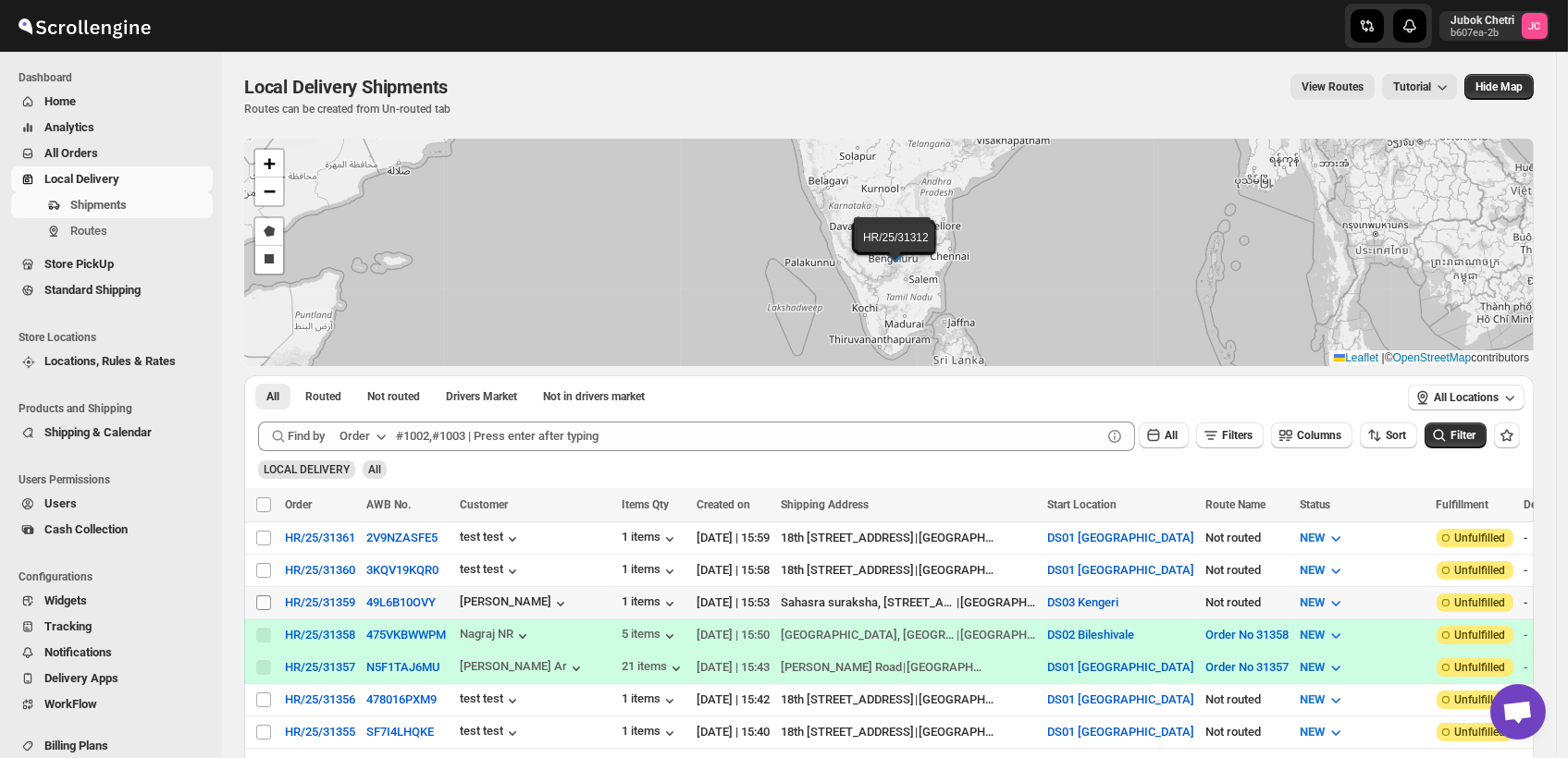
click at [266, 601] on input "Select shipment" at bounding box center [263, 602] width 14 height 14
checkbox input "true"
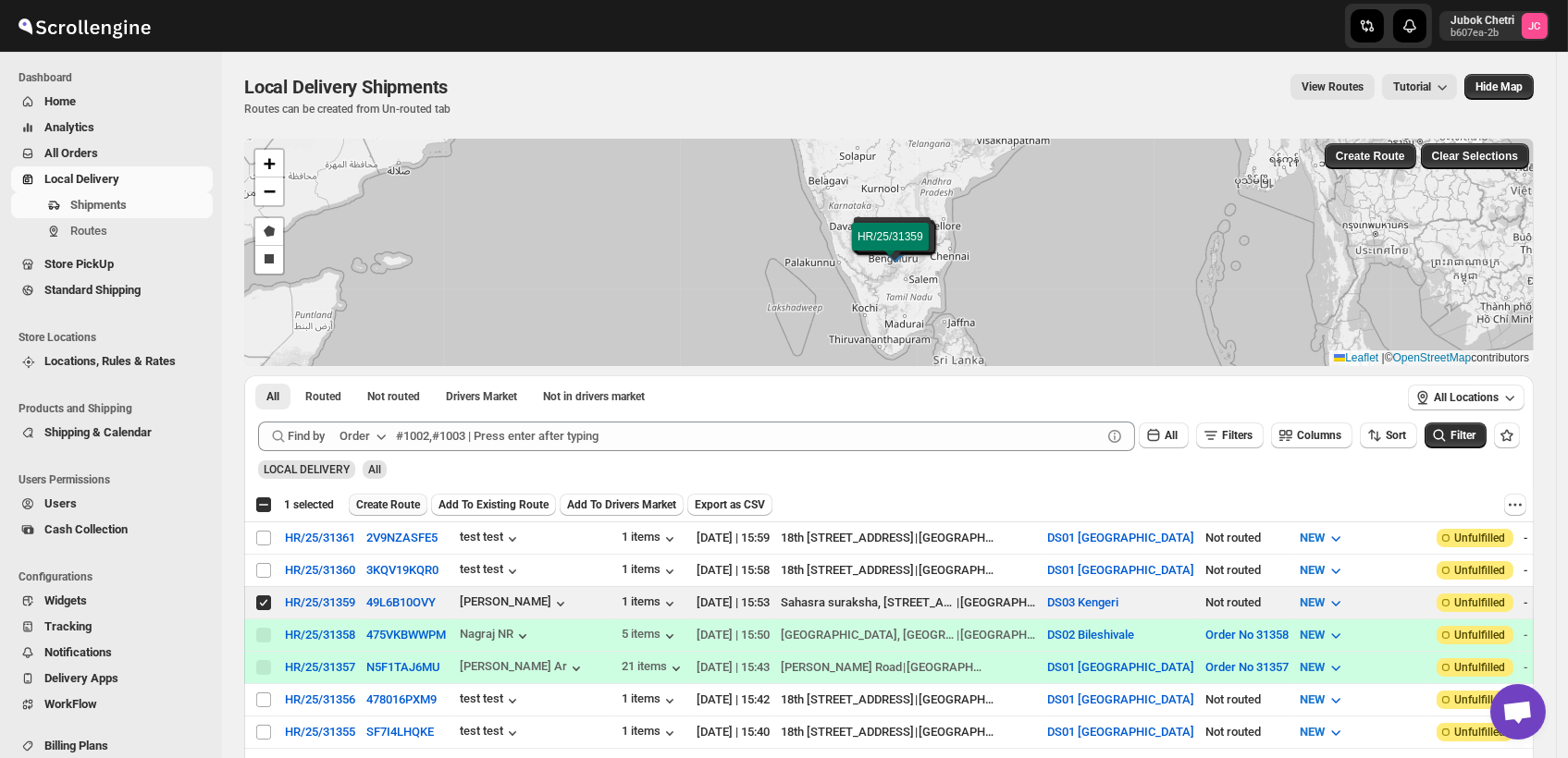
click at [391, 499] on span "Create Route" at bounding box center [388, 504] width 64 height 14
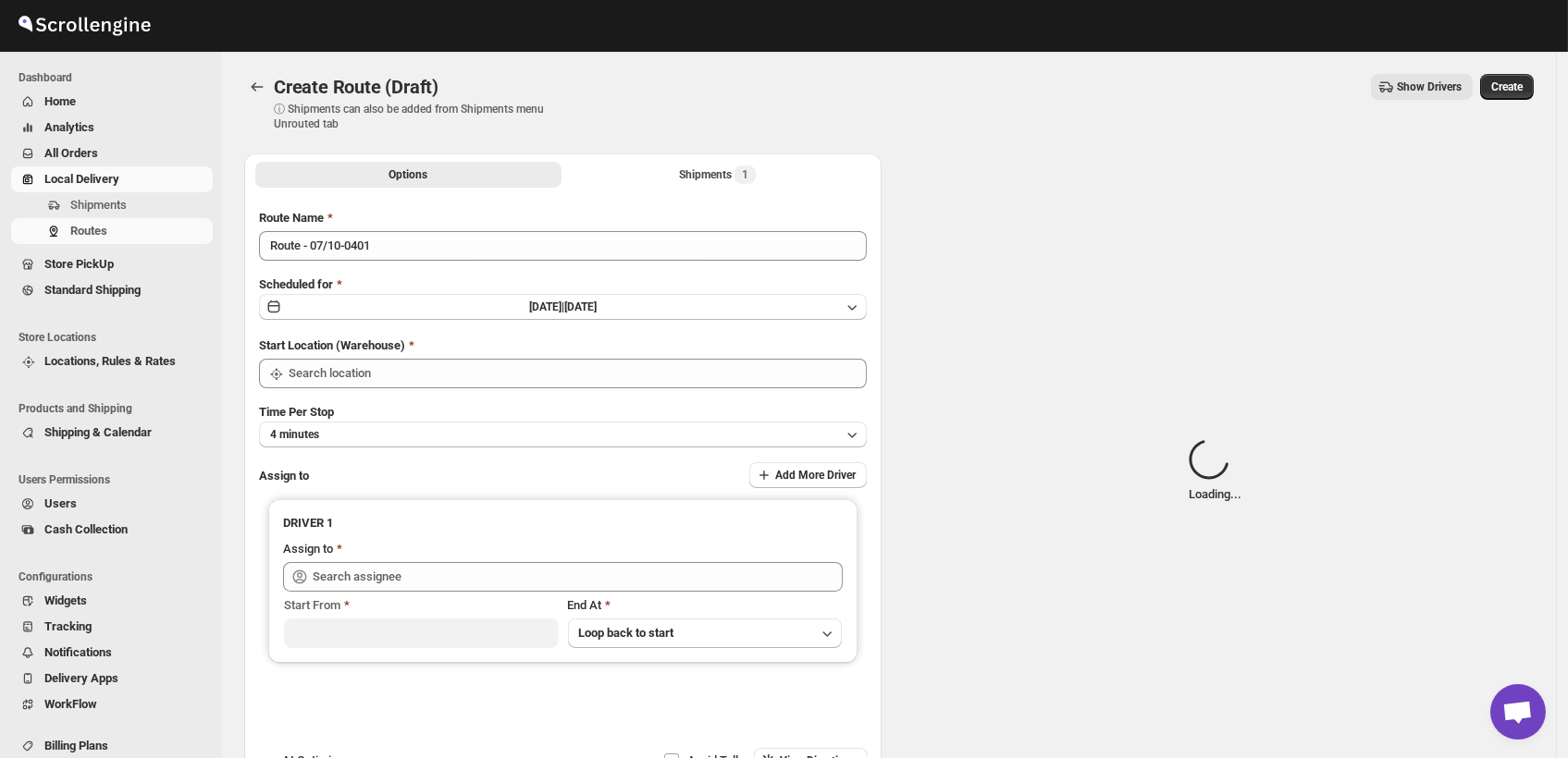
type input "DS03 Kengeri"
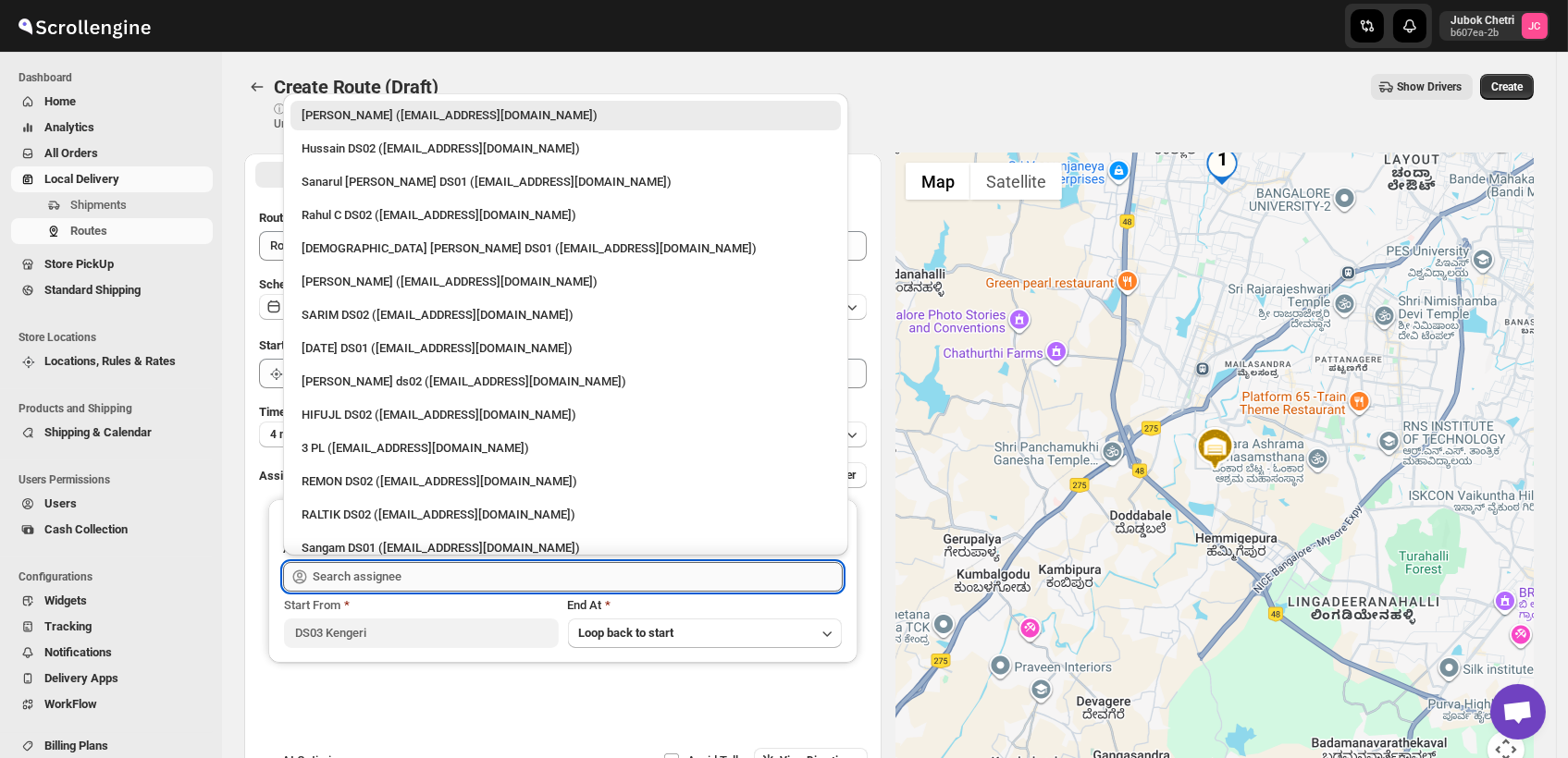
click at [431, 580] on input "text" at bounding box center [577, 577] width 530 height 30
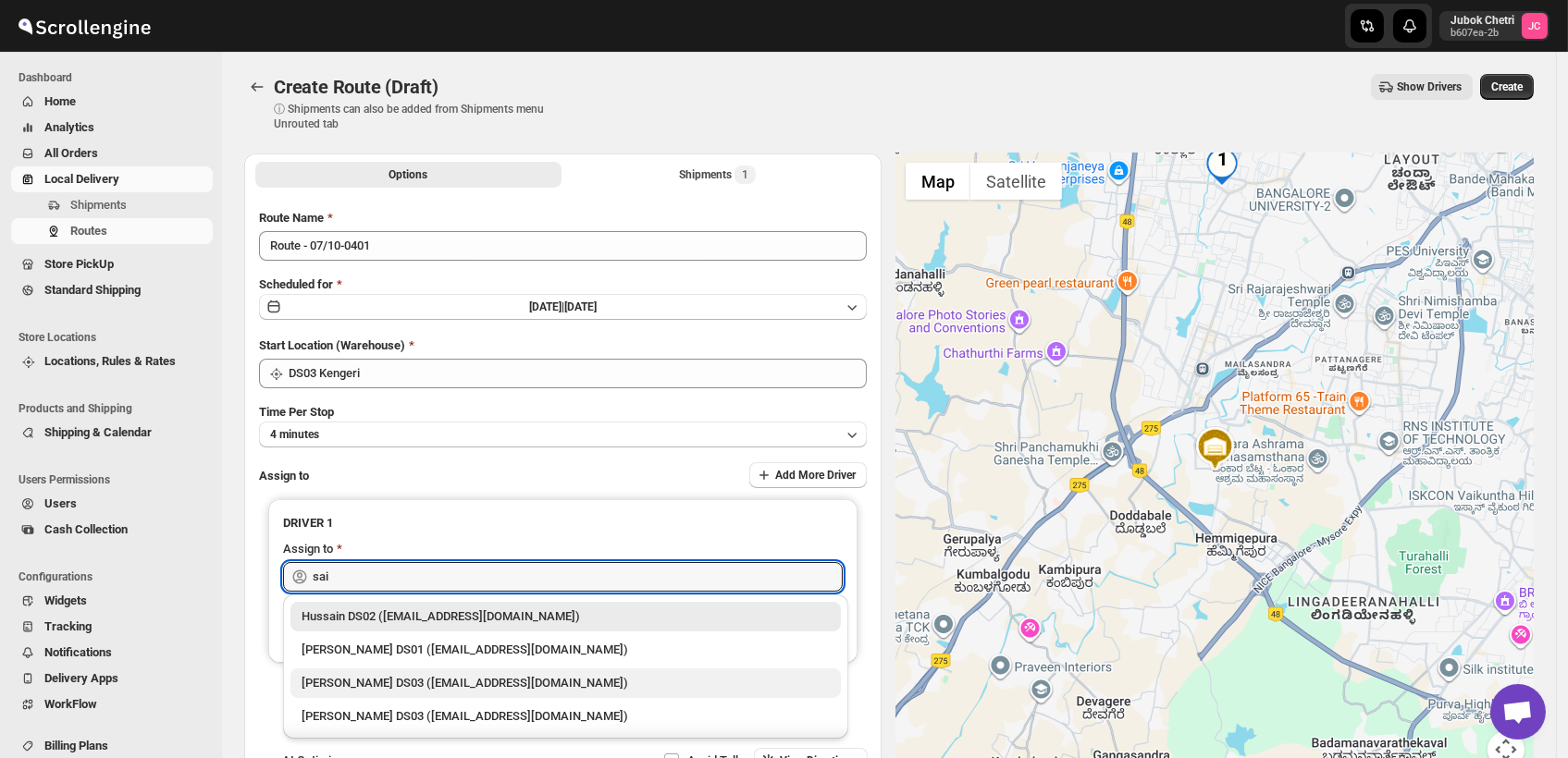
click at [431, 680] on div "[PERSON_NAME] DS03 ([EMAIL_ADDRESS][DOMAIN_NAME])" at bounding box center [566, 683] width 528 height 18
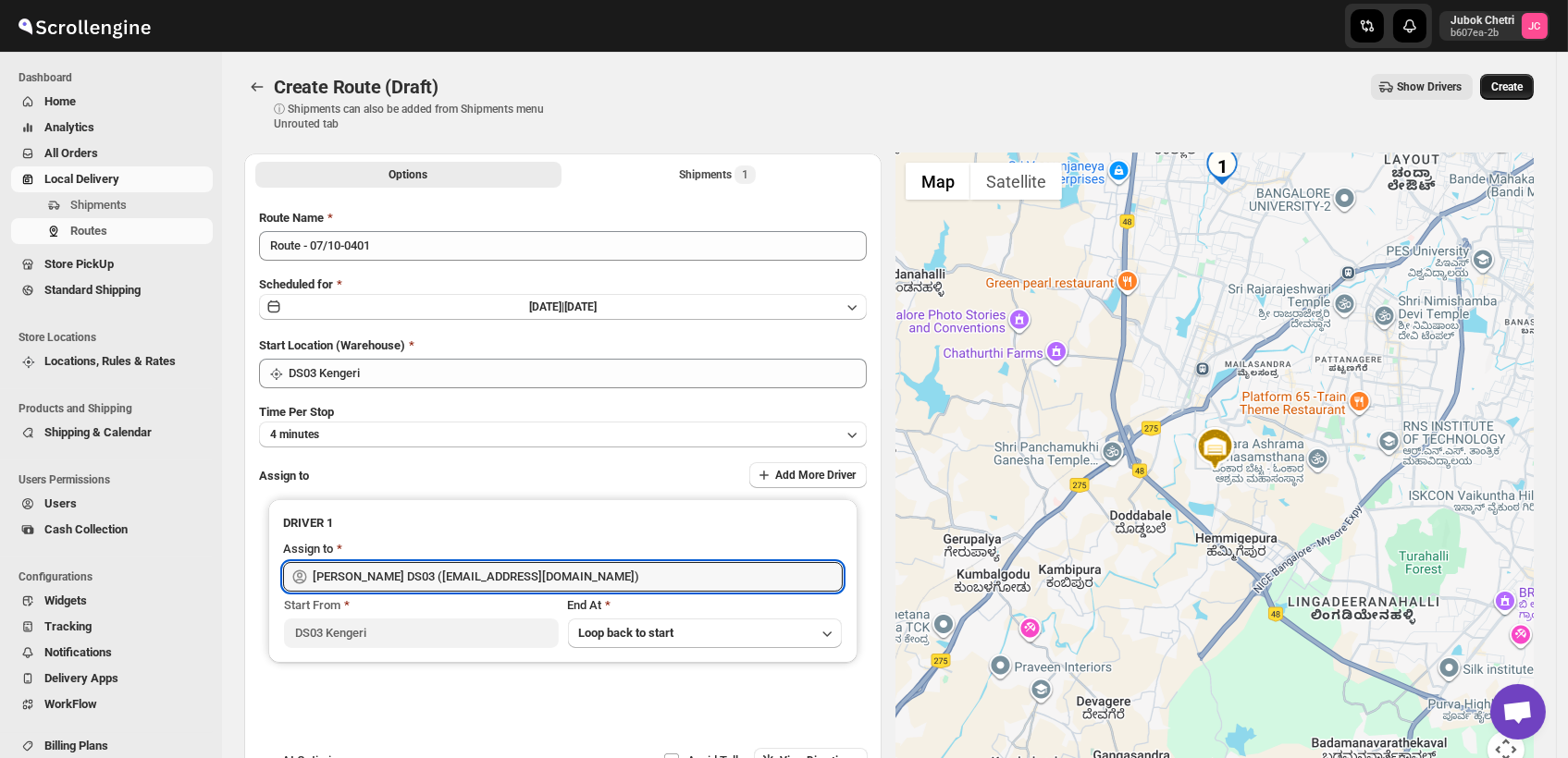
type input "[PERSON_NAME] DS03 ([EMAIL_ADDRESS][DOMAIN_NAME])"
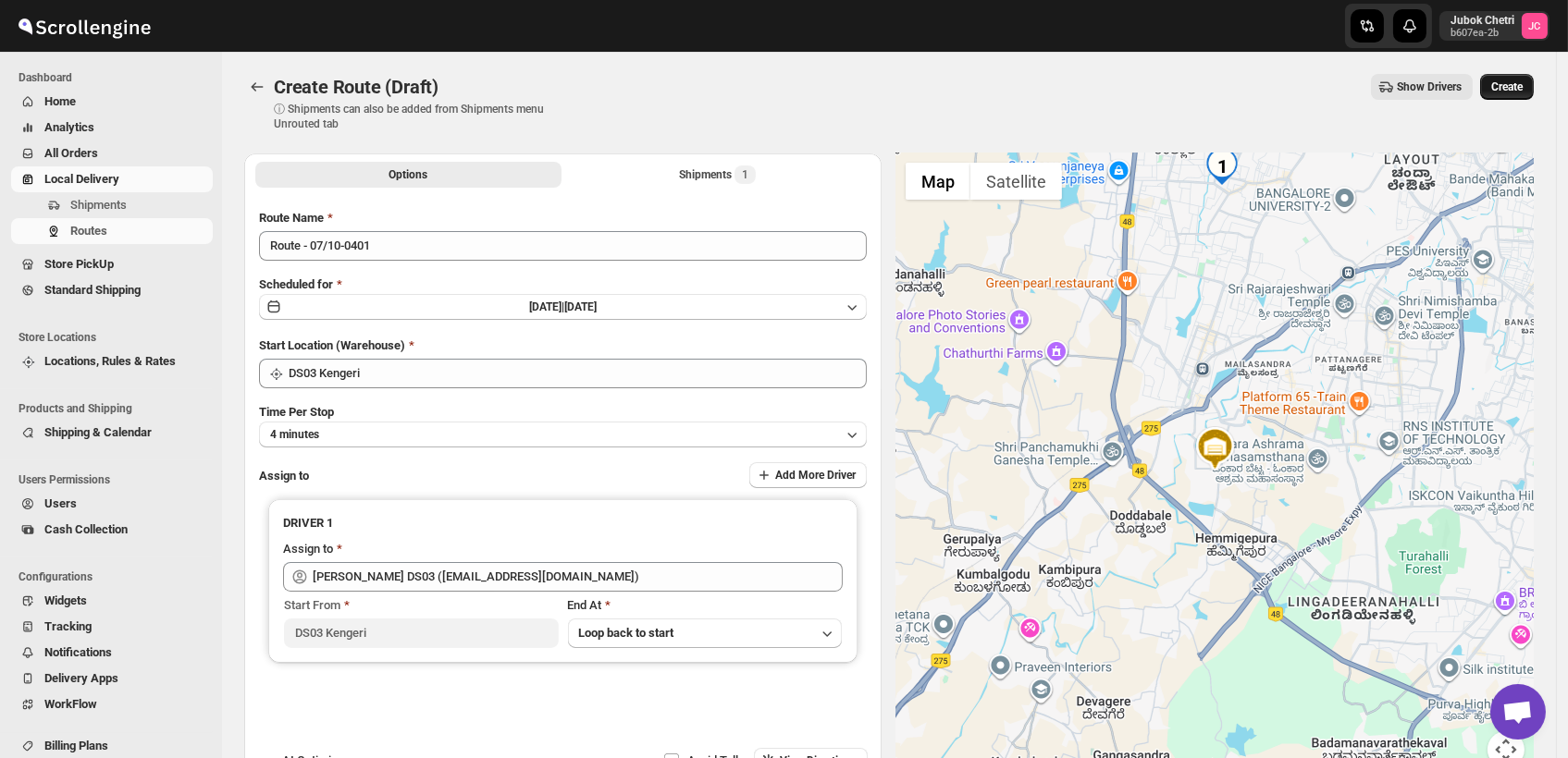
click at [1518, 82] on span "Create" at bounding box center [1506, 87] width 32 height 14
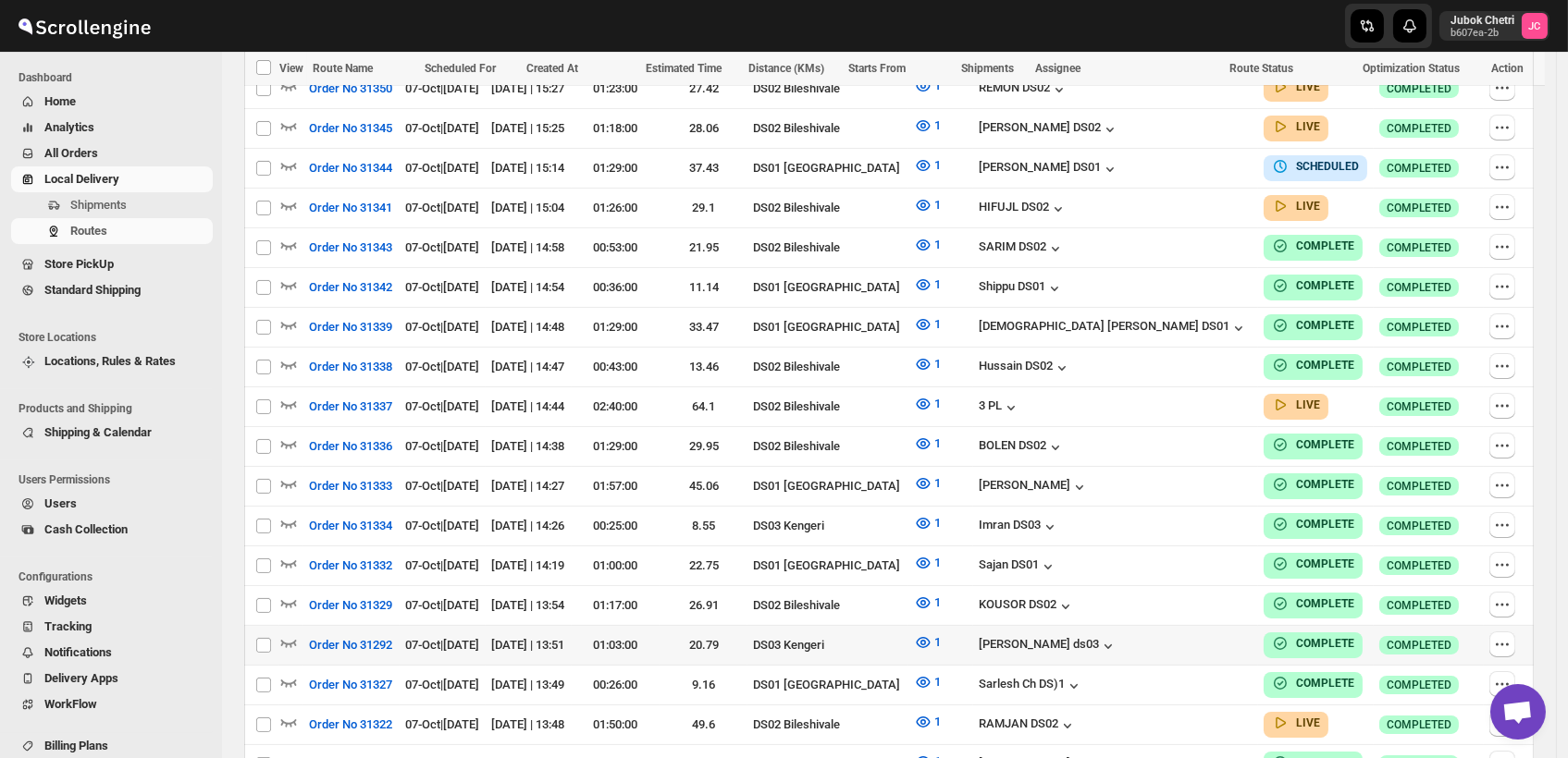
scroll to position [709, 0]
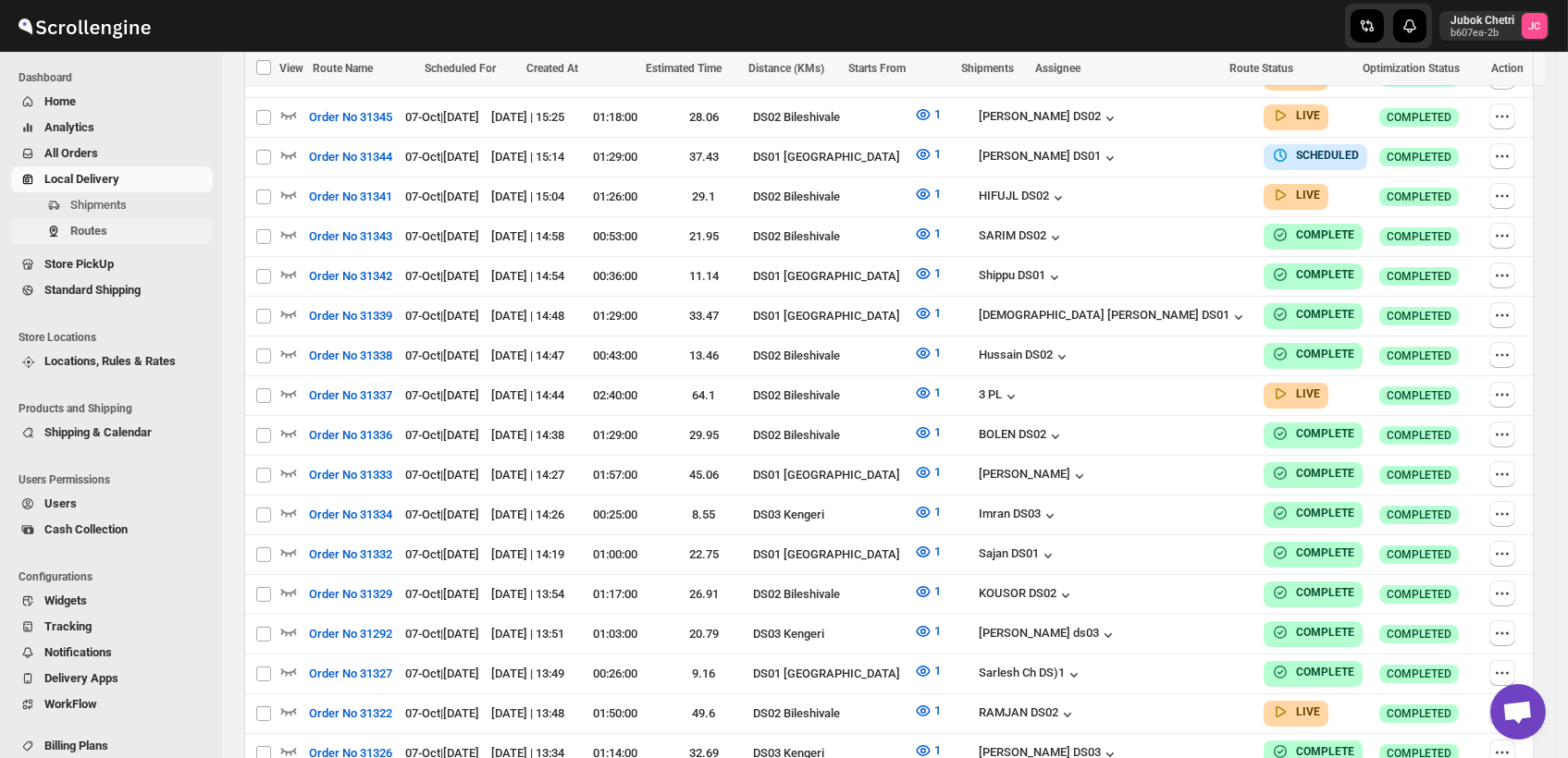
click at [105, 224] on span "Routes" at bounding box center [89, 230] width 37 height 13
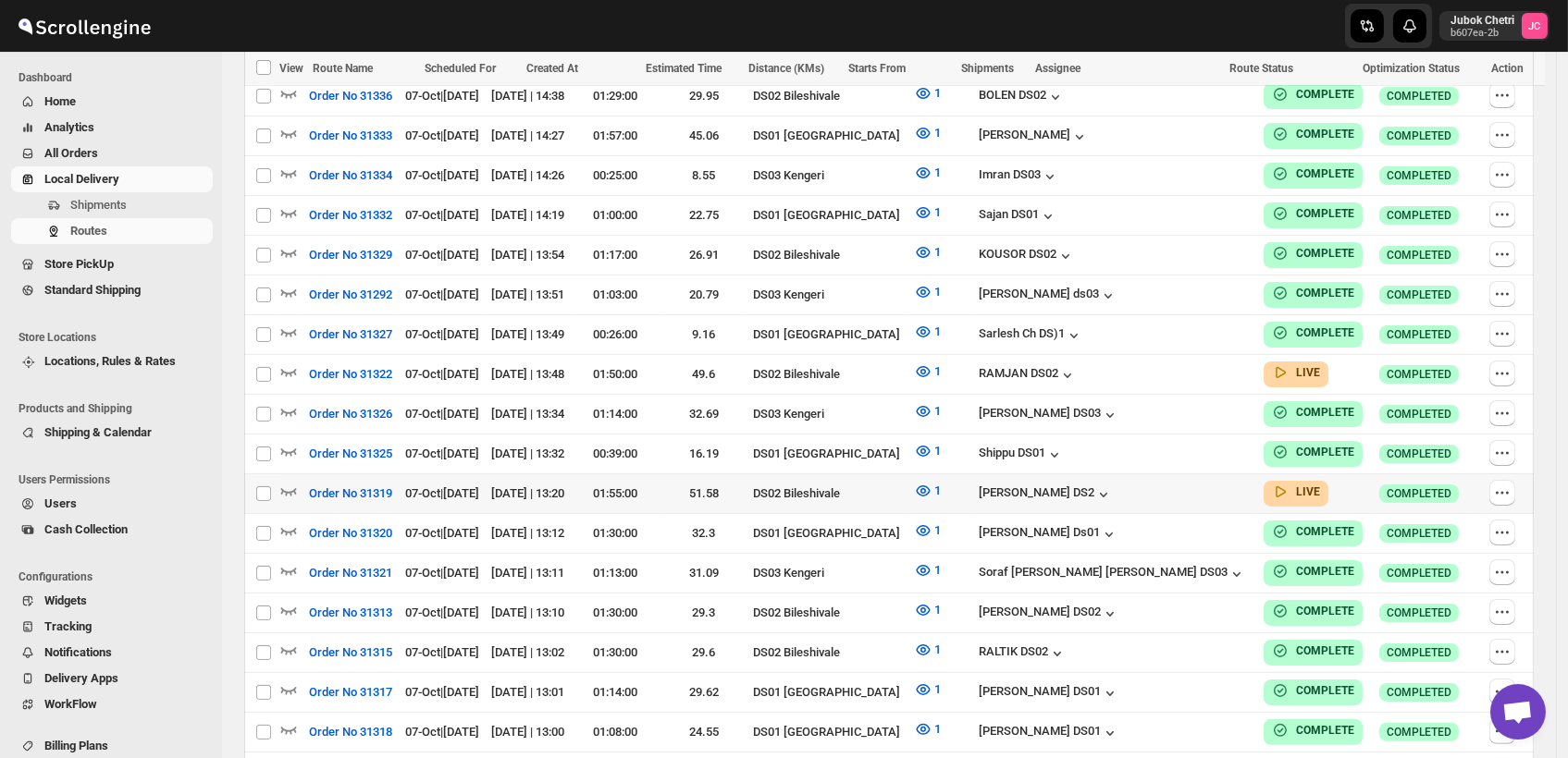
scroll to position [1003, 0]
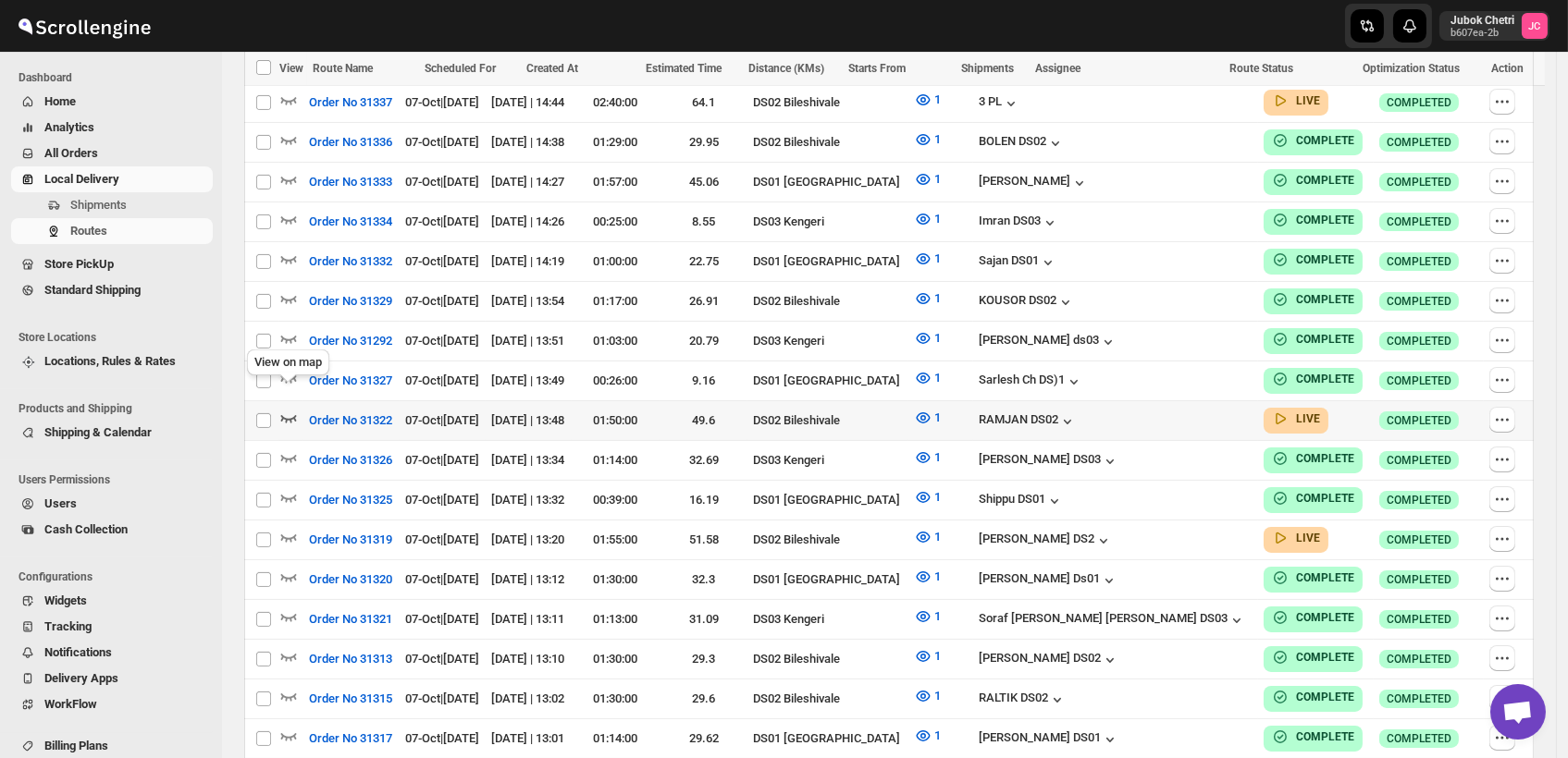
click at [292, 408] on icon "button" at bounding box center [288, 417] width 18 height 18
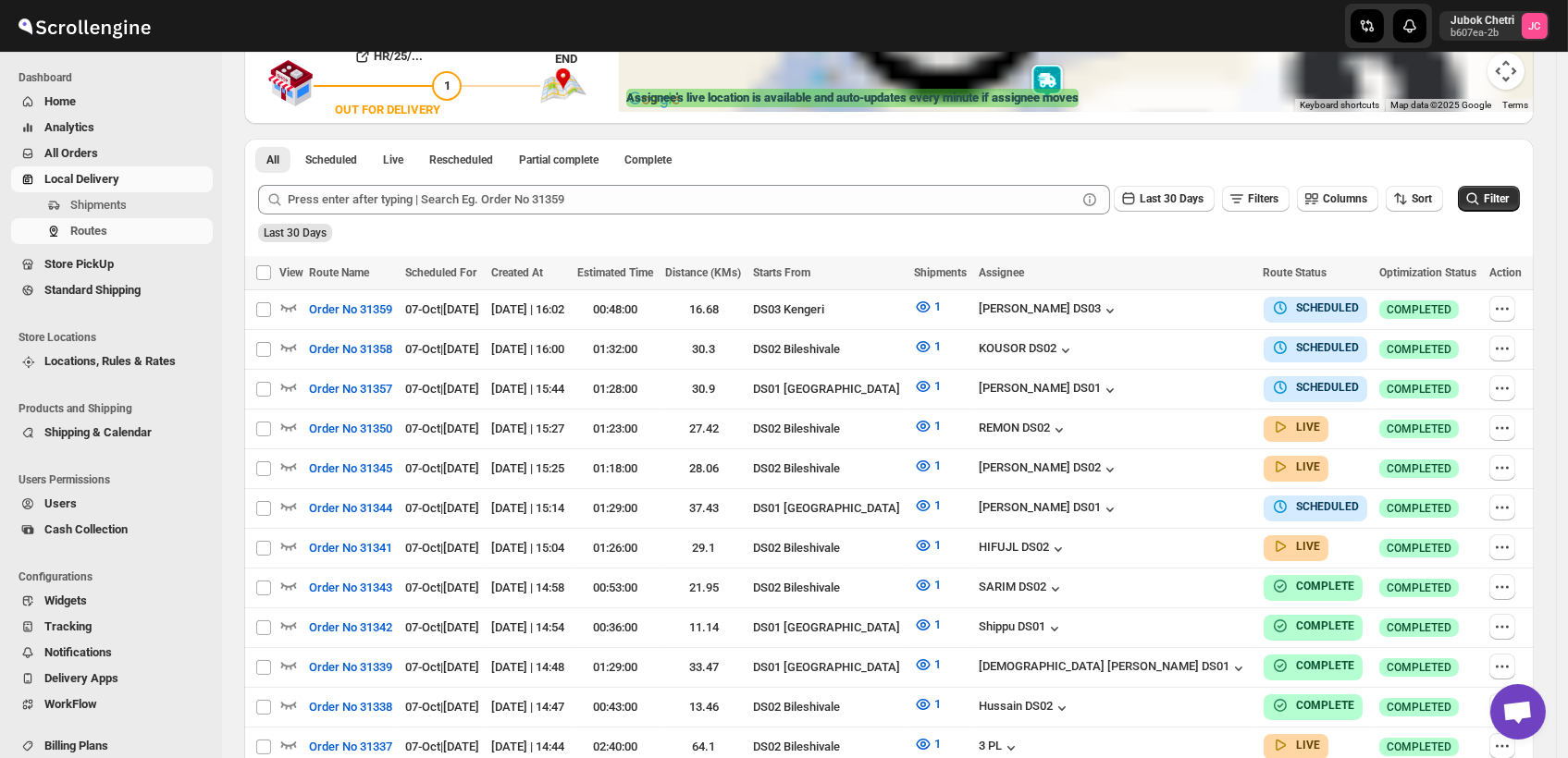
scroll to position [0, 0]
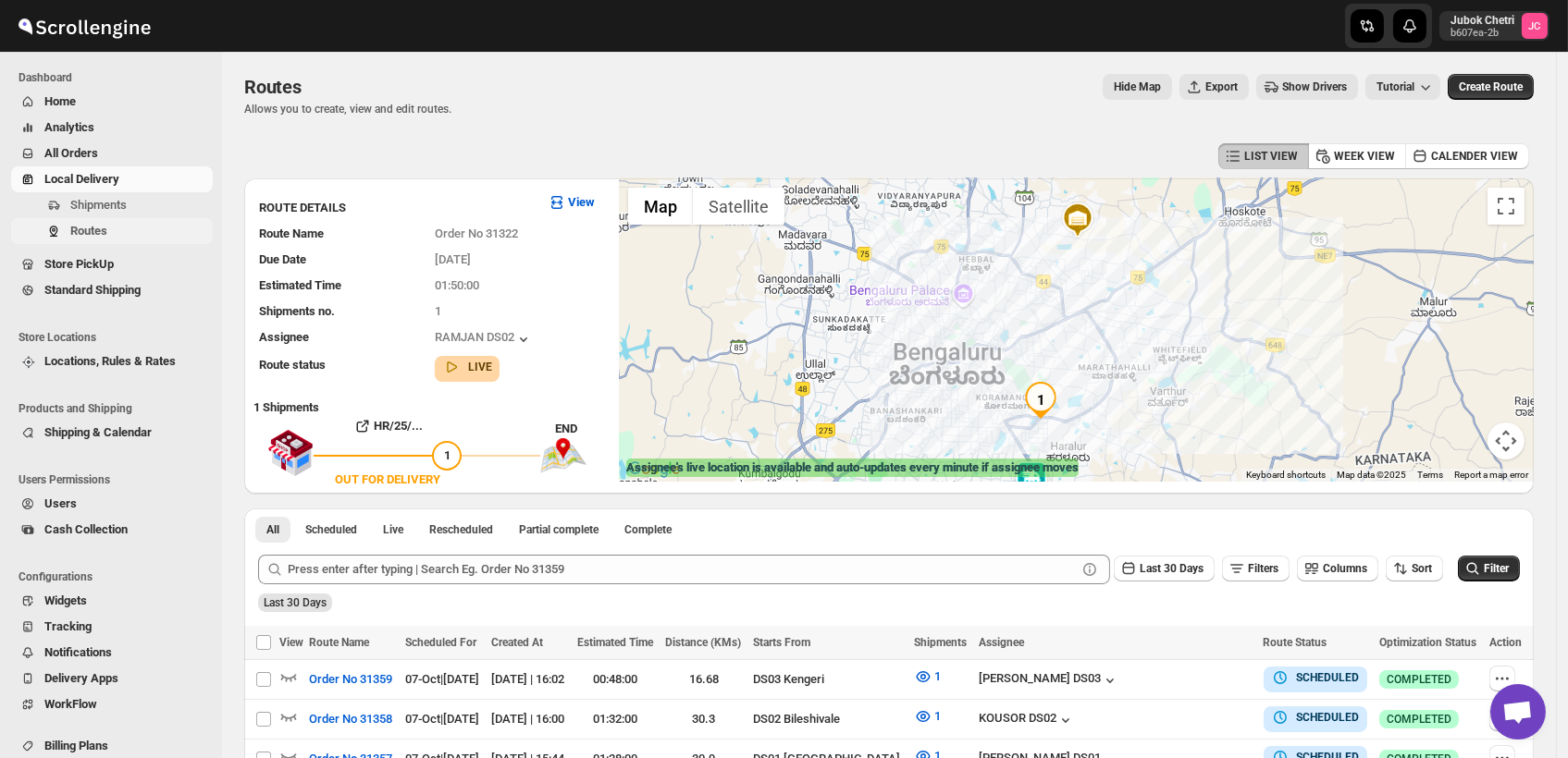
click at [110, 231] on span "Routes" at bounding box center [140, 230] width 139 height 18
click at [285, 672] on icon "button" at bounding box center [288, 676] width 18 height 18
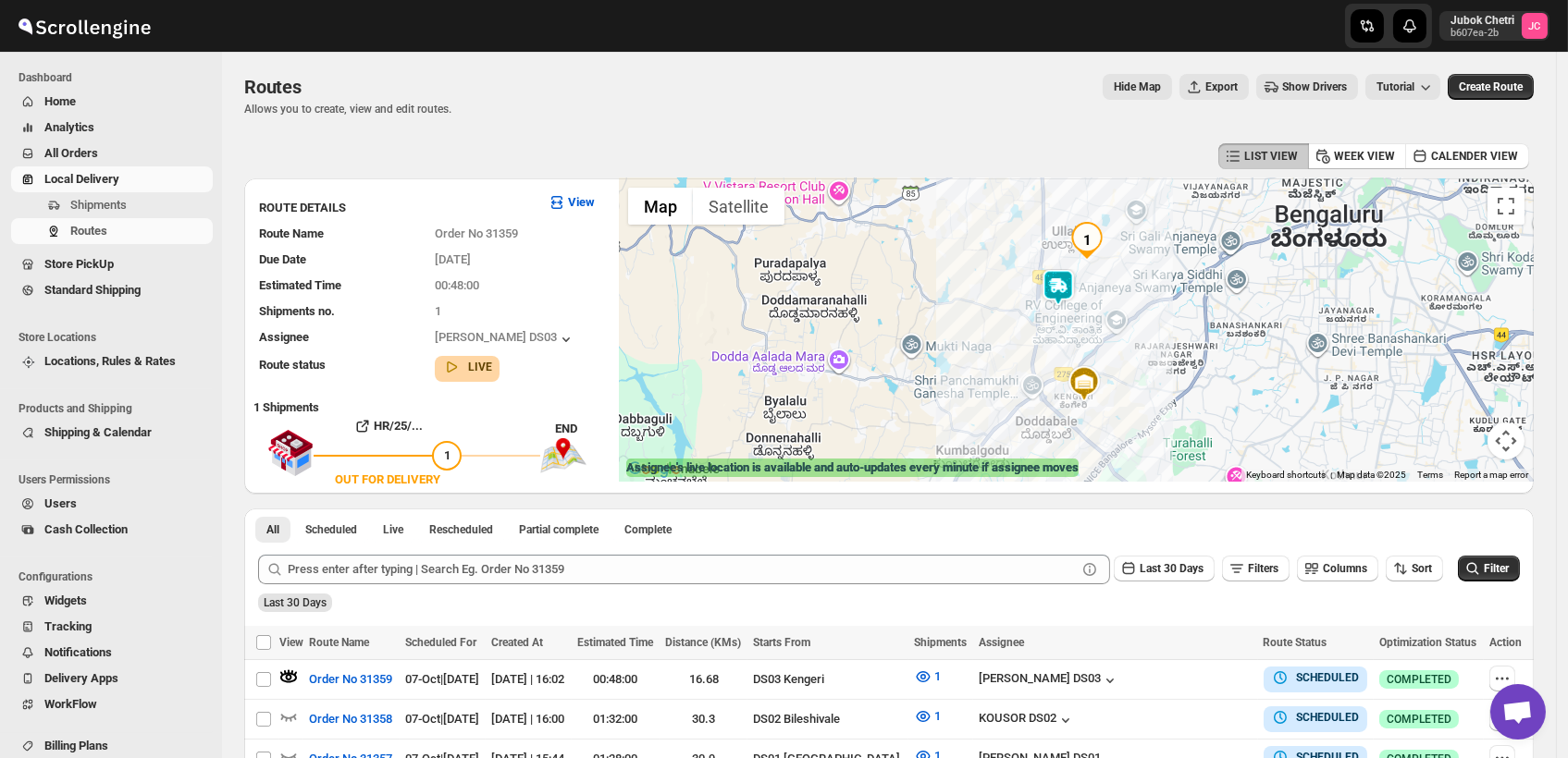
click at [1072, 283] on img at bounding box center [1058, 287] width 37 height 37
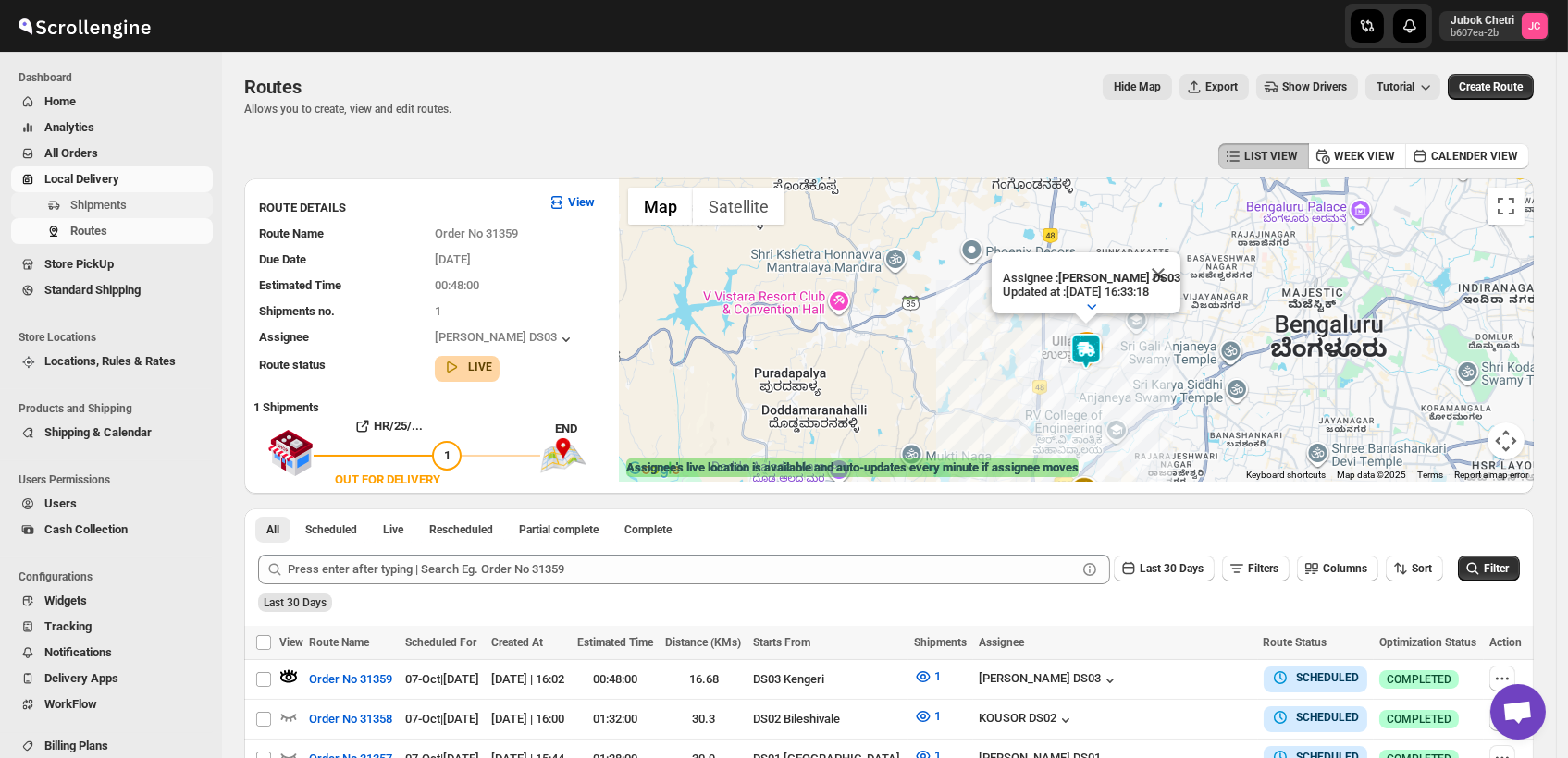
click at [130, 198] on span "Shipments" at bounding box center [140, 204] width 139 height 18
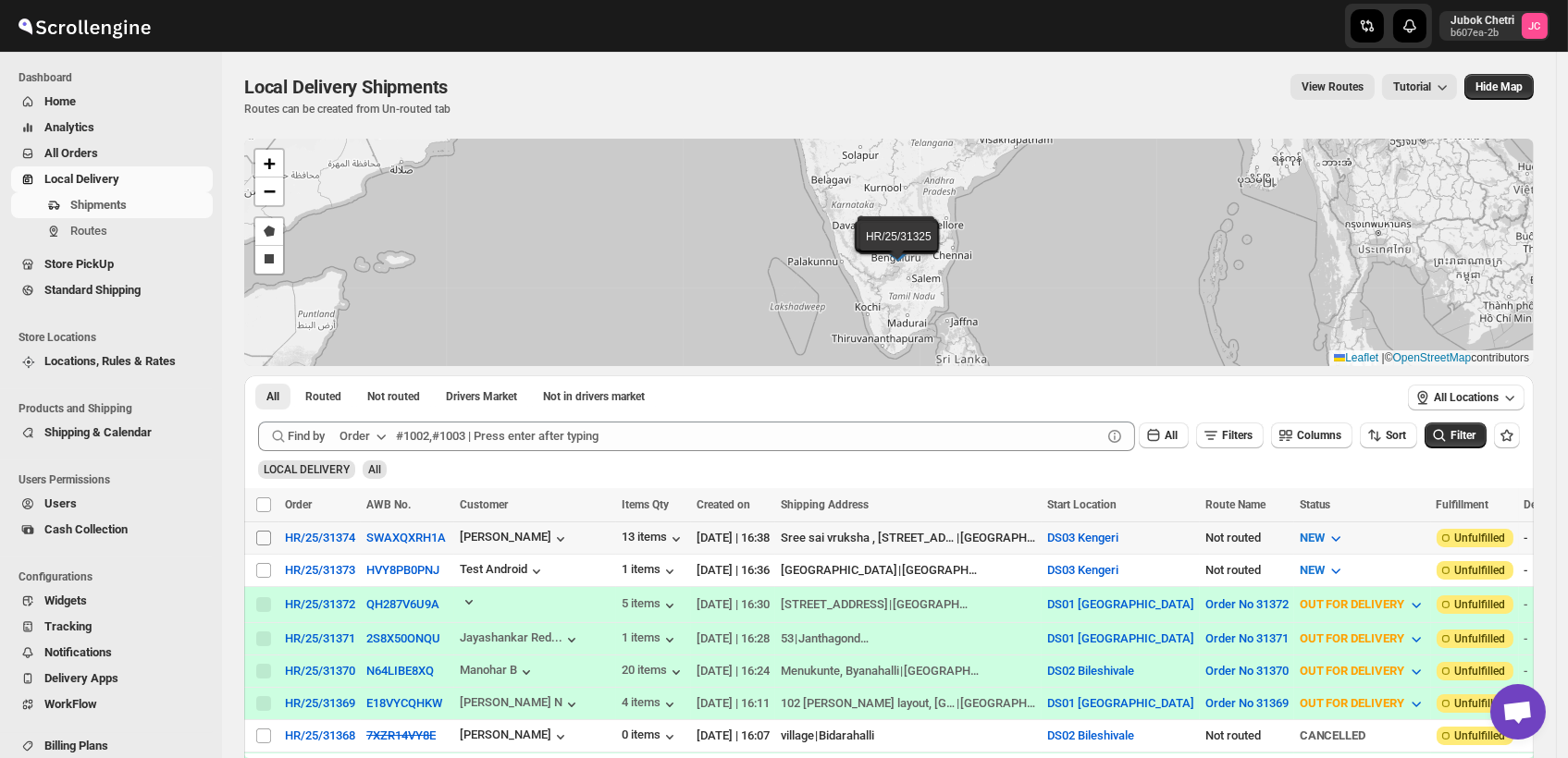
click at [265, 536] on input "Select shipment" at bounding box center [263, 537] width 14 height 14
checkbox input "true"
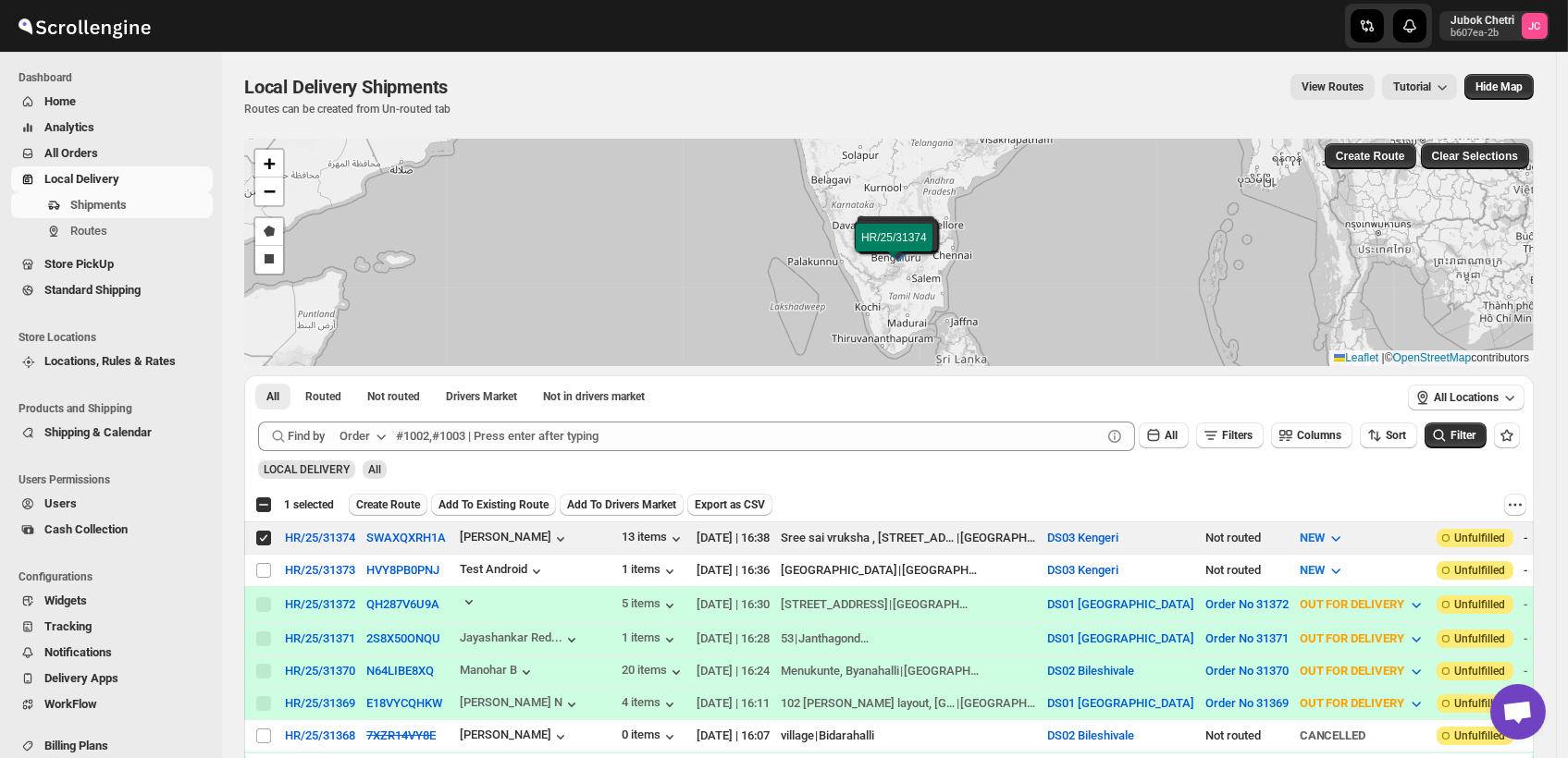
click at [395, 500] on span "Create Route" at bounding box center [388, 504] width 64 height 14
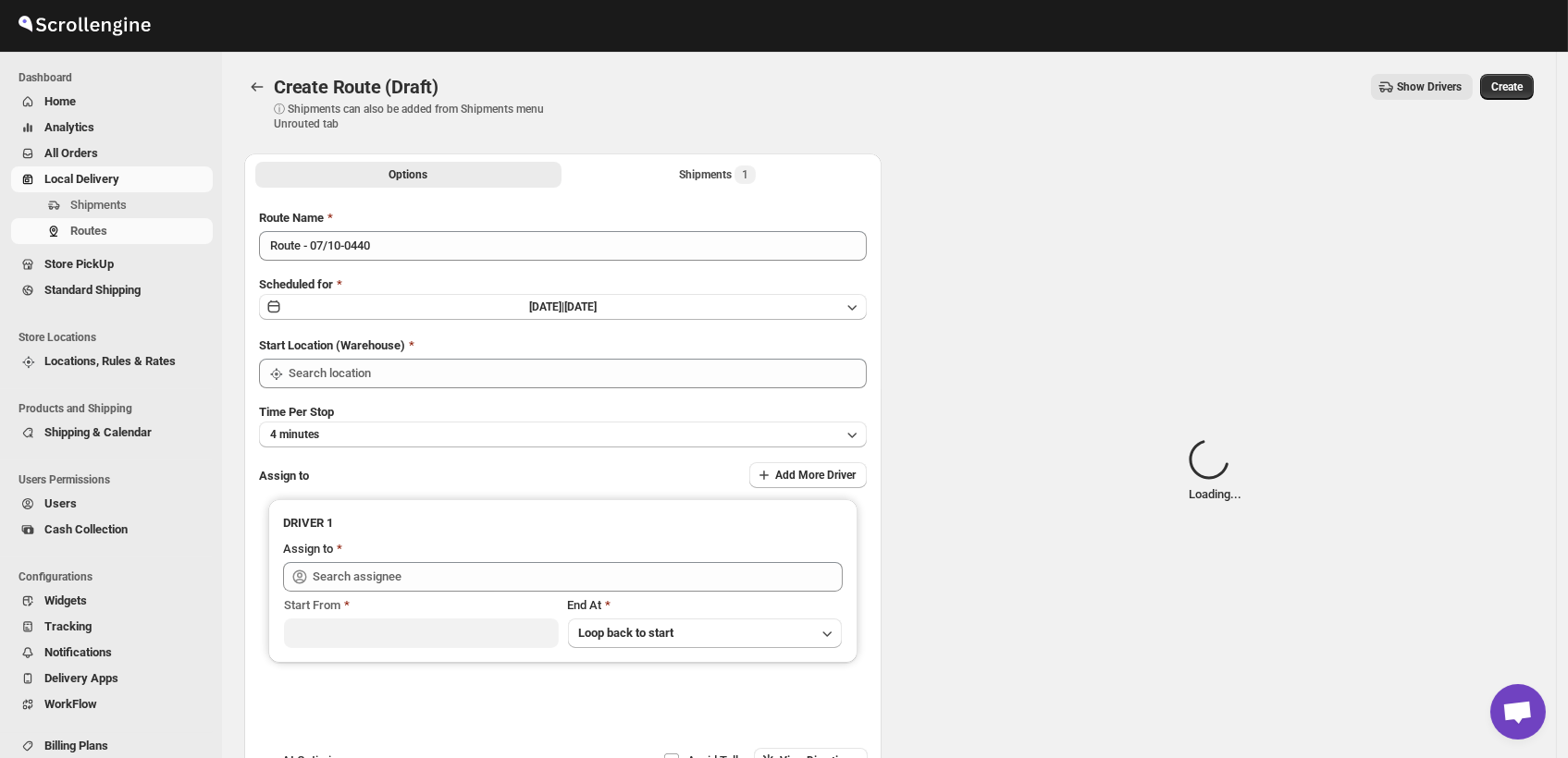
type input "DS03 Kengeri"
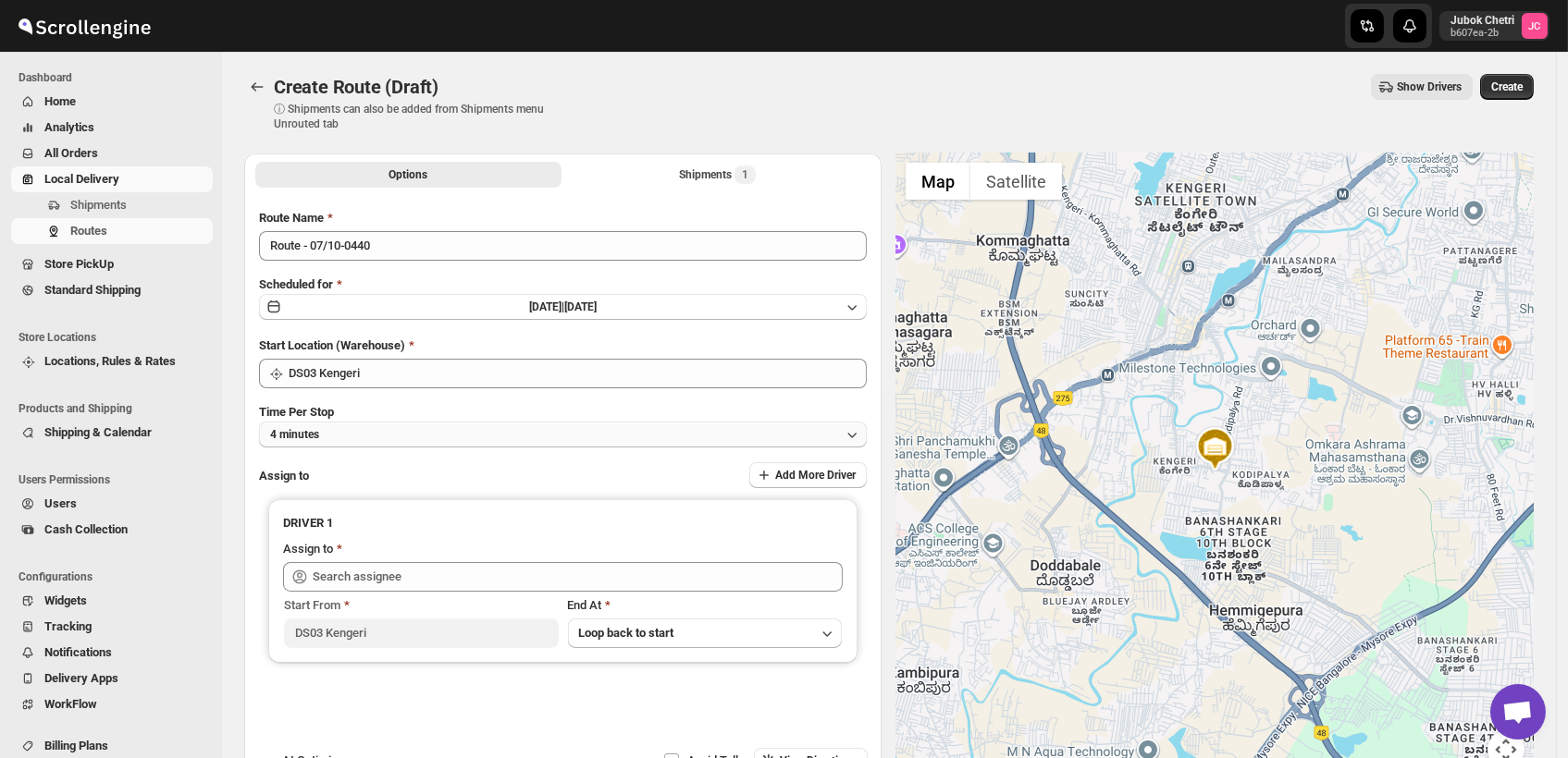
click at [382, 437] on button "4 minutes" at bounding box center [563, 434] width 608 height 26
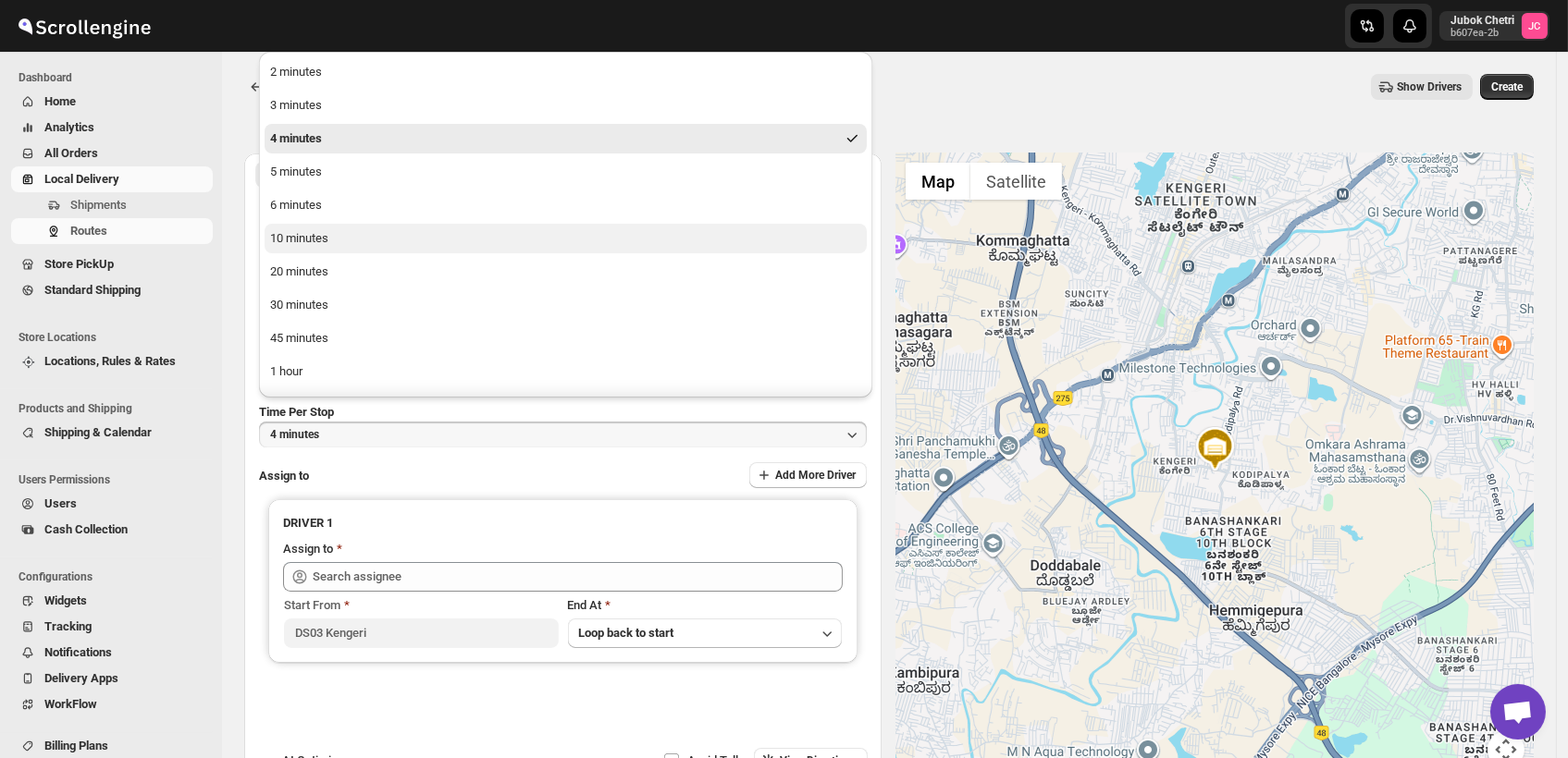
click at [329, 244] on button "10 minutes" at bounding box center [566, 238] width 602 height 30
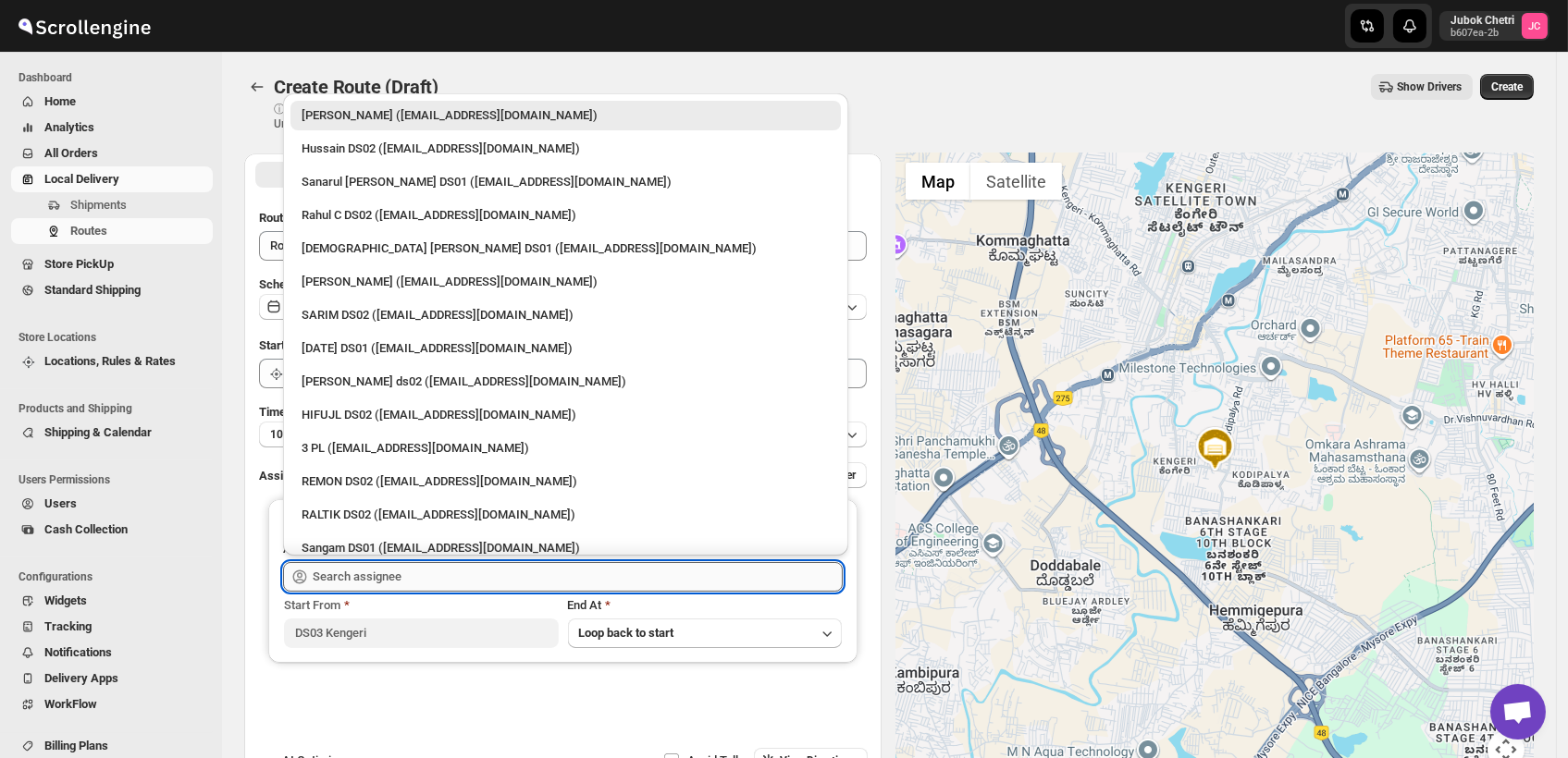
click at [416, 581] on input "text" at bounding box center [577, 577] width 530 height 30
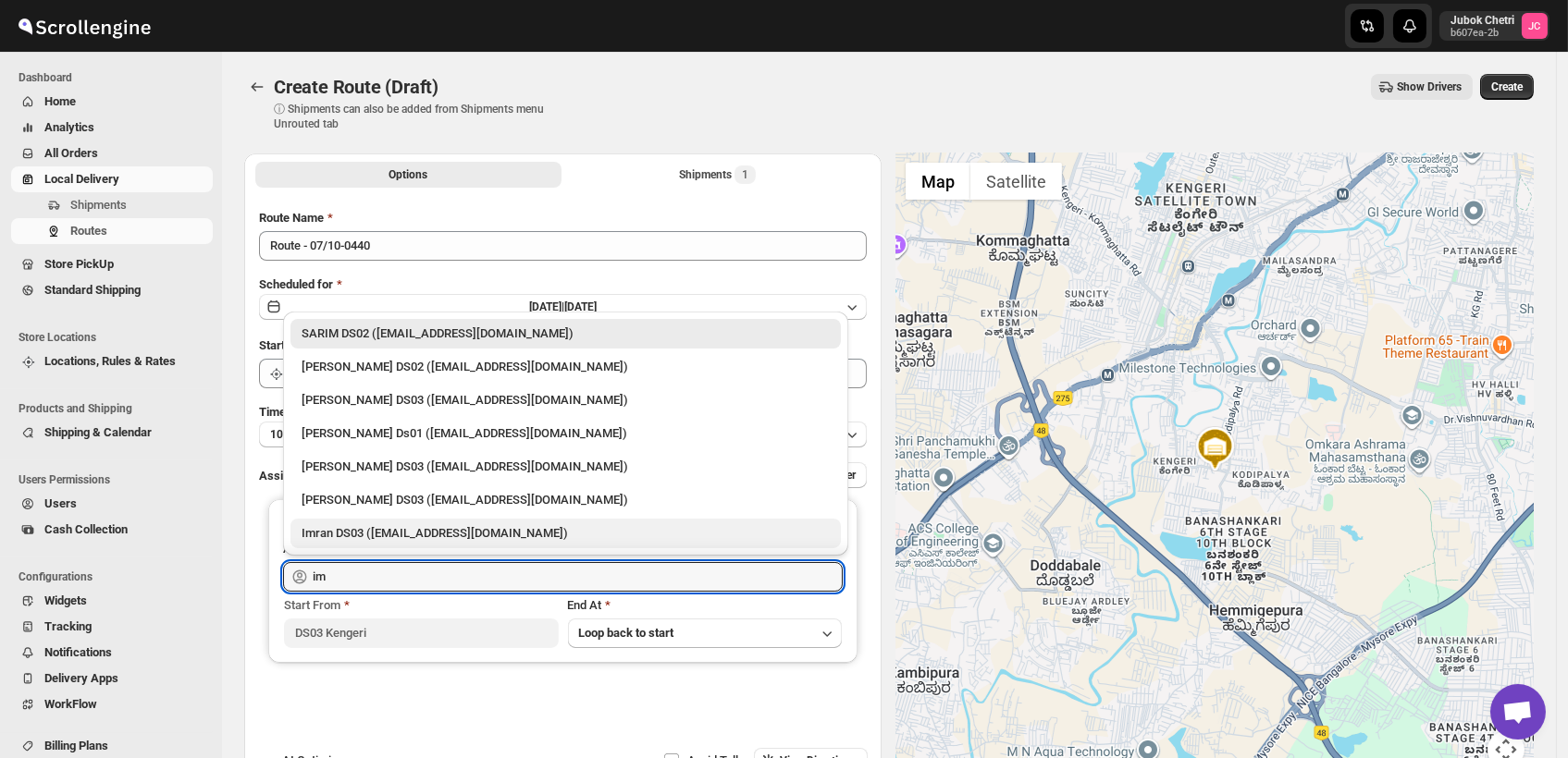
click at [404, 541] on div "Imran DS03 ([EMAIL_ADDRESS][DOMAIN_NAME])" at bounding box center [566, 533] width 528 height 18
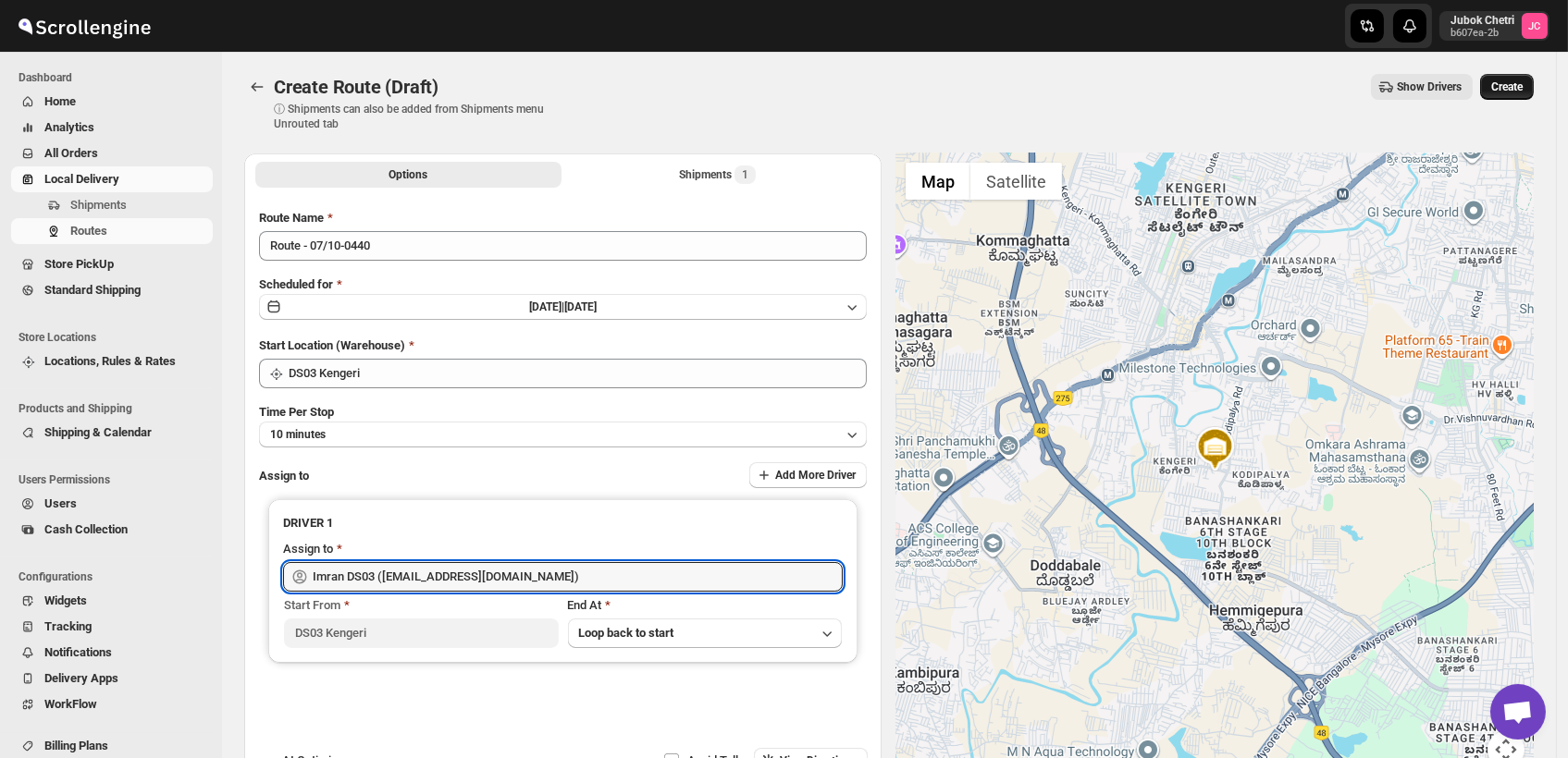
type input "Imran DS03 ([EMAIL_ADDRESS][DOMAIN_NAME])"
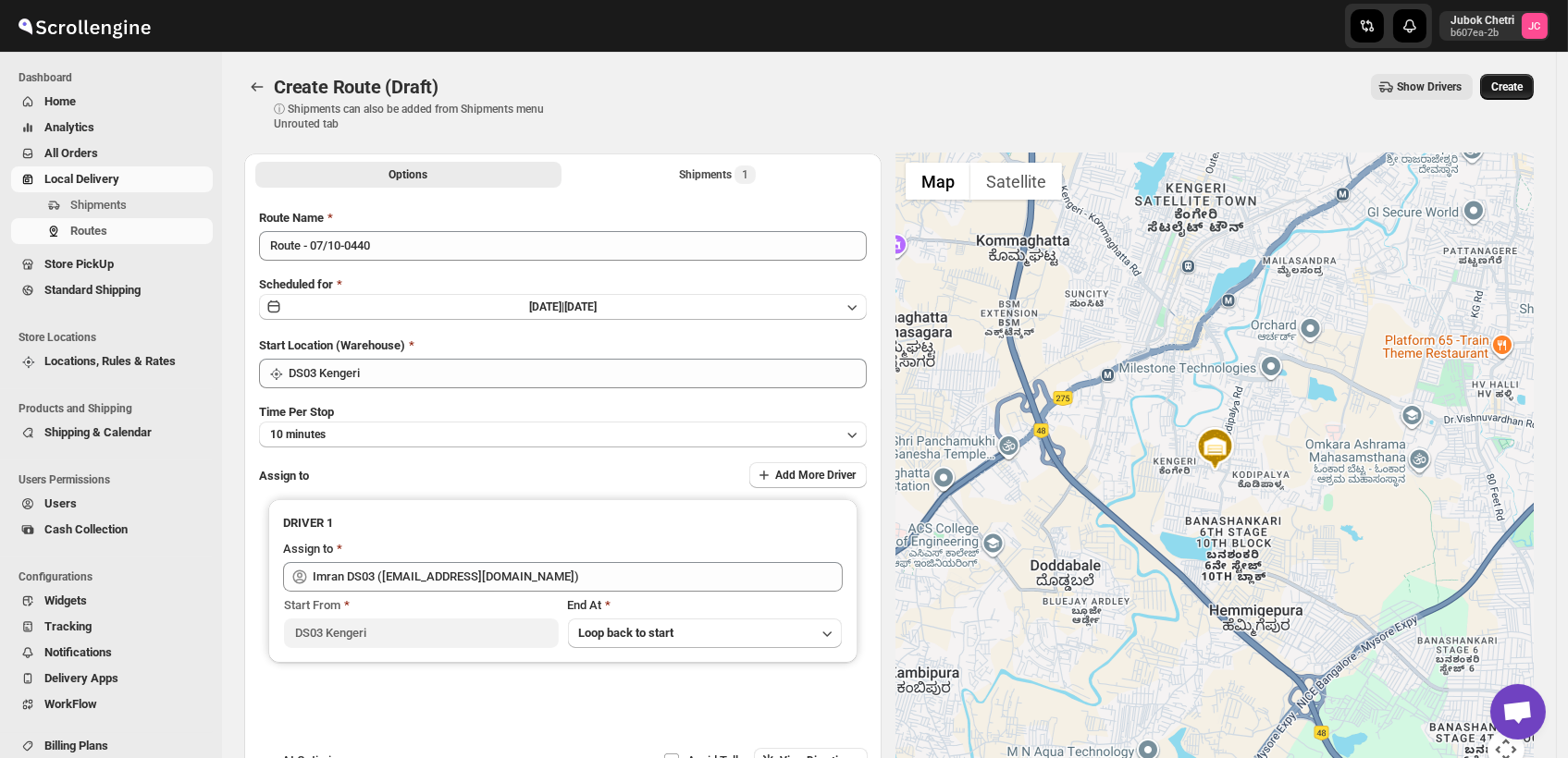
click at [1513, 91] on span "Create" at bounding box center [1506, 87] width 32 height 14
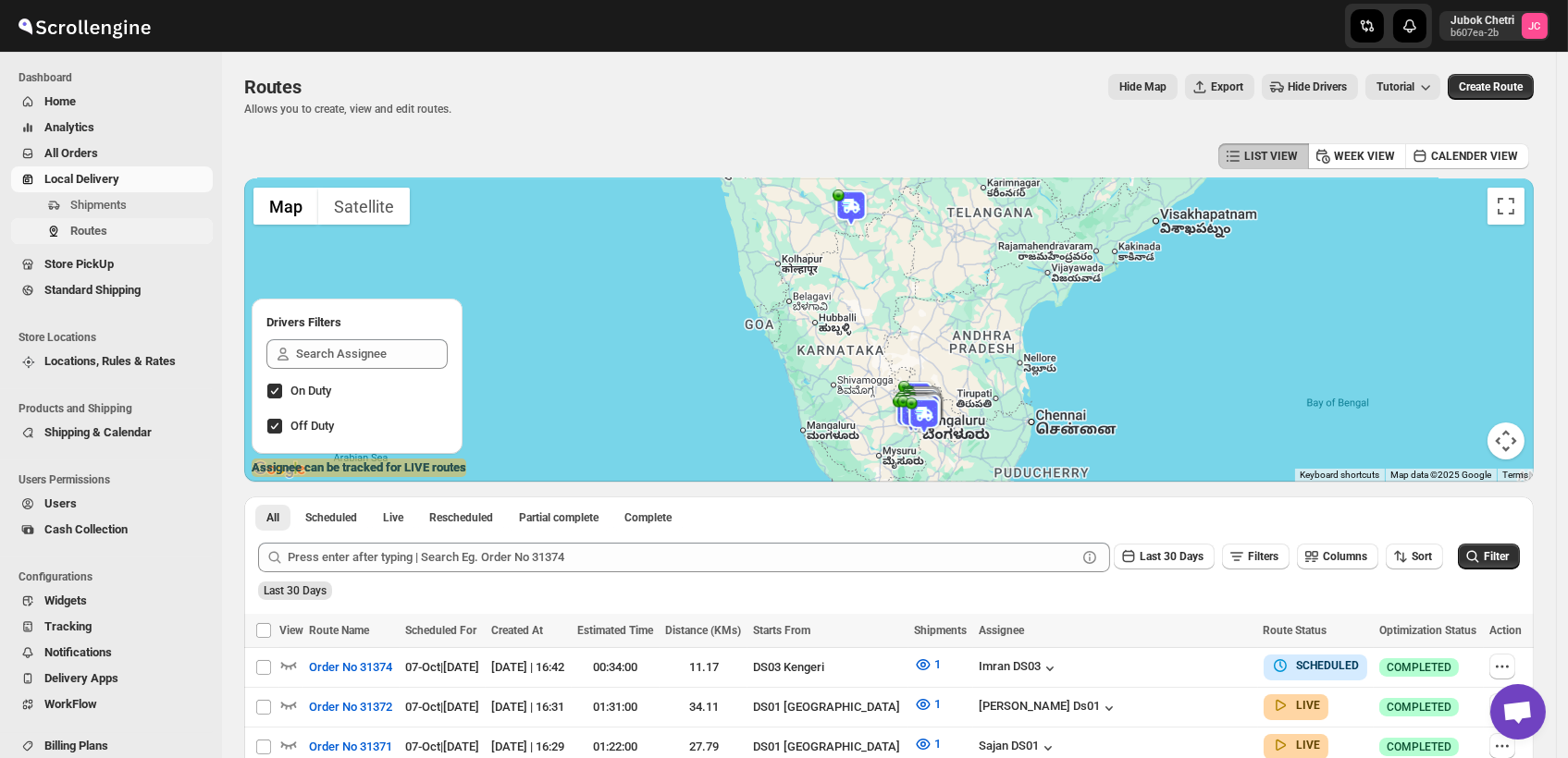
click at [109, 222] on span "Routes" at bounding box center [140, 230] width 139 height 18
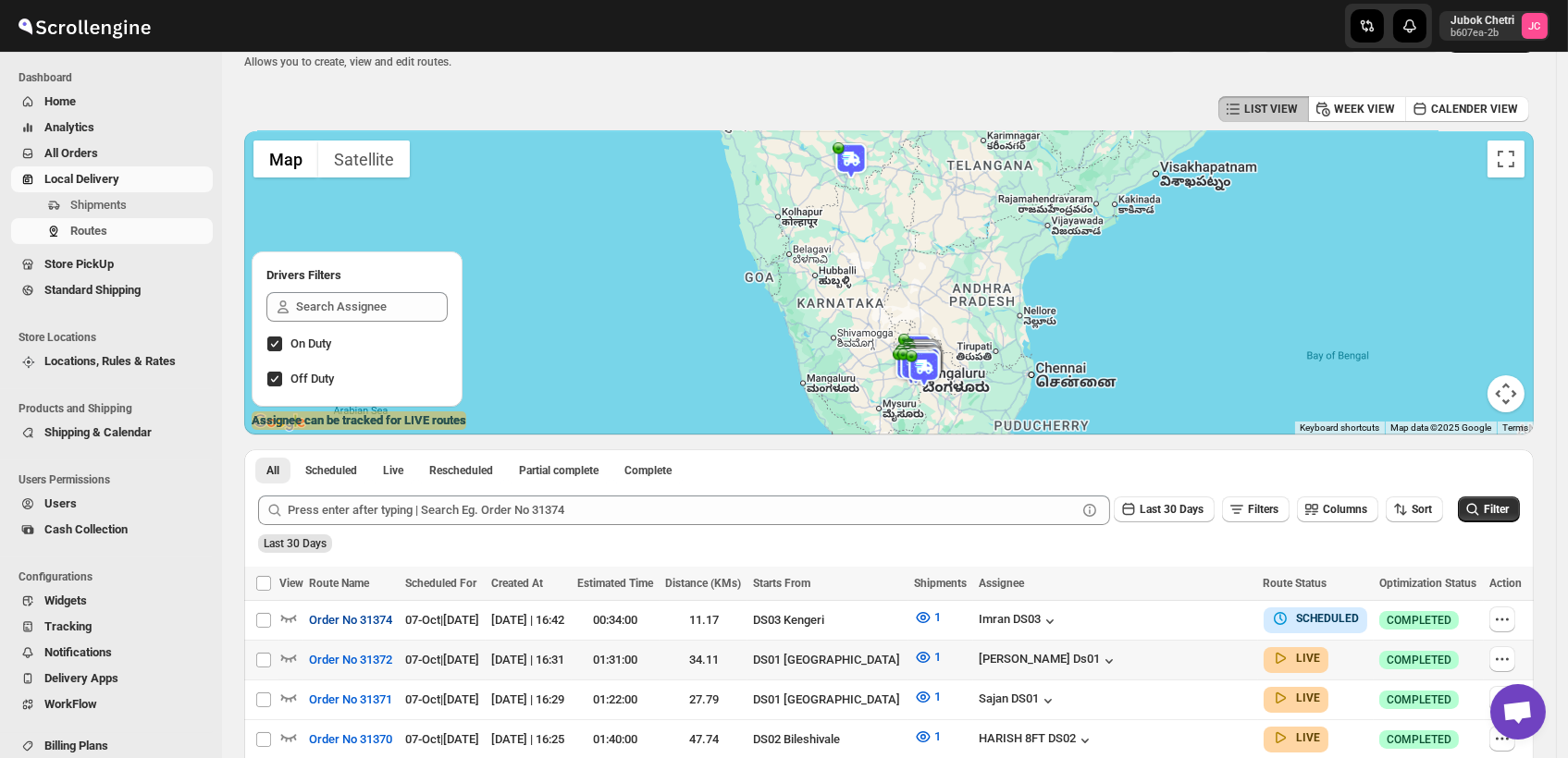
scroll to position [49, 0]
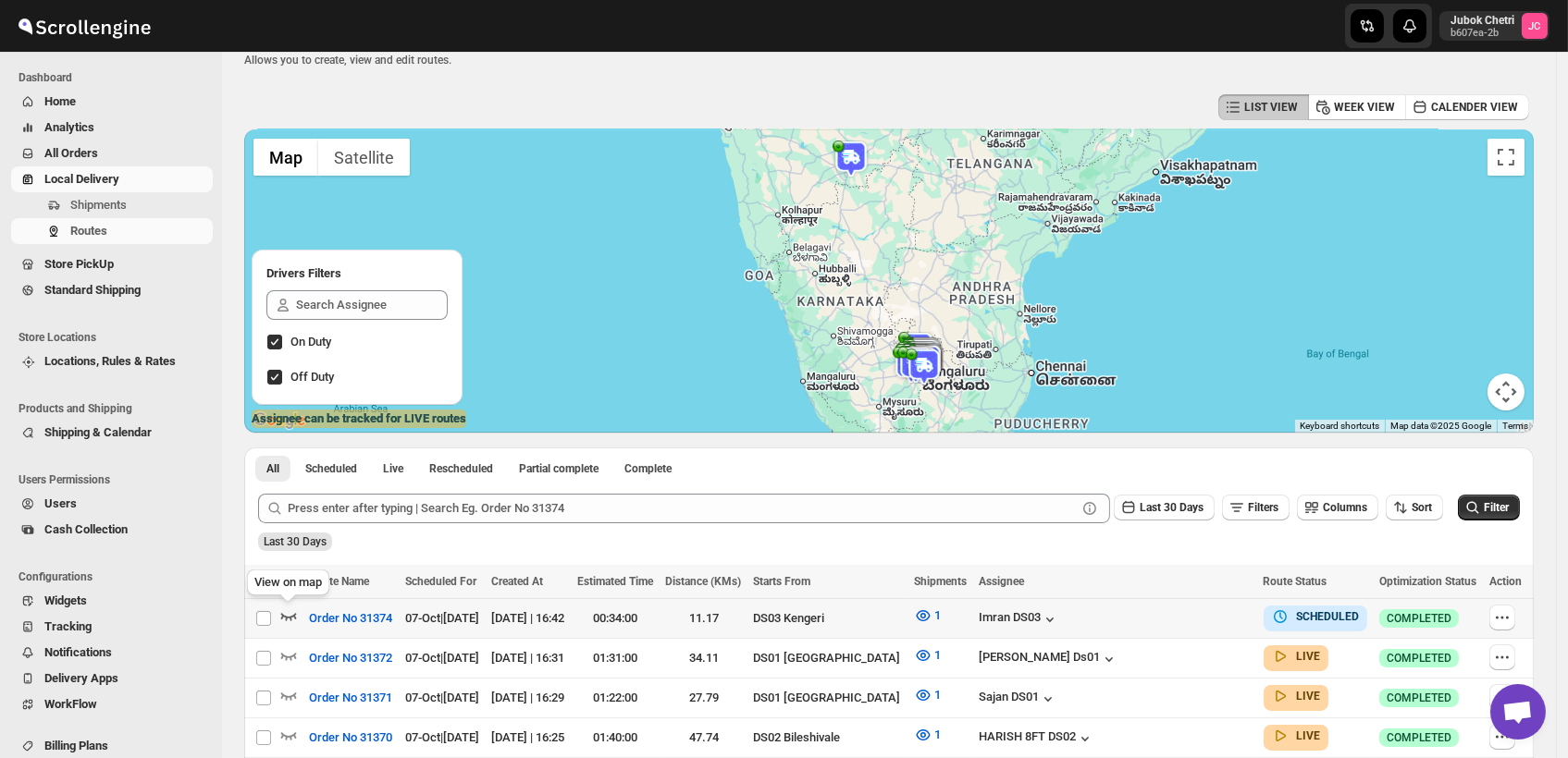
click at [293, 615] on icon "button" at bounding box center [288, 615] width 18 height 18
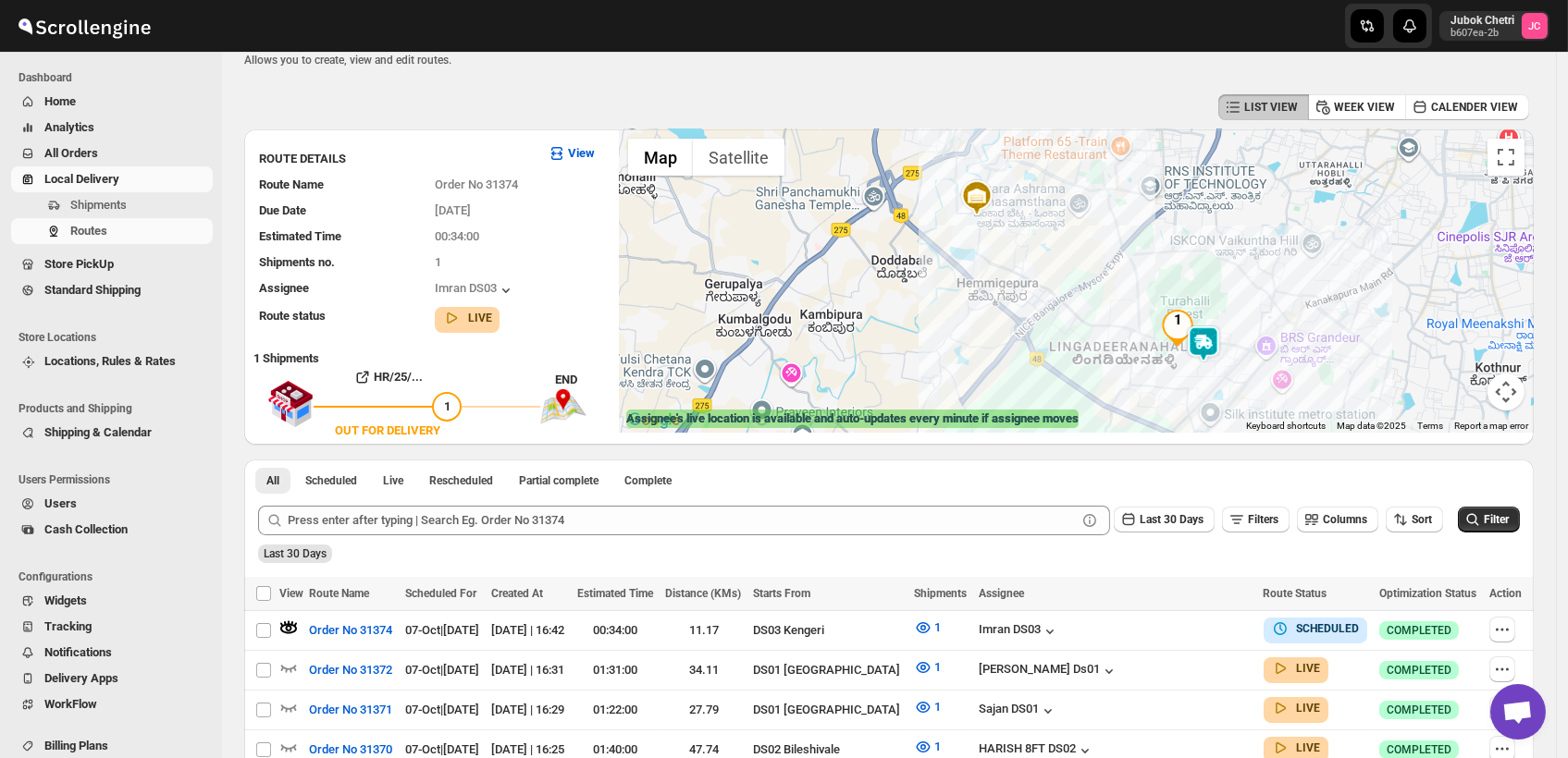
click at [1211, 341] on img at bounding box center [1204, 344] width 37 height 37
